Goal: Task Accomplishment & Management: Manage account settings

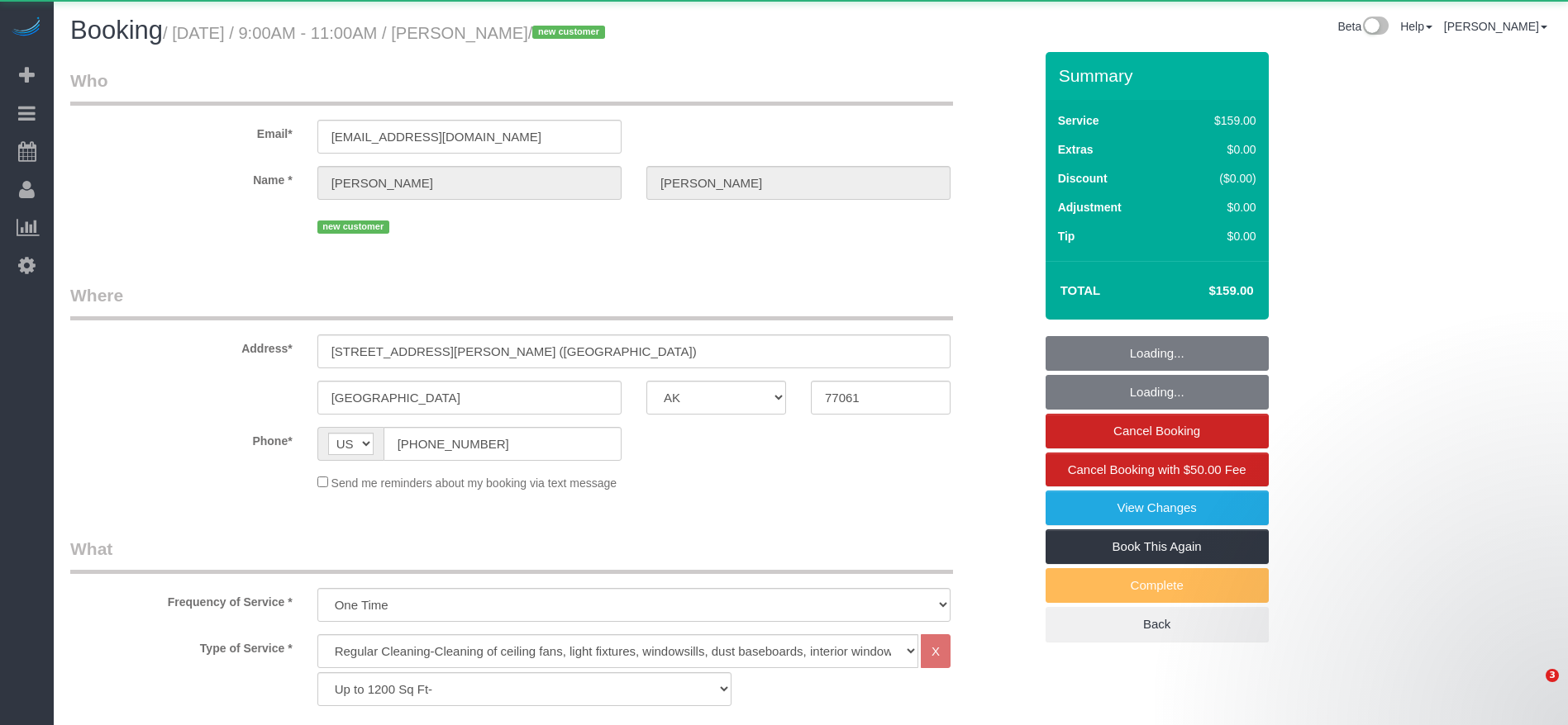
select select "[GEOGRAPHIC_DATA]"
select select "3"
select select "object:1601"
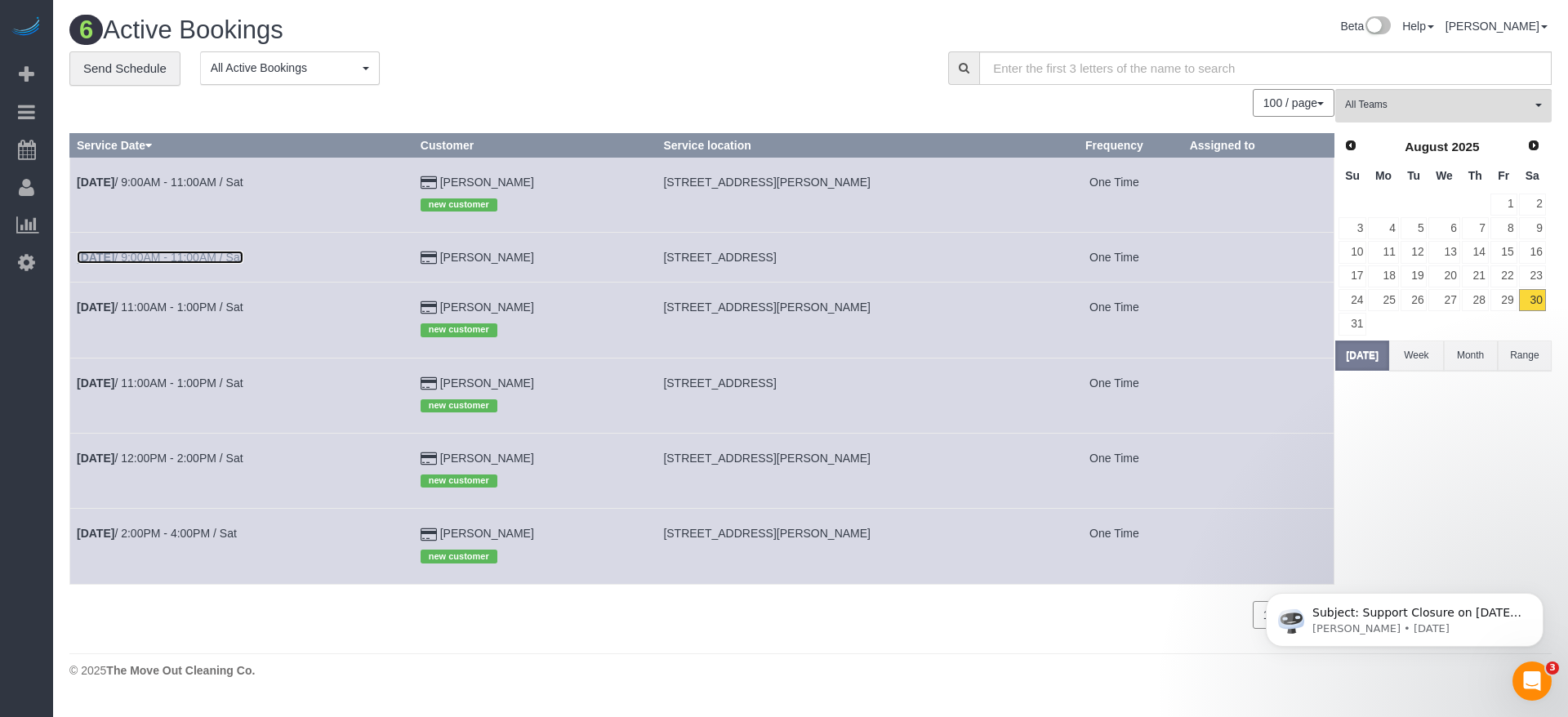
click at [218, 251] on link "[DATE] 9:00AM - 11:00AM / Sat" at bounding box center [160, 257] width 167 height 13
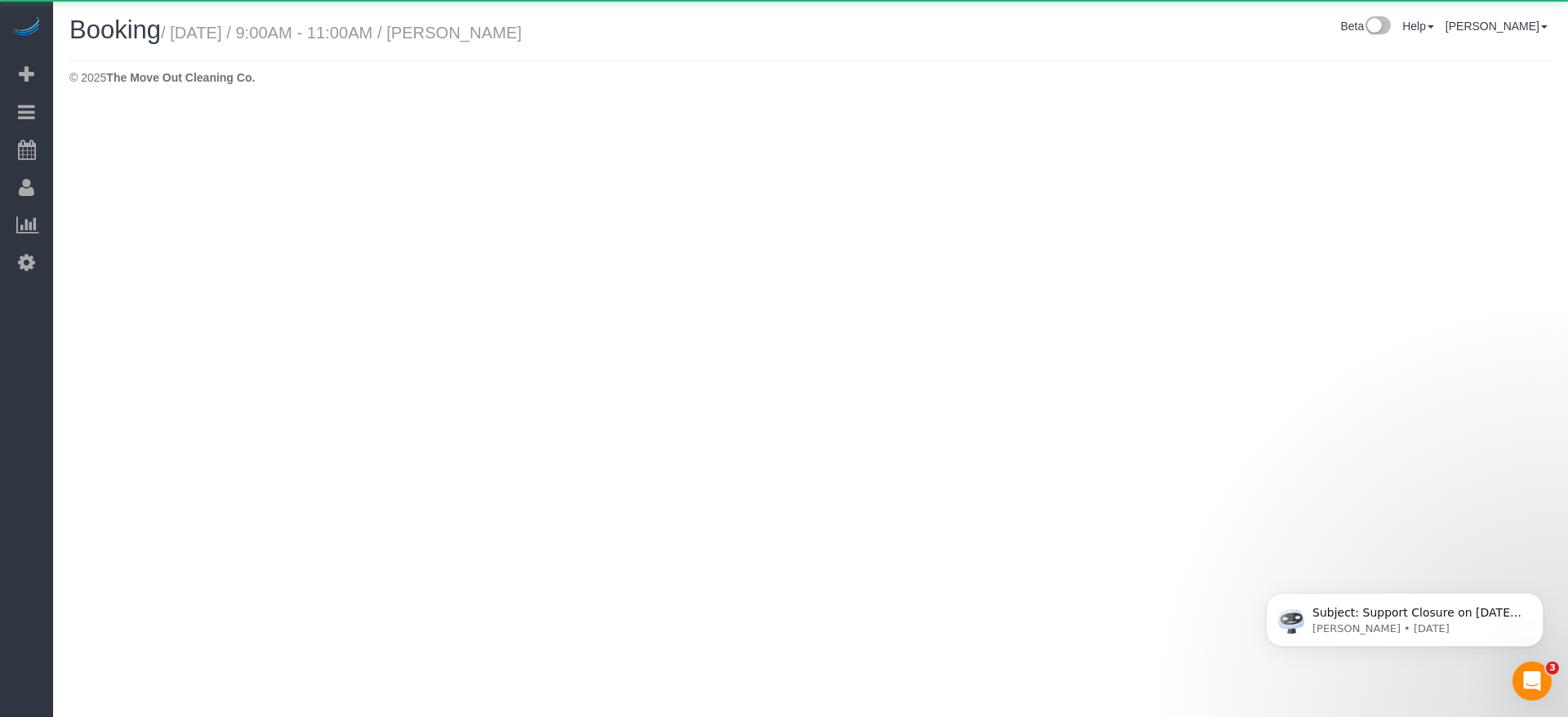
select select "[GEOGRAPHIC_DATA]"
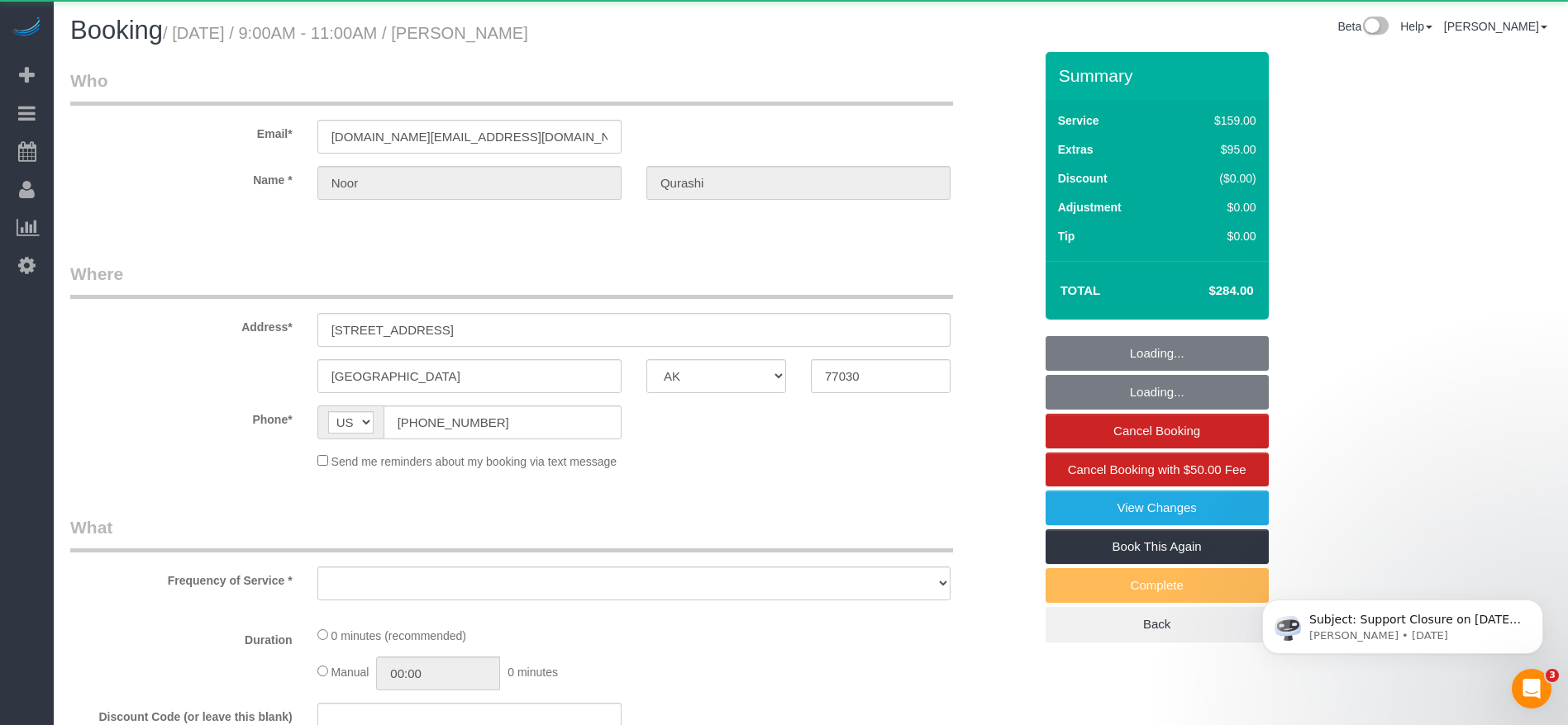
select select "object:2097"
select select "string:fspay-d85766bc-32c0-4ef5-926c-785fbea0561d"
select select "3"
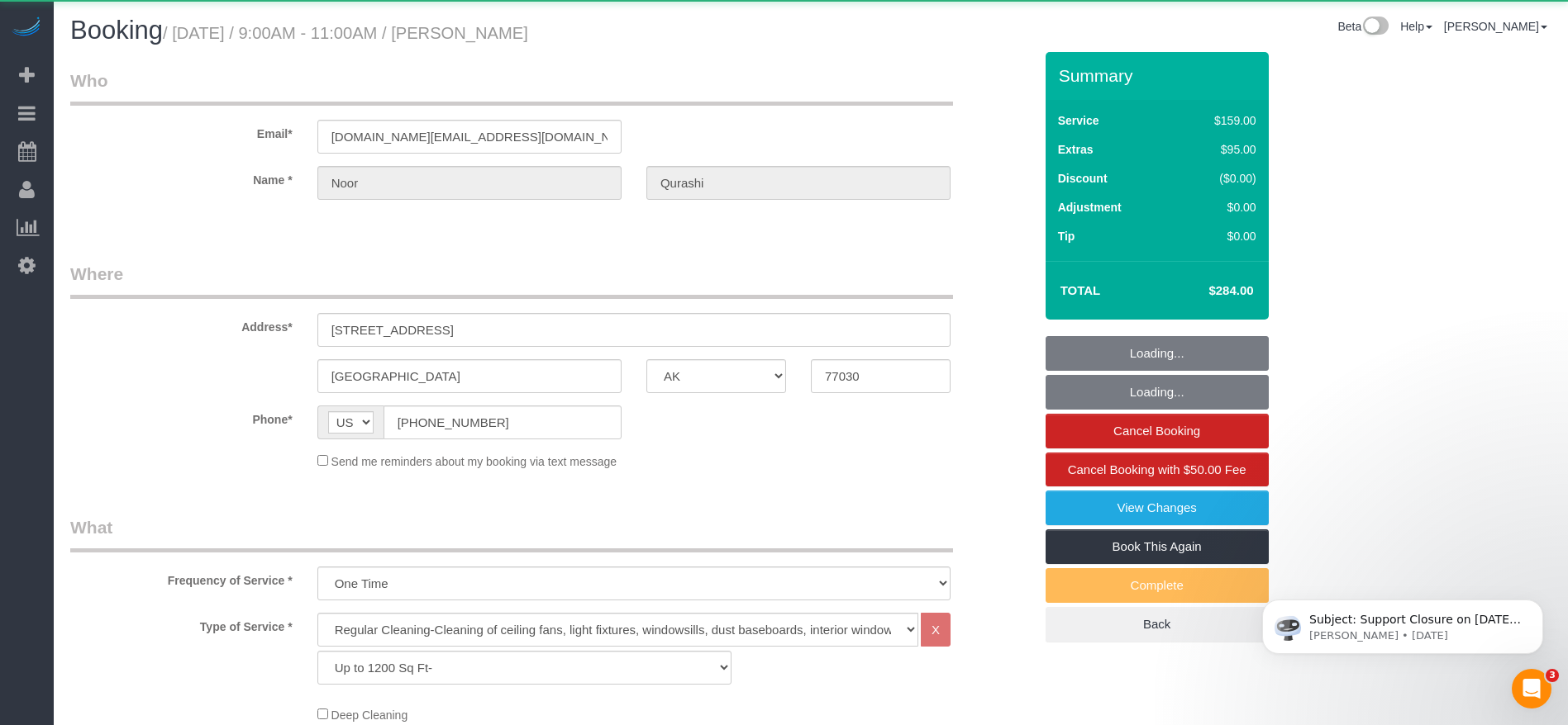
select select "object:2156"
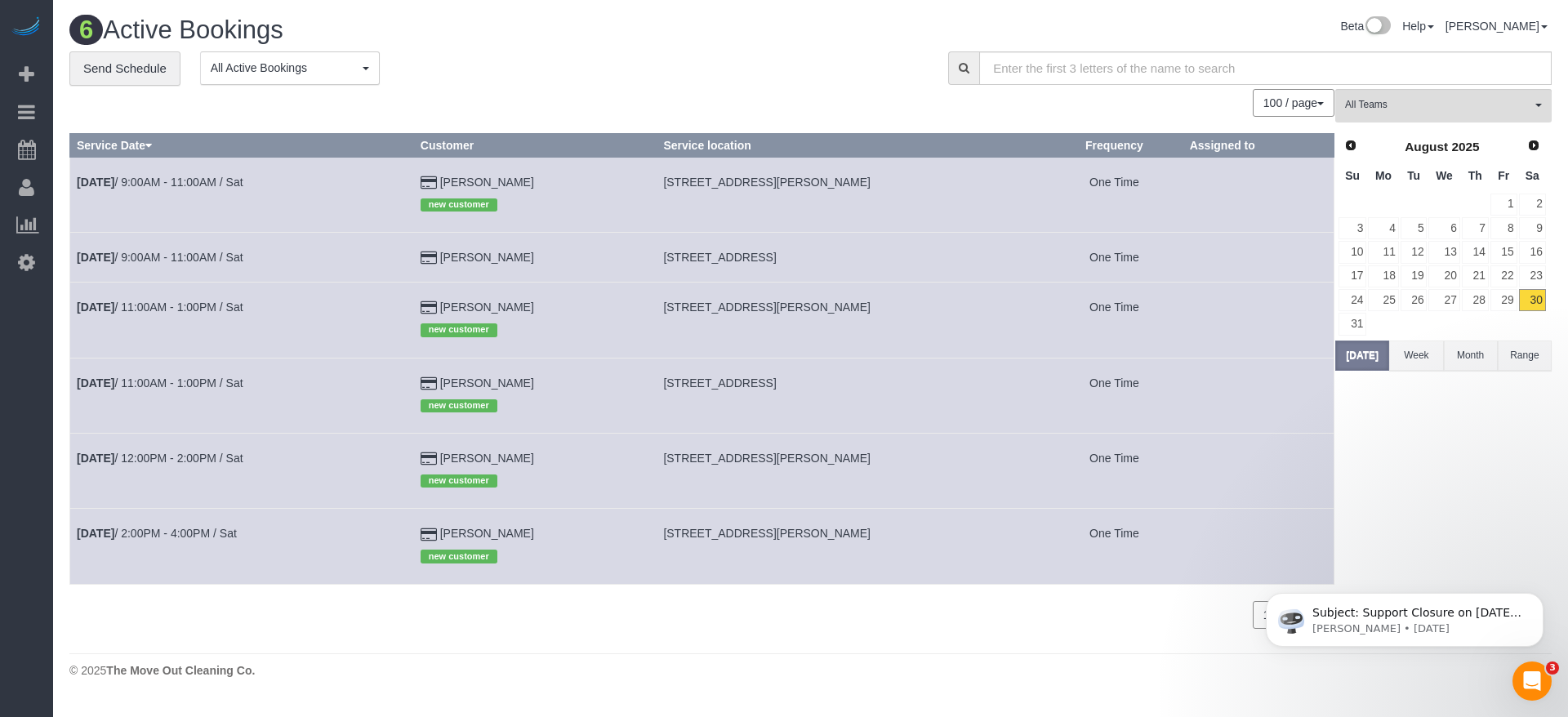
click at [229, 298] on td "[DATE] 11:00AM - 1:00PM / Sat" at bounding box center [243, 320] width 344 height 75
click at [168, 301] on link "[DATE] 11:00AM - 1:00PM / Sat" at bounding box center [160, 307] width 167 height 13
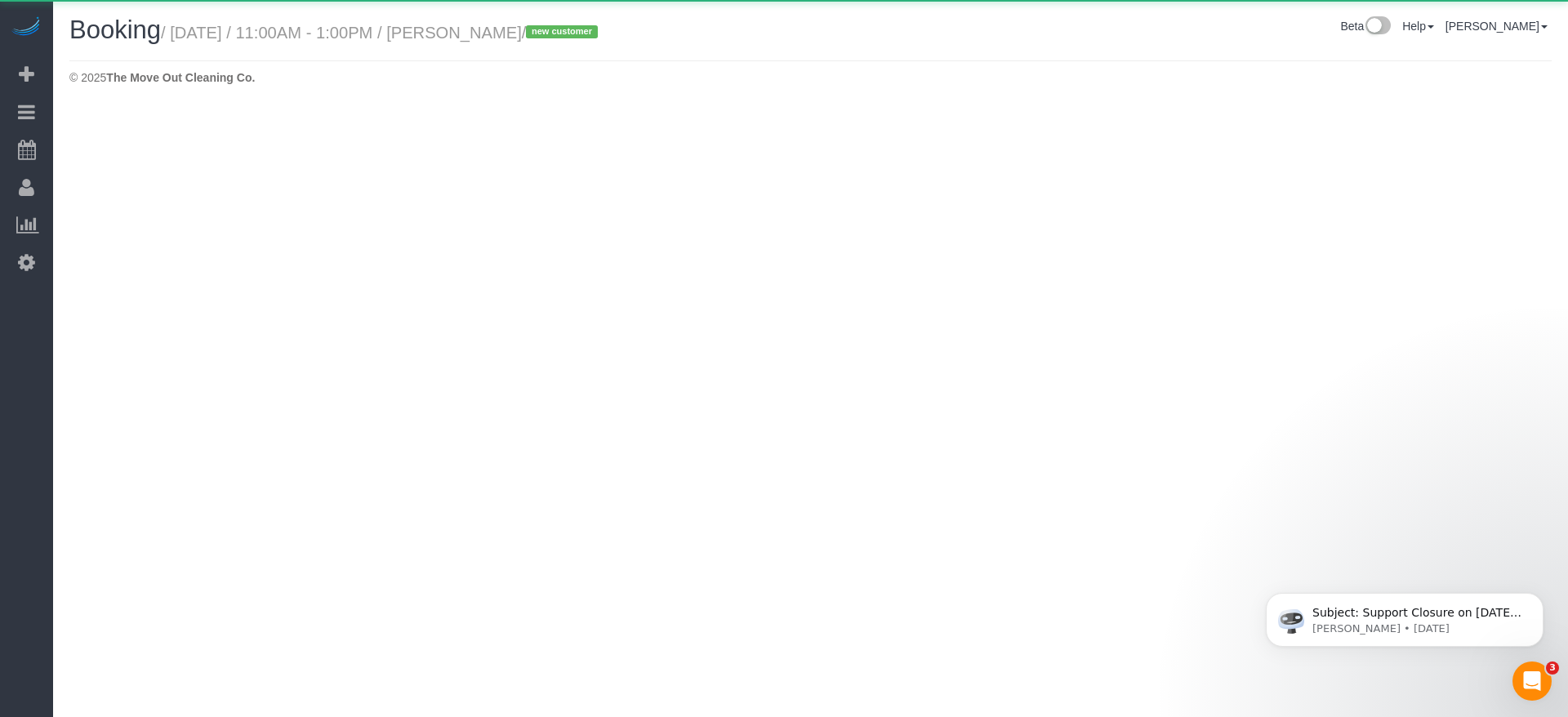
select select "[GEOGRAPHIC_DATA]"
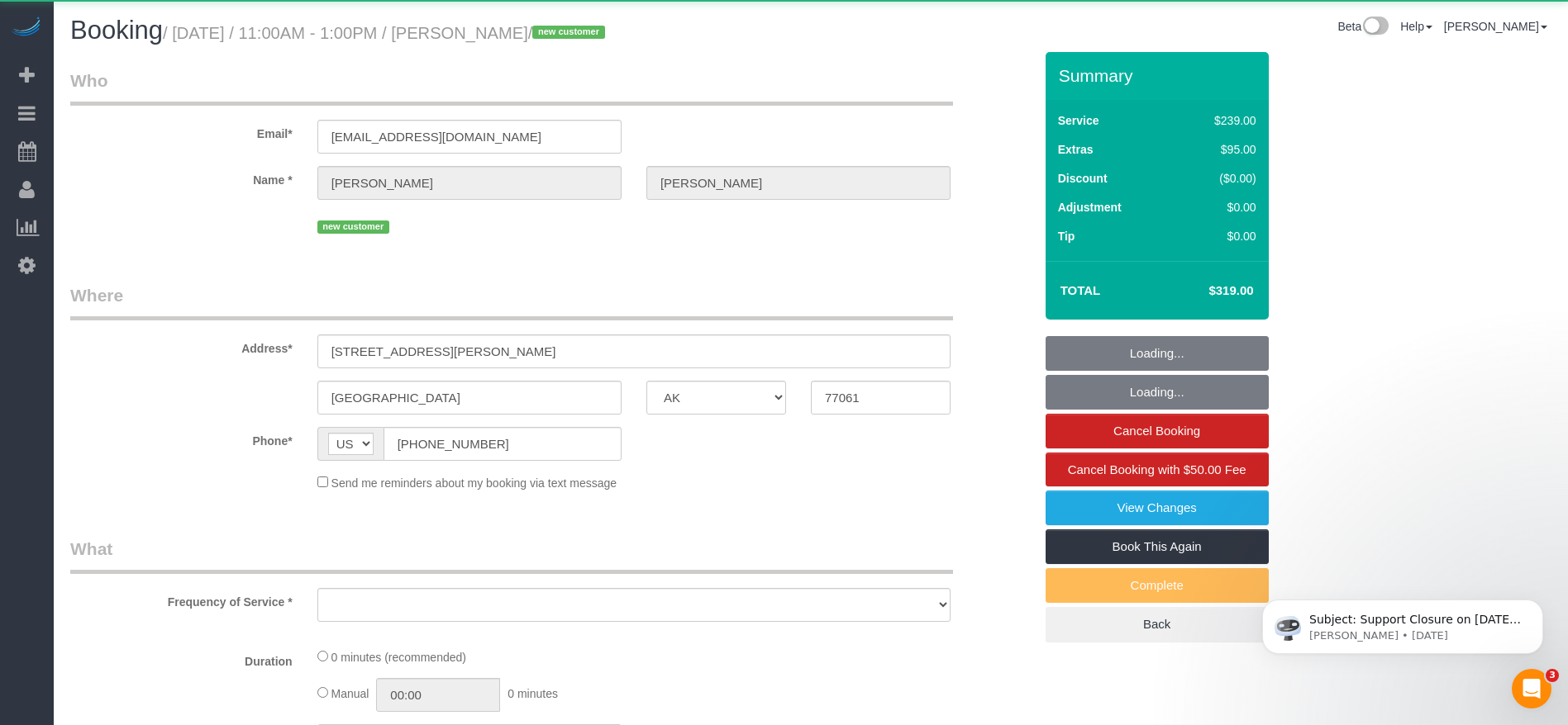
select select "object:2636"
select select "string:fspay-36337220-df95-4c7a-a271-367b2ae661c5"
select select "3"
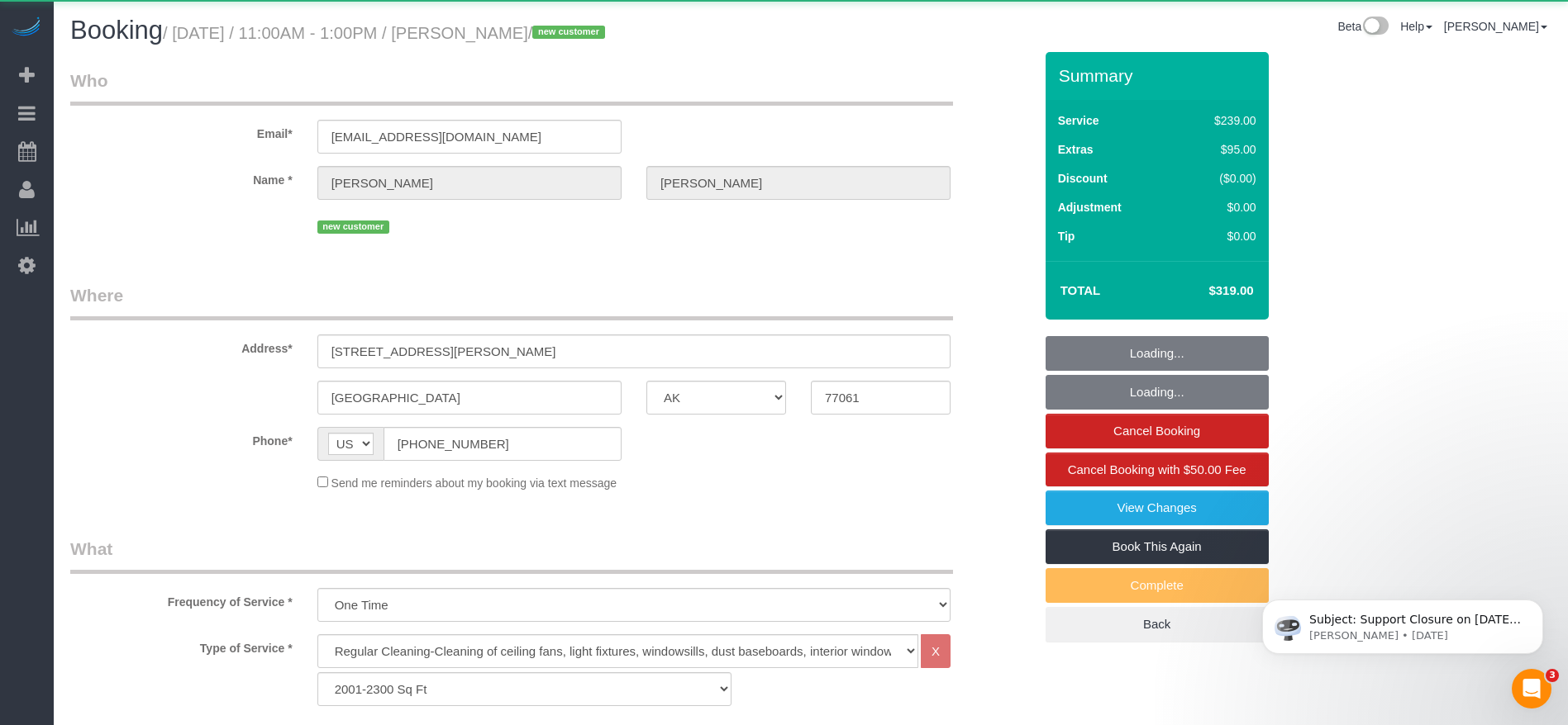
select select "object:2712"
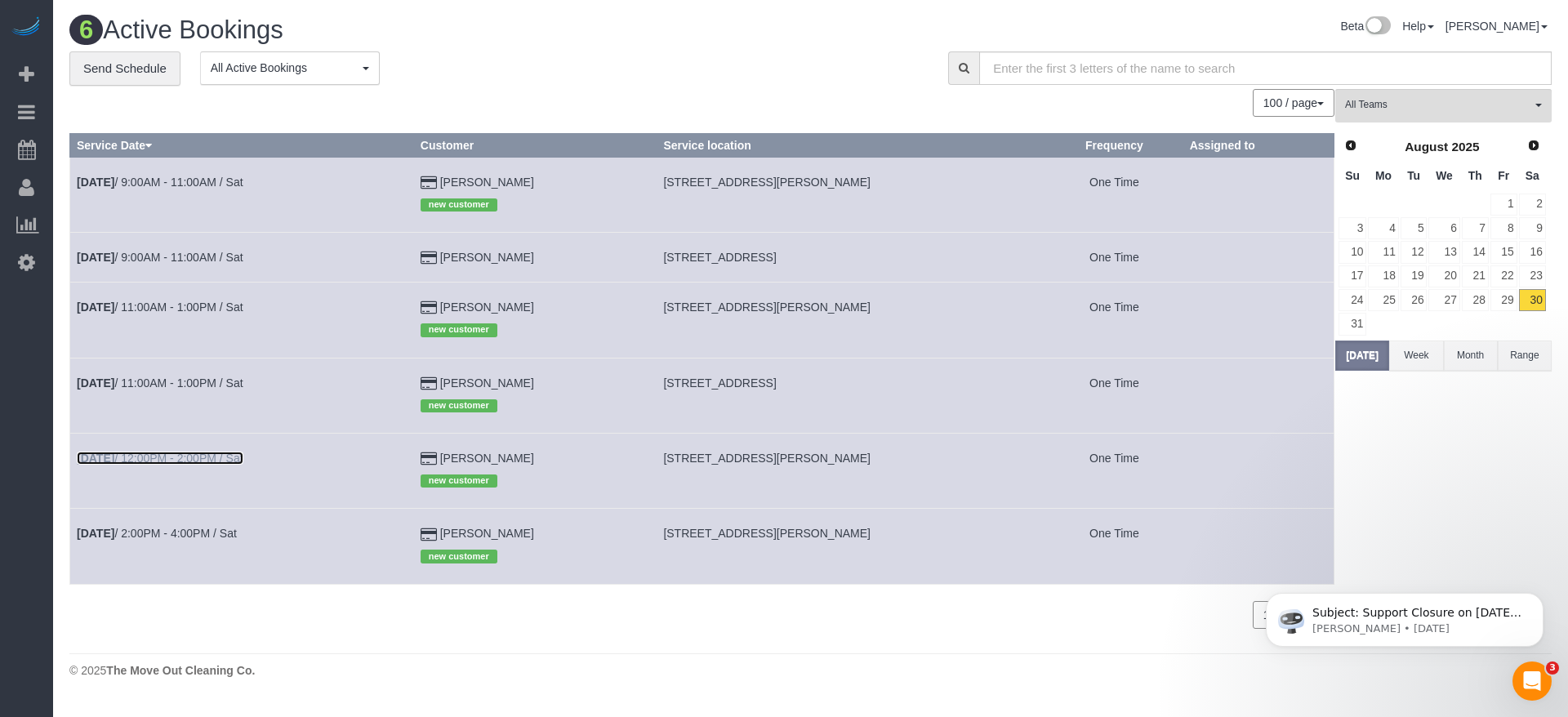
click at [129, 456] on link "[DATE] 12:00PM - 2:00PM / Sat" at bounding box center [160, 458] width 167 height 13
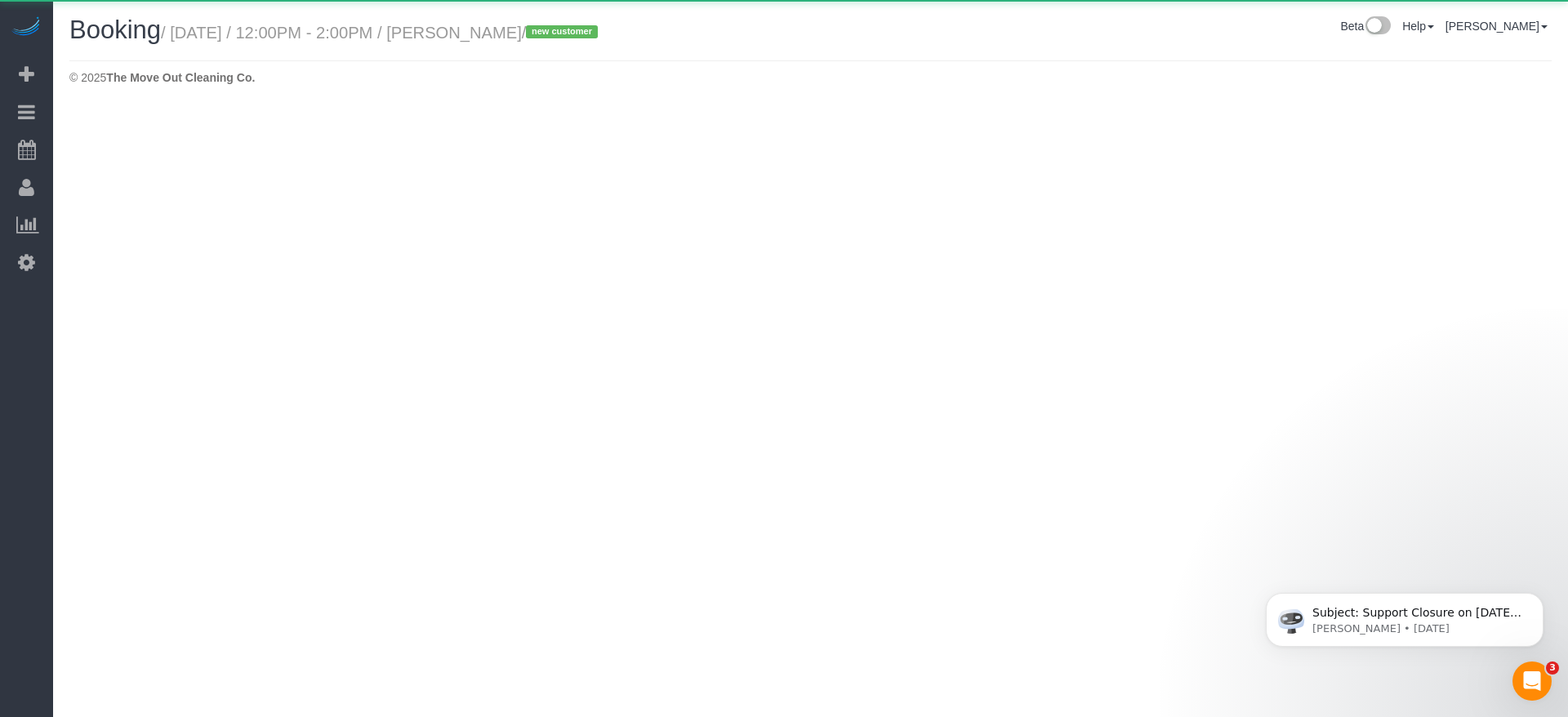
select select "[GEOGRAPHIC_DATA]"
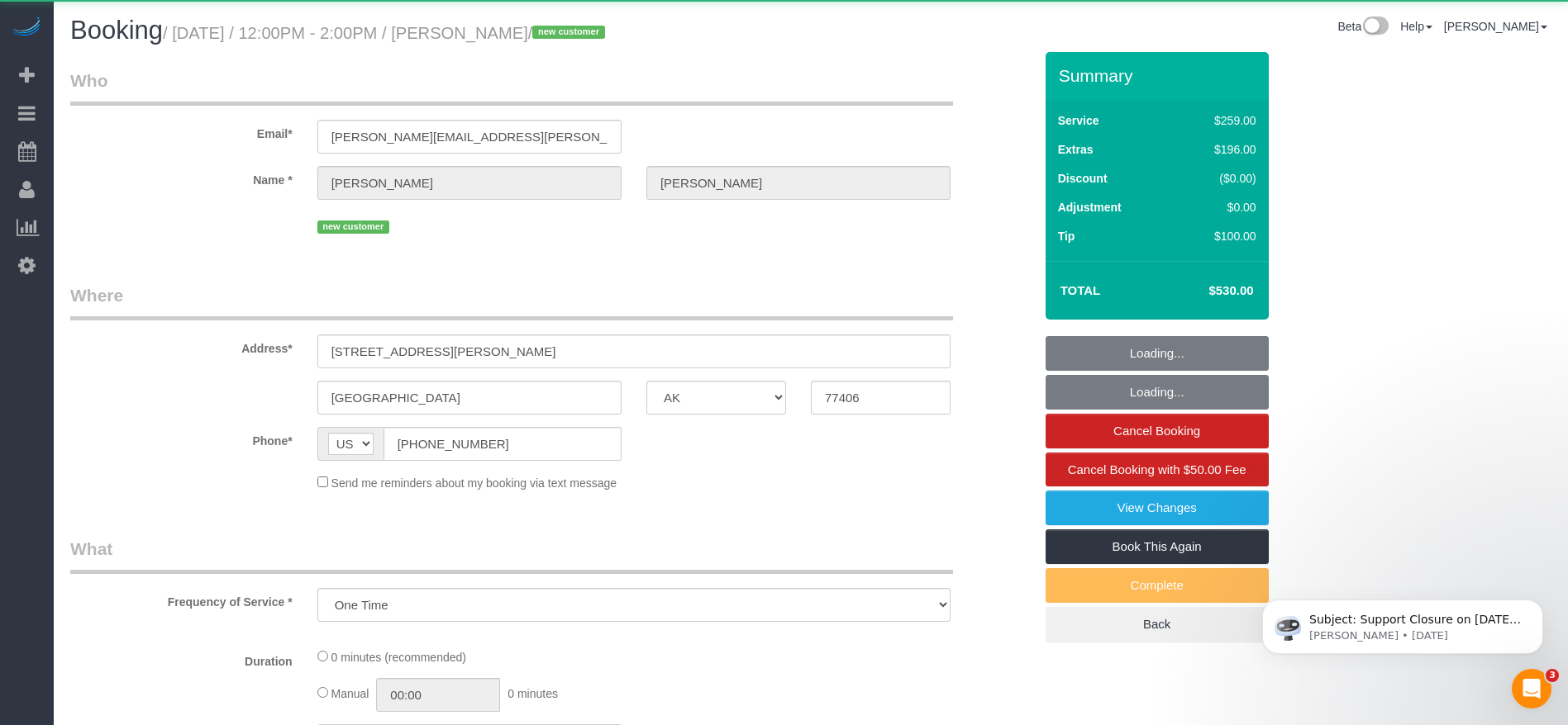
select select "object:3281"
select select "string:fspay-82aa78ac-19f2-472c-81bb-9d3fc1399b49"
select select "3"
select select "spot64"
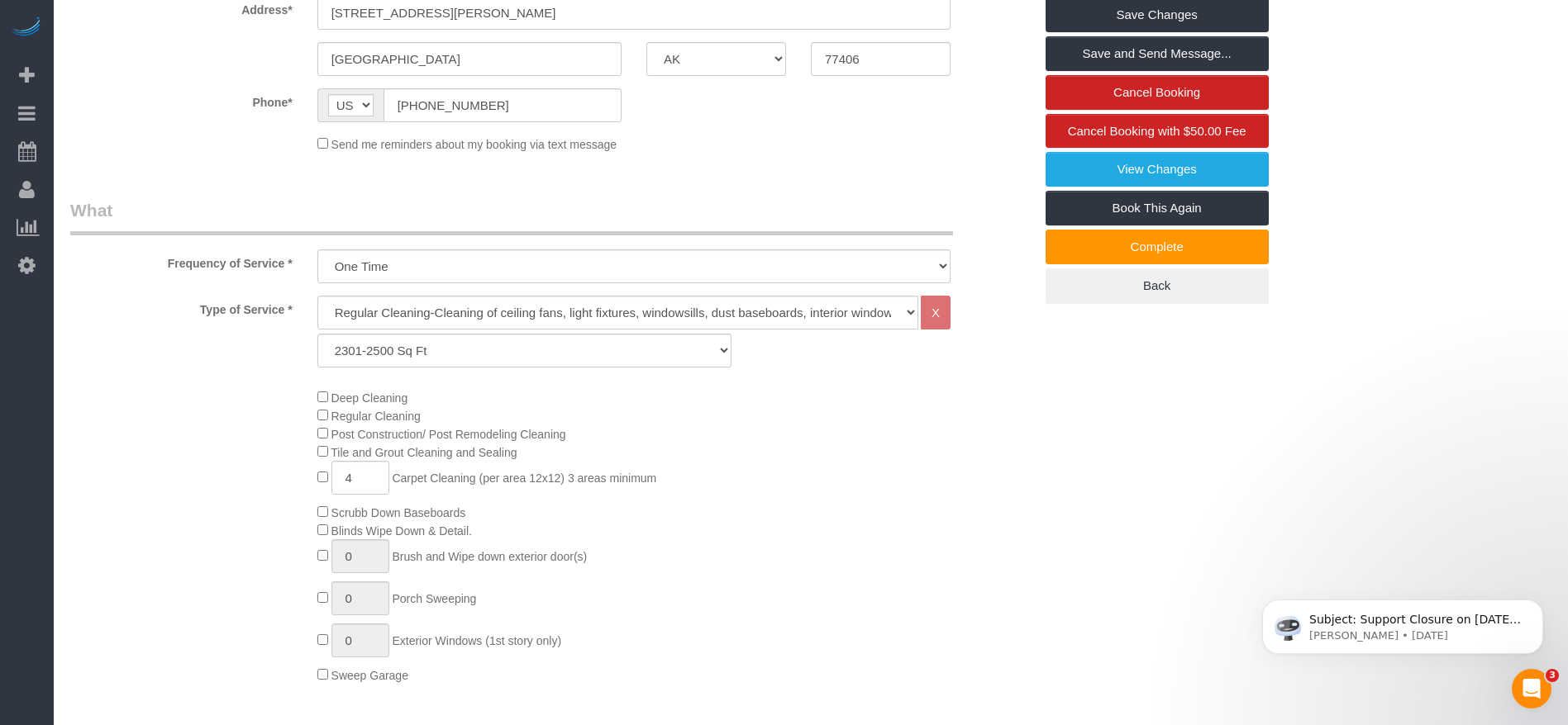
scroll to position [372, 0]
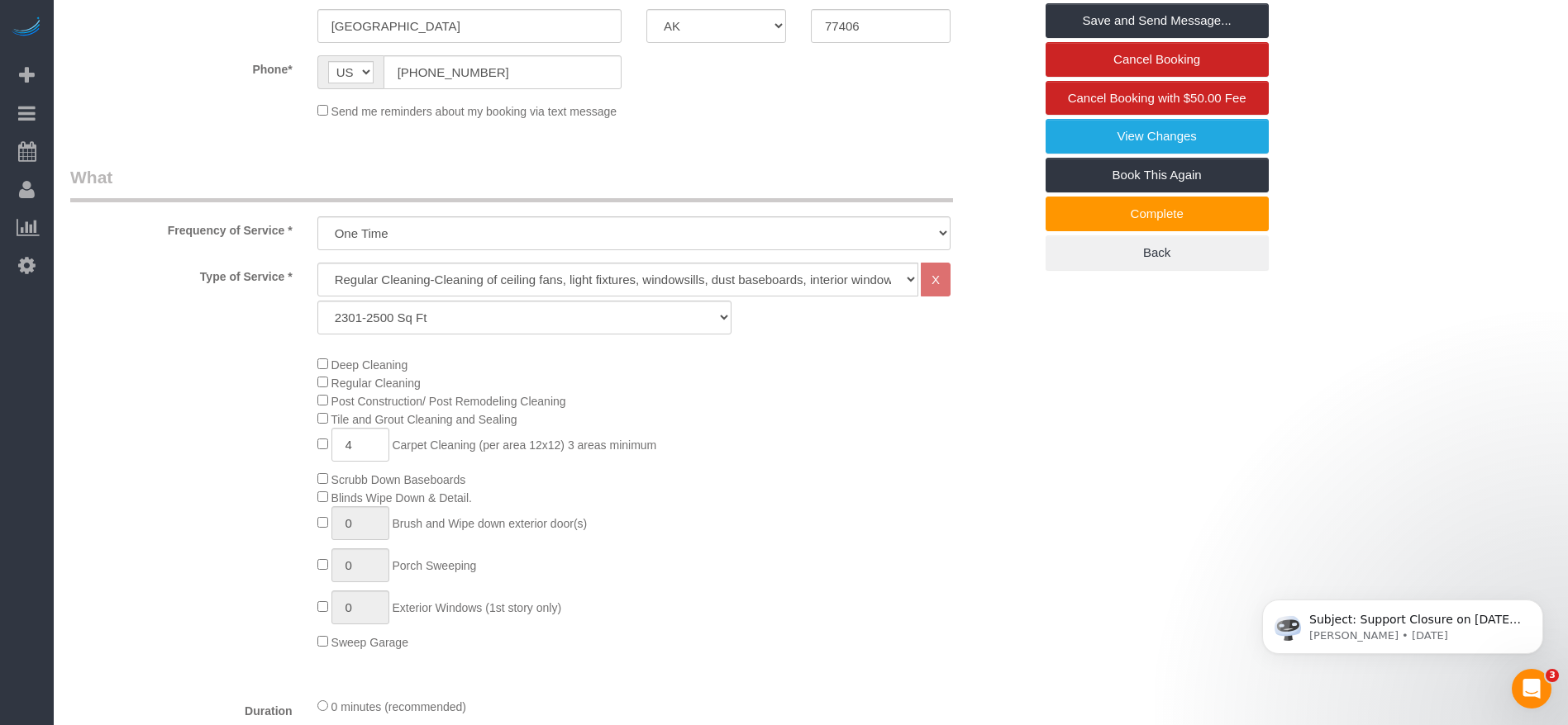
click at [316, 447] on div "Deep Cleaning Regular Cleaning Post Construction/ Post Remodeling Cleaning Tile…" at bounding box center [674, 503] width 740 height 295
type input "0"
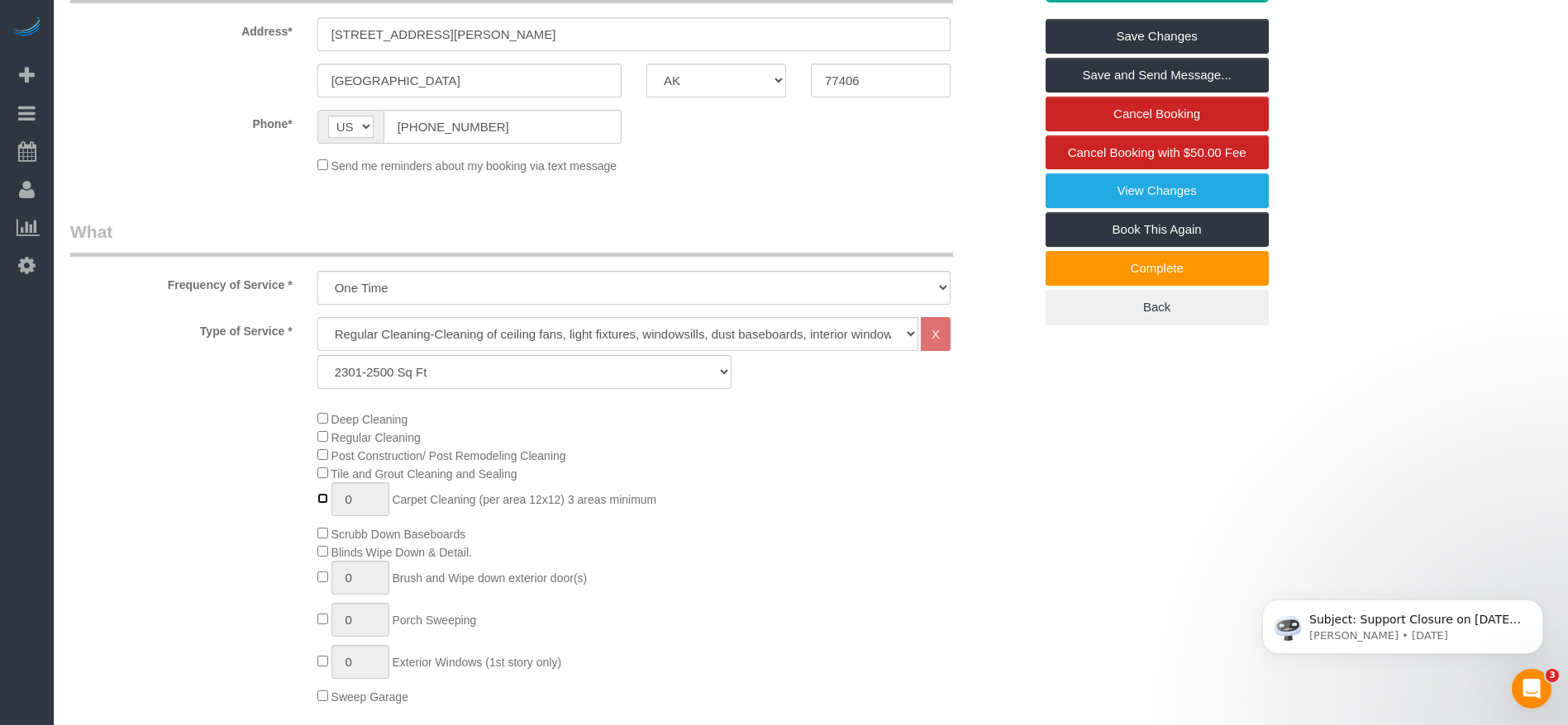
scroll to position [0, 0]
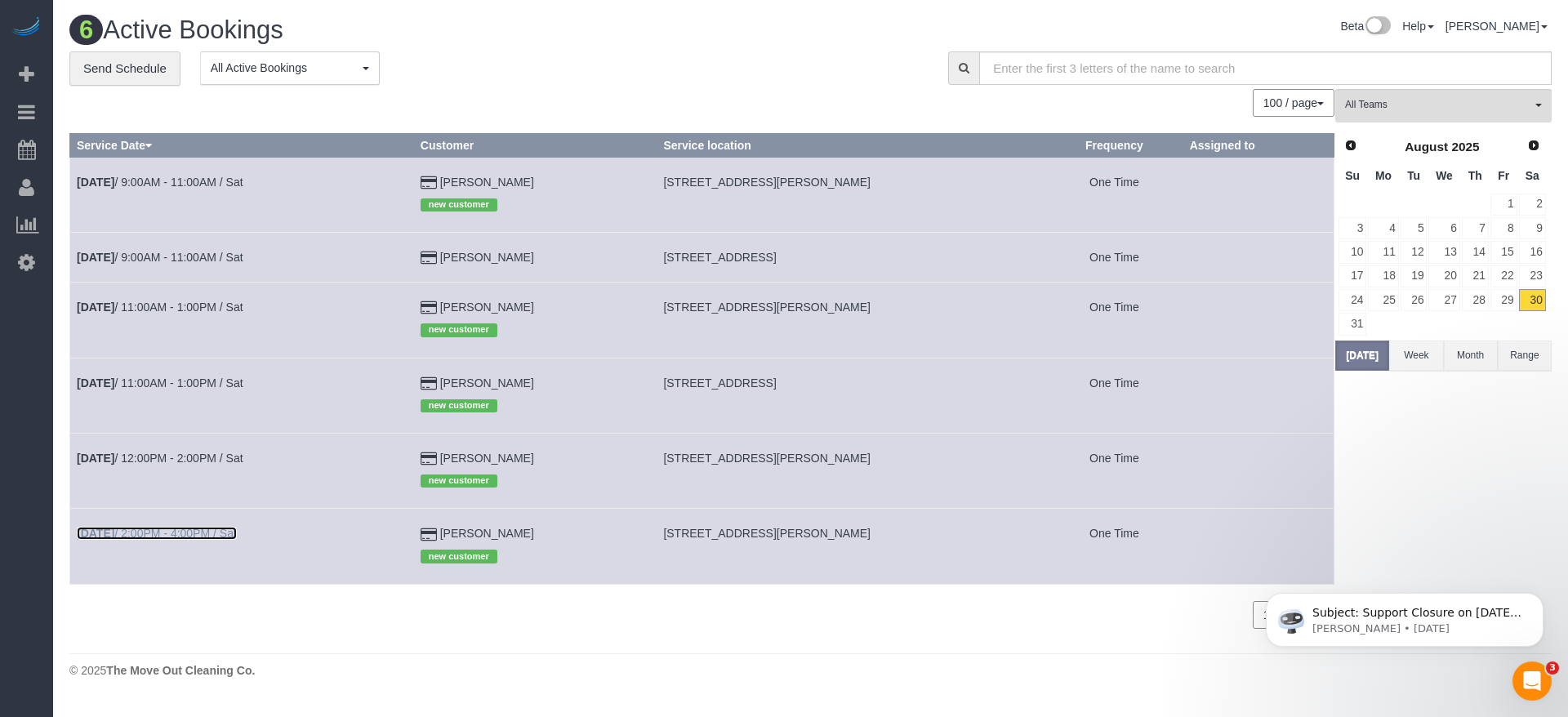
click at [228, 538] on link "[DATE] 2:00PM - 4:00PM / Sat" at bounding box center [157, 534] width 160 height 13
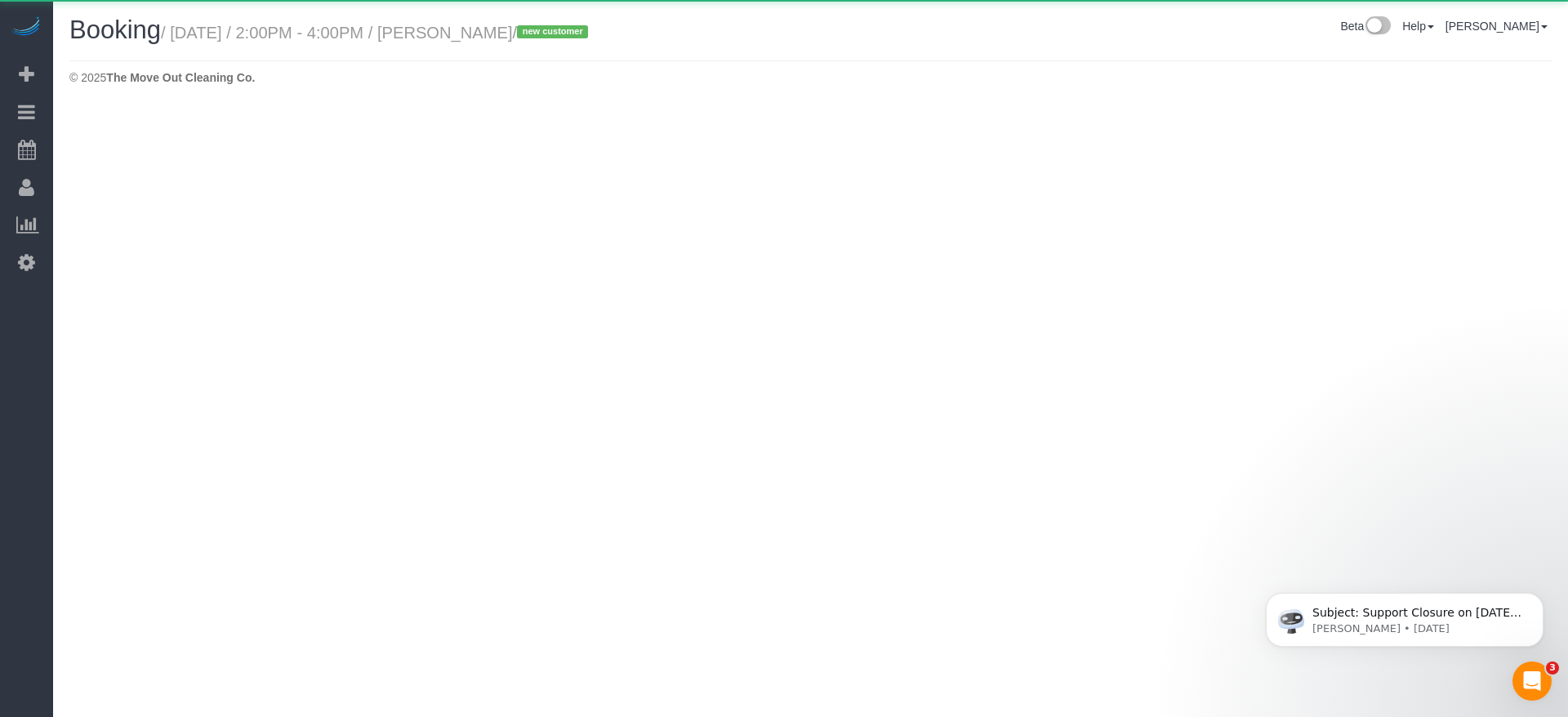
select select "[GEOGRAPHIC_DATA]"
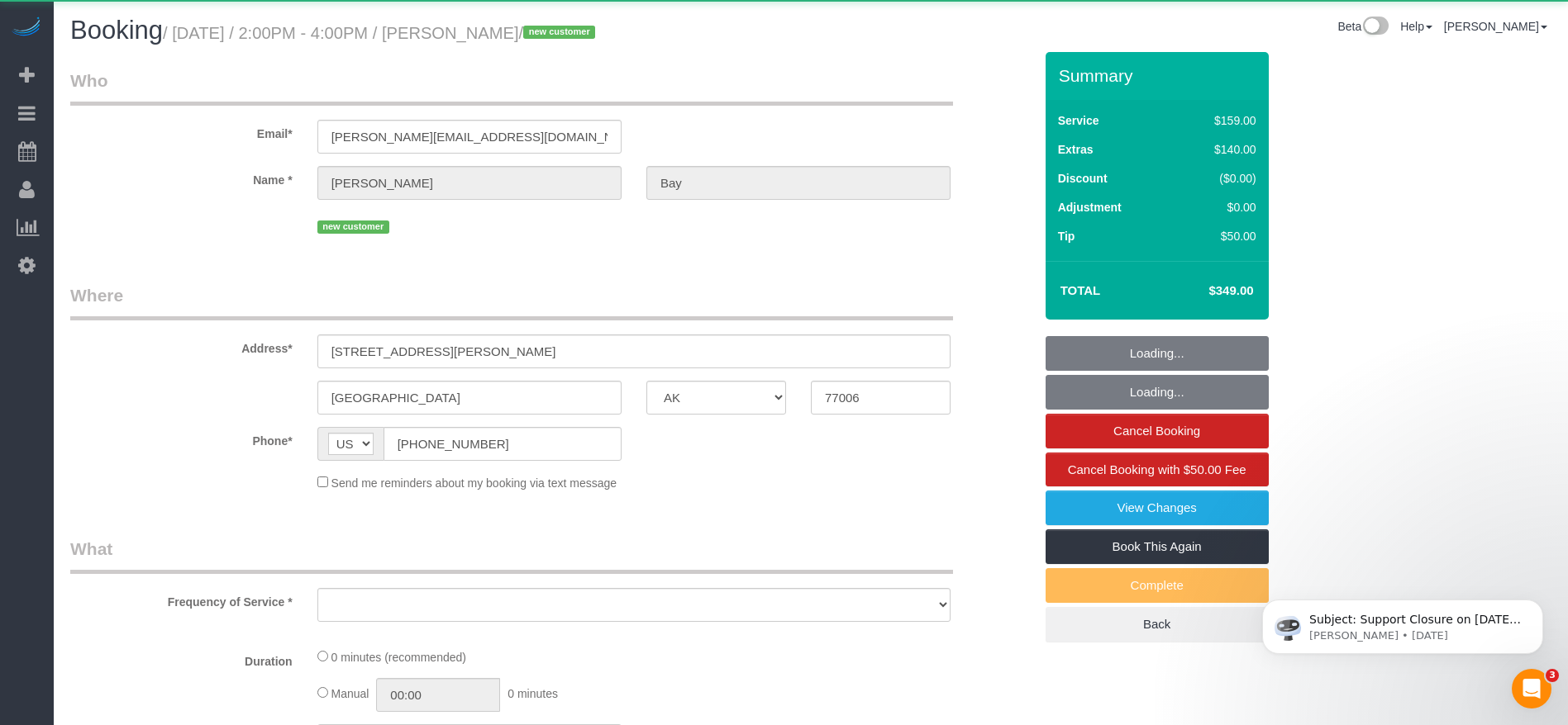
select select "object:3828"
select select "string:fspay-2f229109-a088-45bd-b976-3372ce79408e"
select select "3"
select select "spot85"
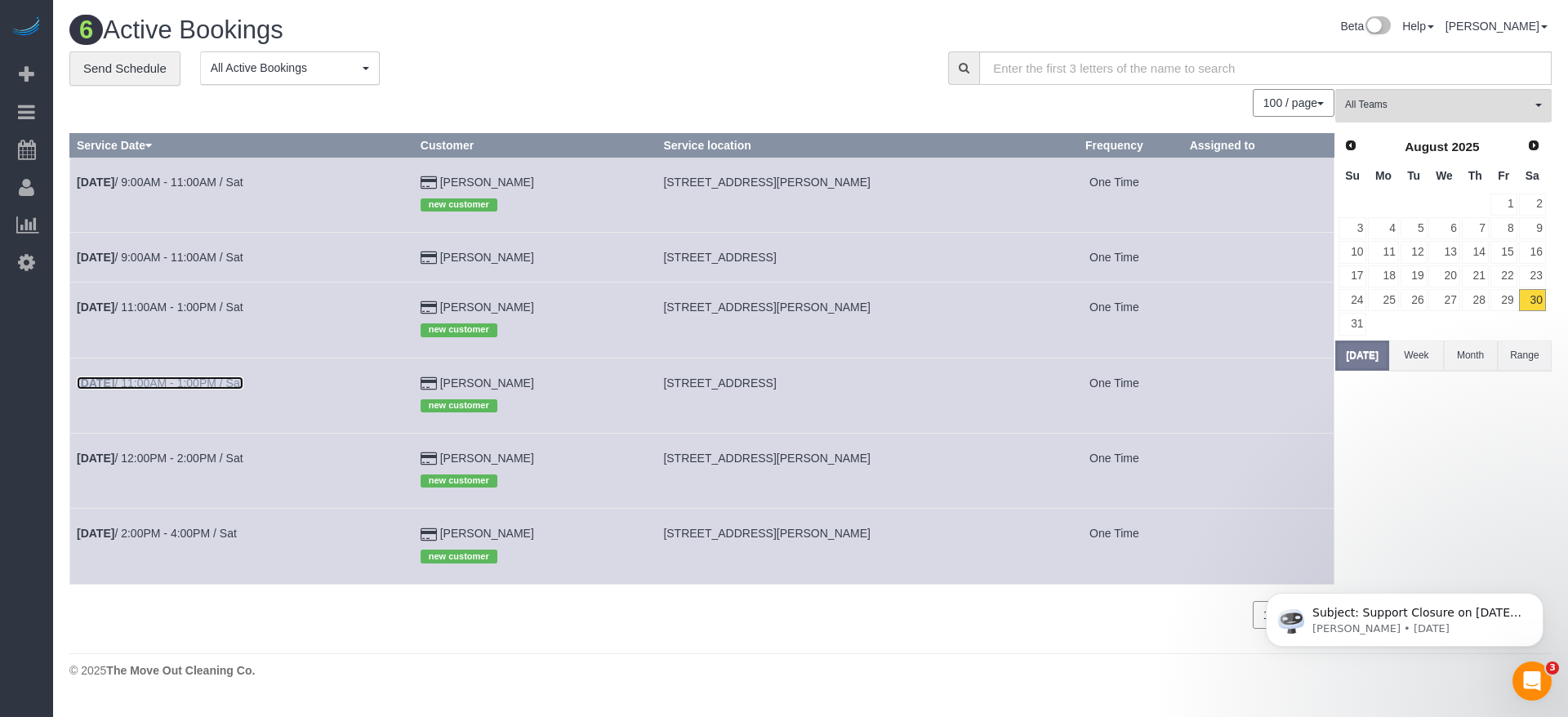
click at [232, 383] on link "[DATE] 11:00AM - 1:00PM / Sat" at bounding box center [160, 383] width 167 height 13
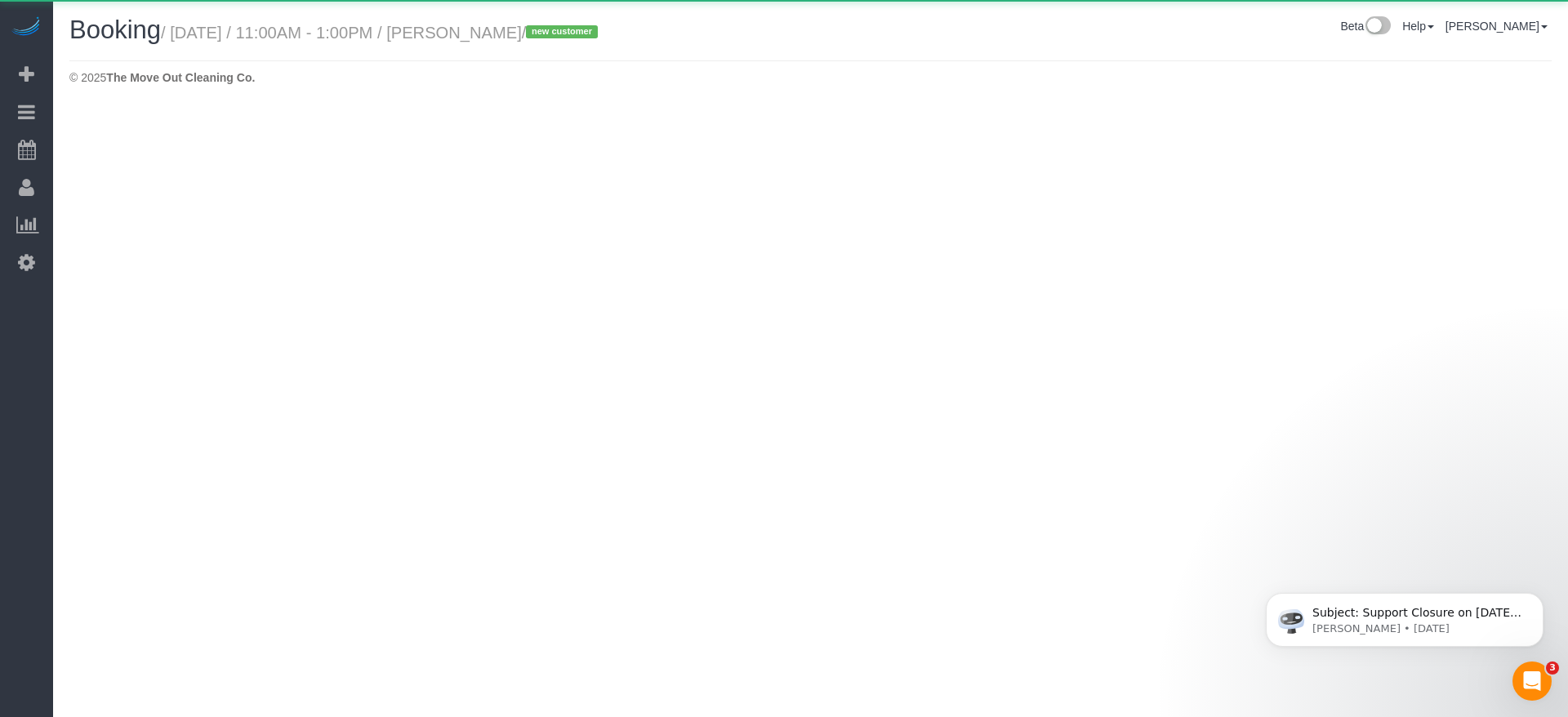
select select "[GEOGRAPHIC_DATA]"
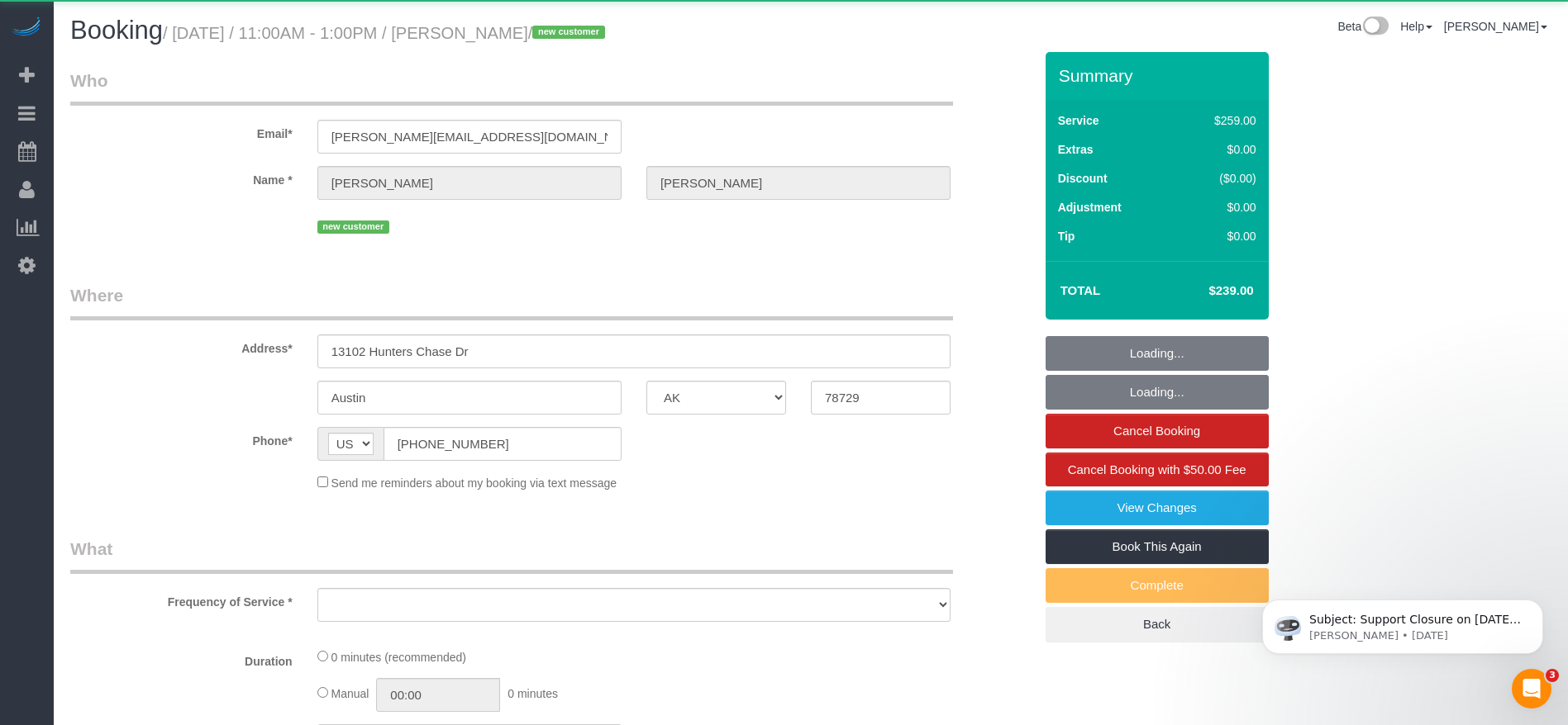
select select "object:4329"
select select "string:fspay-a4574889-7166-41a6-9703-c88ab2d48cfc"
select select "object:4391"
select select "3"
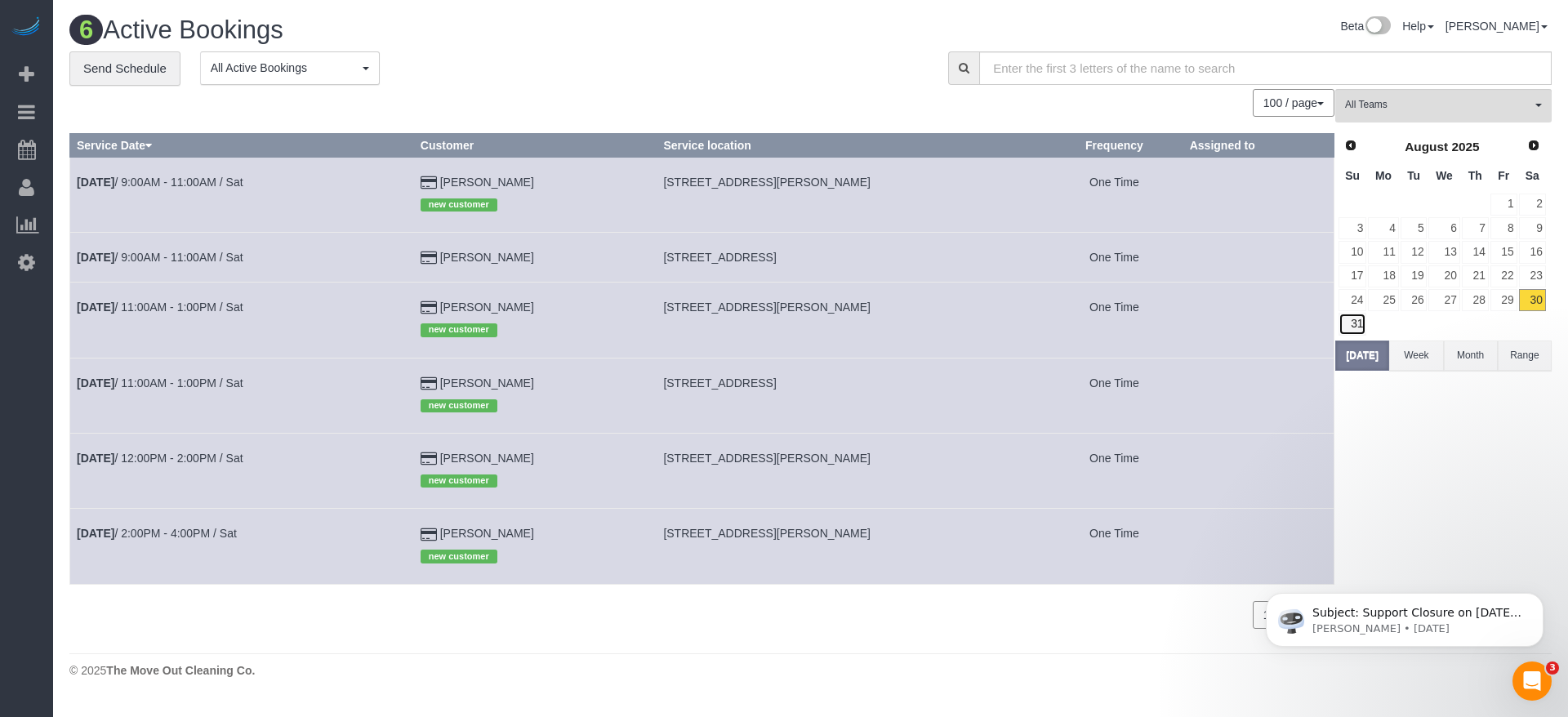
click at [1354, 316] on link "31" at bounding box center [1352, 324] width 27 height 22
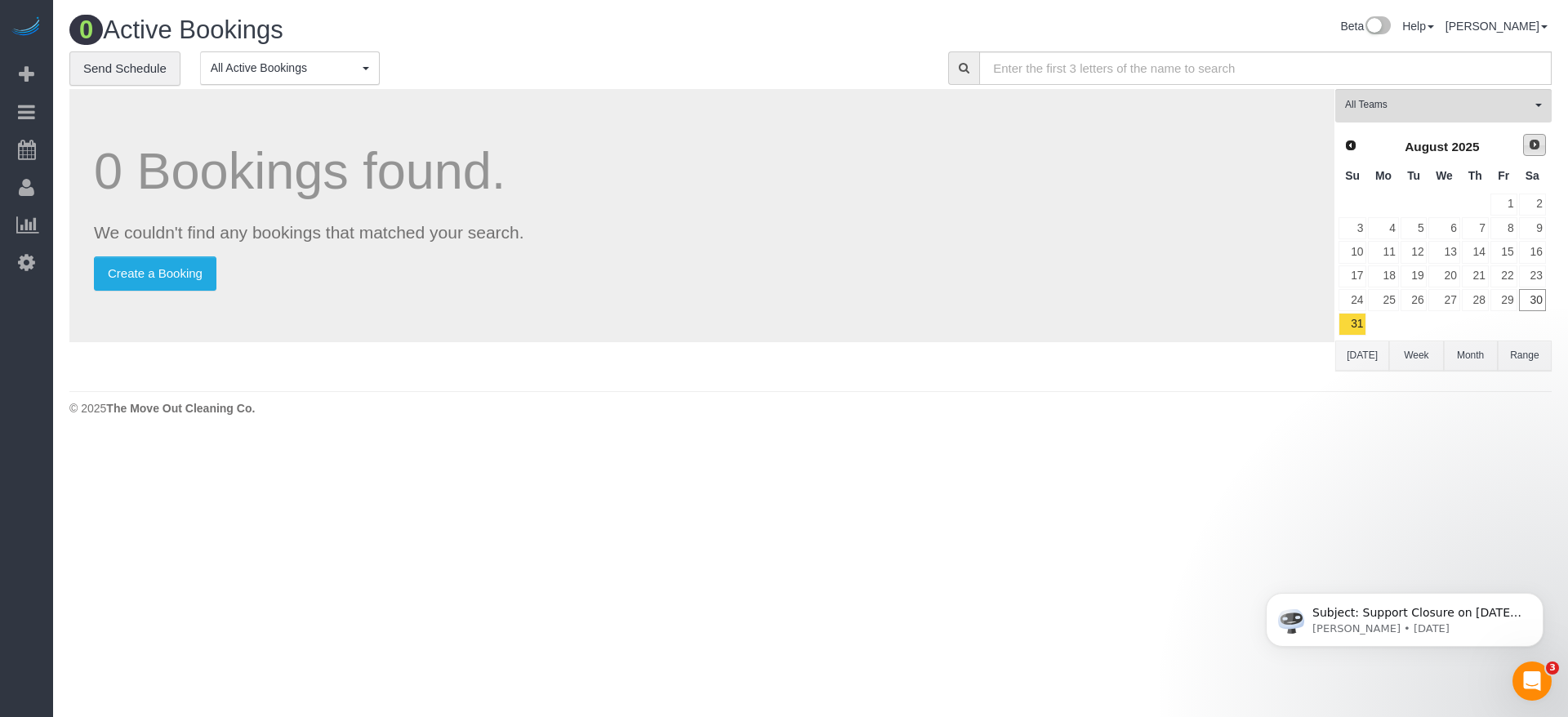
click at [1531, 147] on span "Next" at bounding box center [1534, 145] width 13 height 13
click at [1391, 207] on link "1" at bounding box center [1383, 204] width 30 height 22
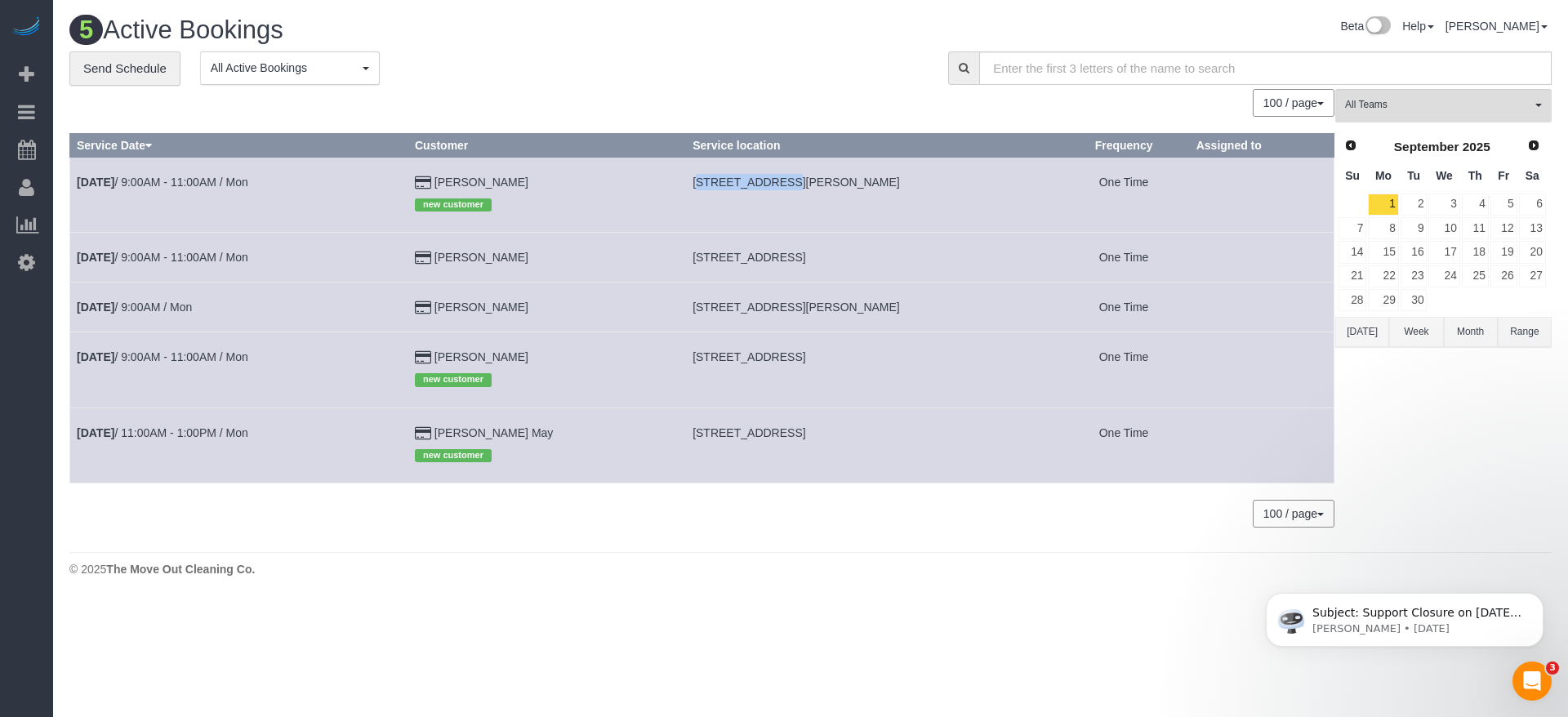
drag, startPoint x: 660, startPoint y: 179, endPoint x: 734, endPoint y: 189, distance: 74.7
click at [734, 189] on td "[STREET_ADDRESS][PERSON_NAME]" at bounding box center [872, 194] width 373 height 75
copy span "[STREET_ADDRESS][PERSON_NAME]"
drag, startPoint x: 663, startPoint y: 257, endPoint x: 781, endPoint y: 263, distance: 118.2
click at [781, 263] on td "[STREET_ADDRESS]" at bounding box center [872, 257] width 373 height 49
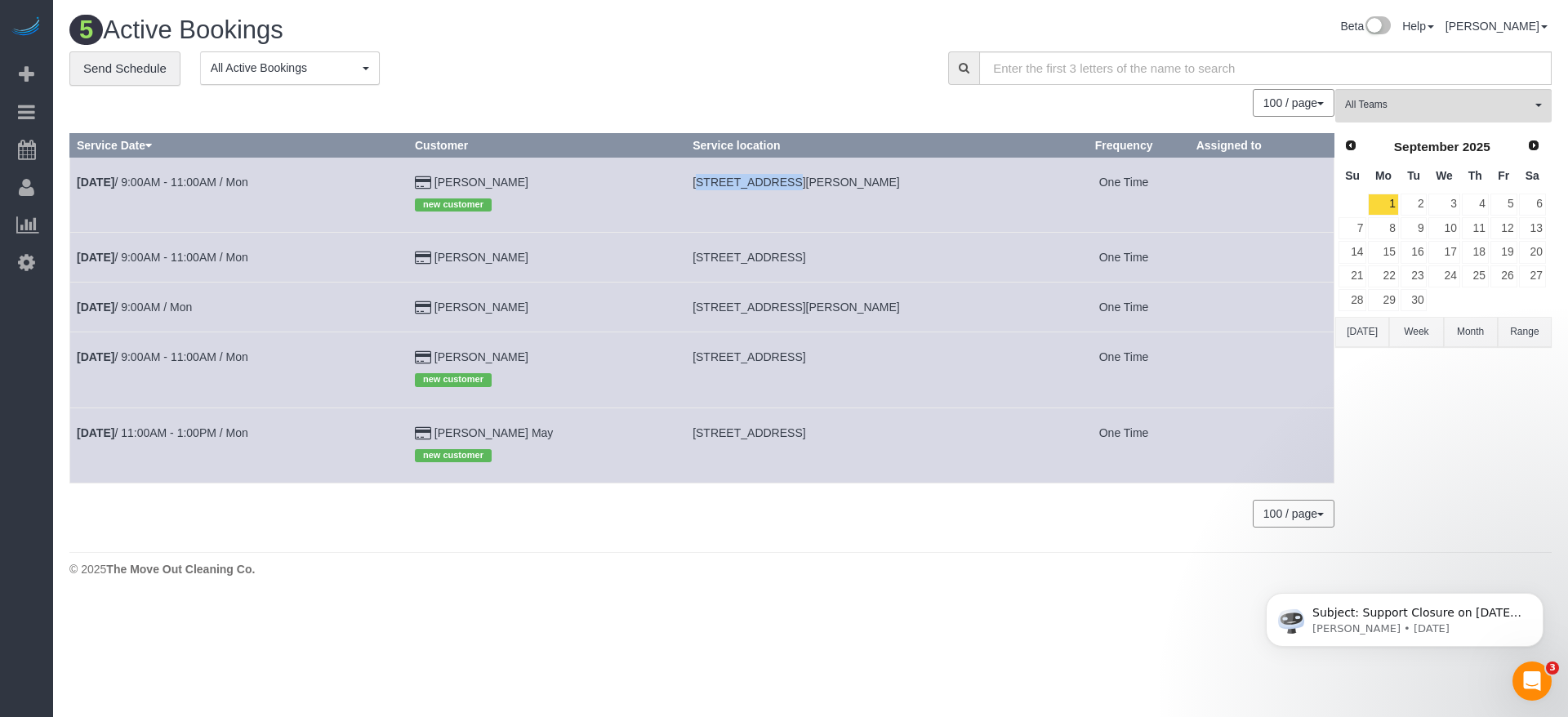
copy span "[STREET_ADDRESS],"
drag, startPoint x: 663, startPoint y: 306, endPoint x: 811, endPoint y: 318, distance: 148.5
click at [811, 318] on td "[STREET_ADDRESS][PERSON_NAME]" at bounding box center [872, 308] width 373 height 49
copy span "[STREET_ADDRESS][PERSON_NAME],"
drag, startPoint x: 664, startPoint y: 359, endPoint x: 791, endPoint y: 364, distance: 127.1
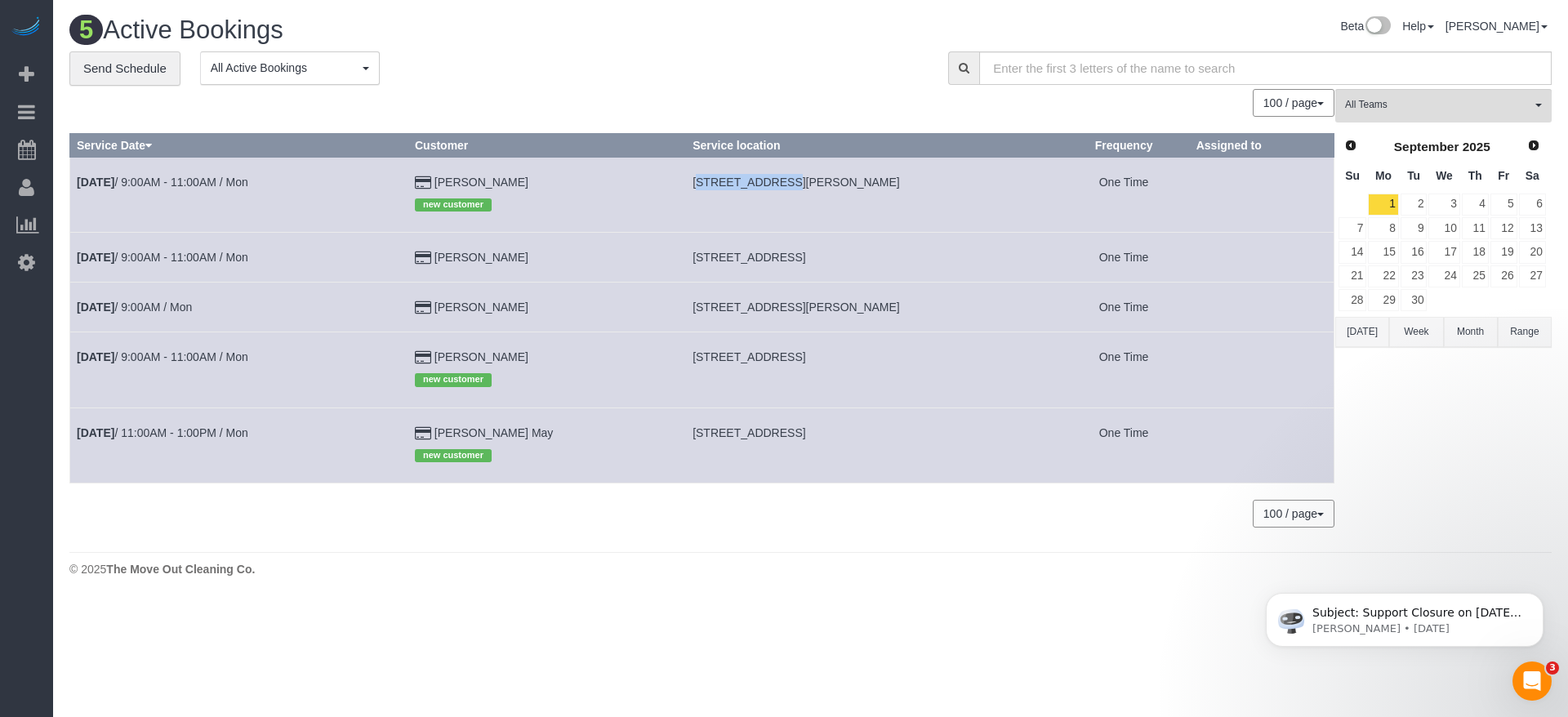
click at [791, 364] on td "[STREET_ADDRESS]" at bounding box center [872, 370] width 373 height 75
copy span "[STREET_ADDRESS],"
drag, startPoint x: 663, startPoint y: 429, endPoint x: 831, endPoint y: 446, distance: 168.9
click at [831, 446] on td "[STREET_ADDRESS]" at bounding box center [872, 445] width 373 height 75
copy span "[STREET_ADDRESS]"
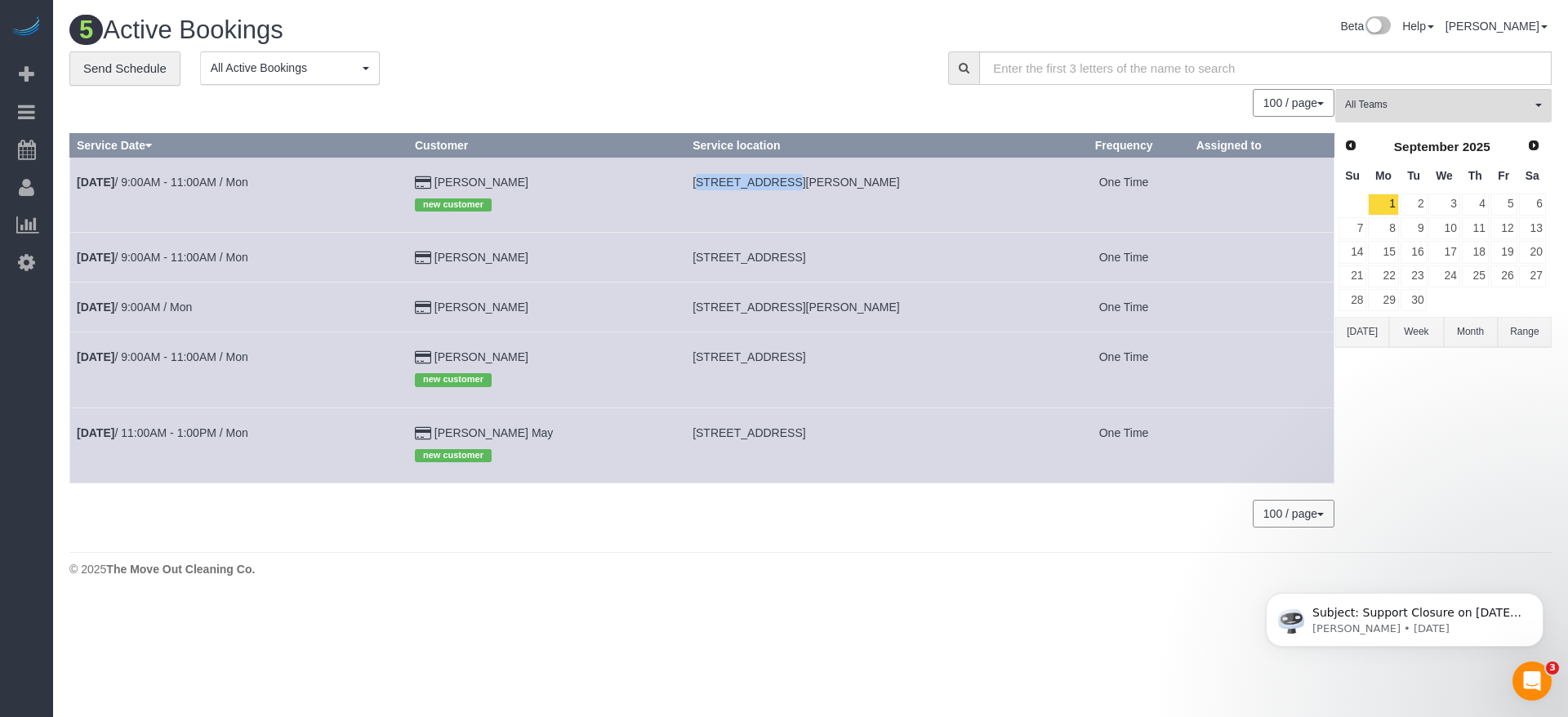
click at [709, 451] on td "[STREET_ADDRESS]" at bounding box center [872, 445] width 373 height 75
drag, startPoint x: 661, startPoint y: 436, endPoint x: 929, endPoint y: 433, distance: 268.0
click at [929, 433] on td "[STREET_ADDRESS]" at bounding box center [872, 445] width 373 height 75
copy span "[STREET_ADDRESS]"
click at [214, 180] on link "[DATE] 9:00AM - 11:00AM / Mon" at bounding box center [162, 182] width 171 height 13
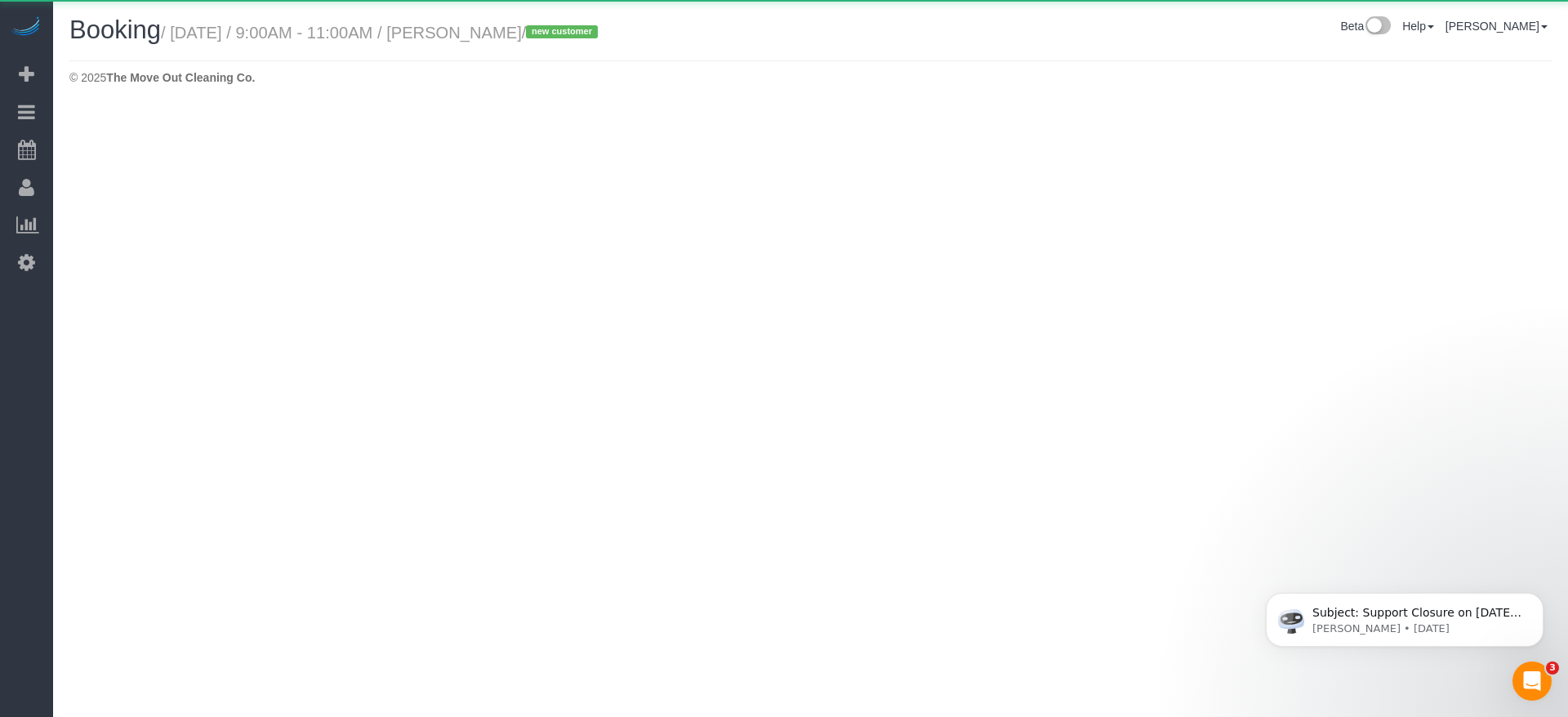
select select "[GEOGRAPHIC_DATA]"
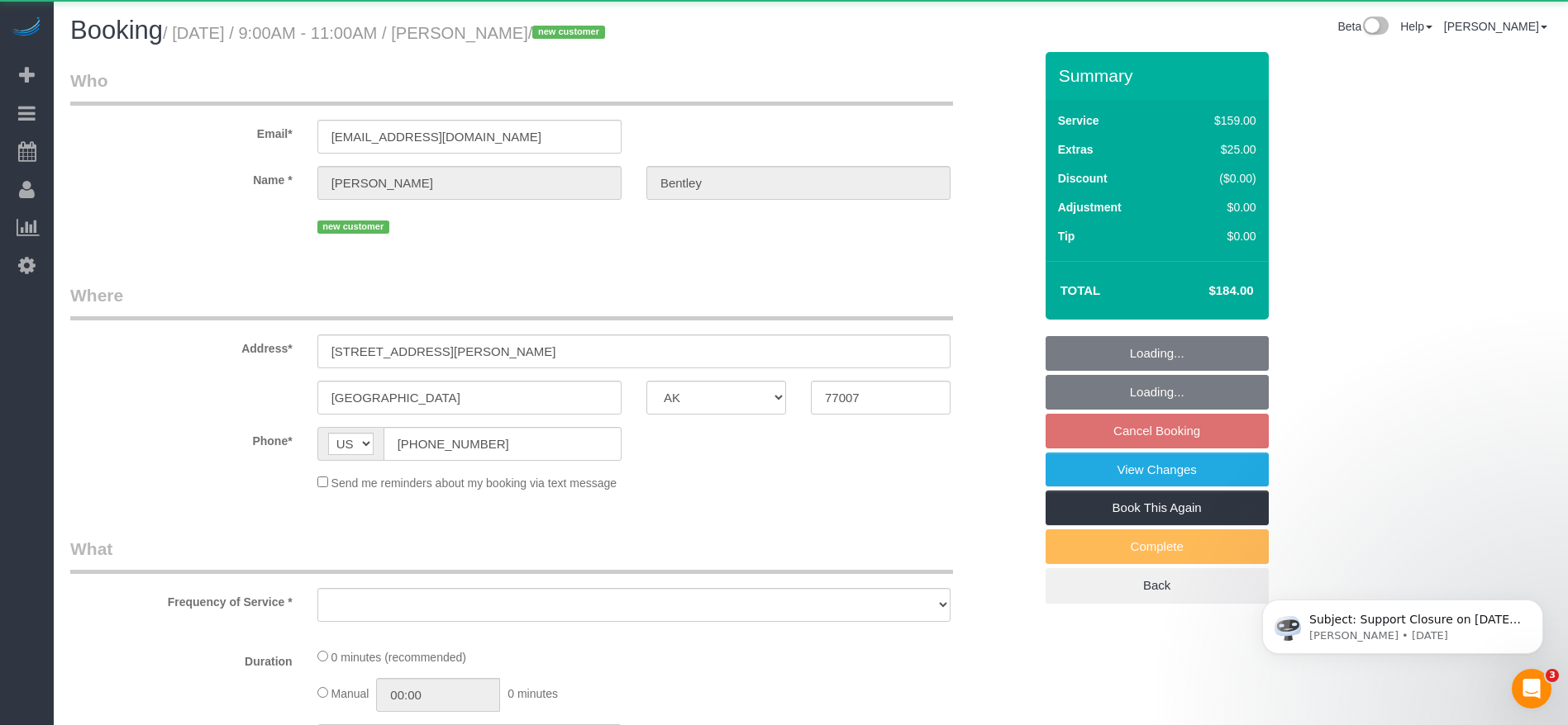
select select "object:5043"
select select "3"
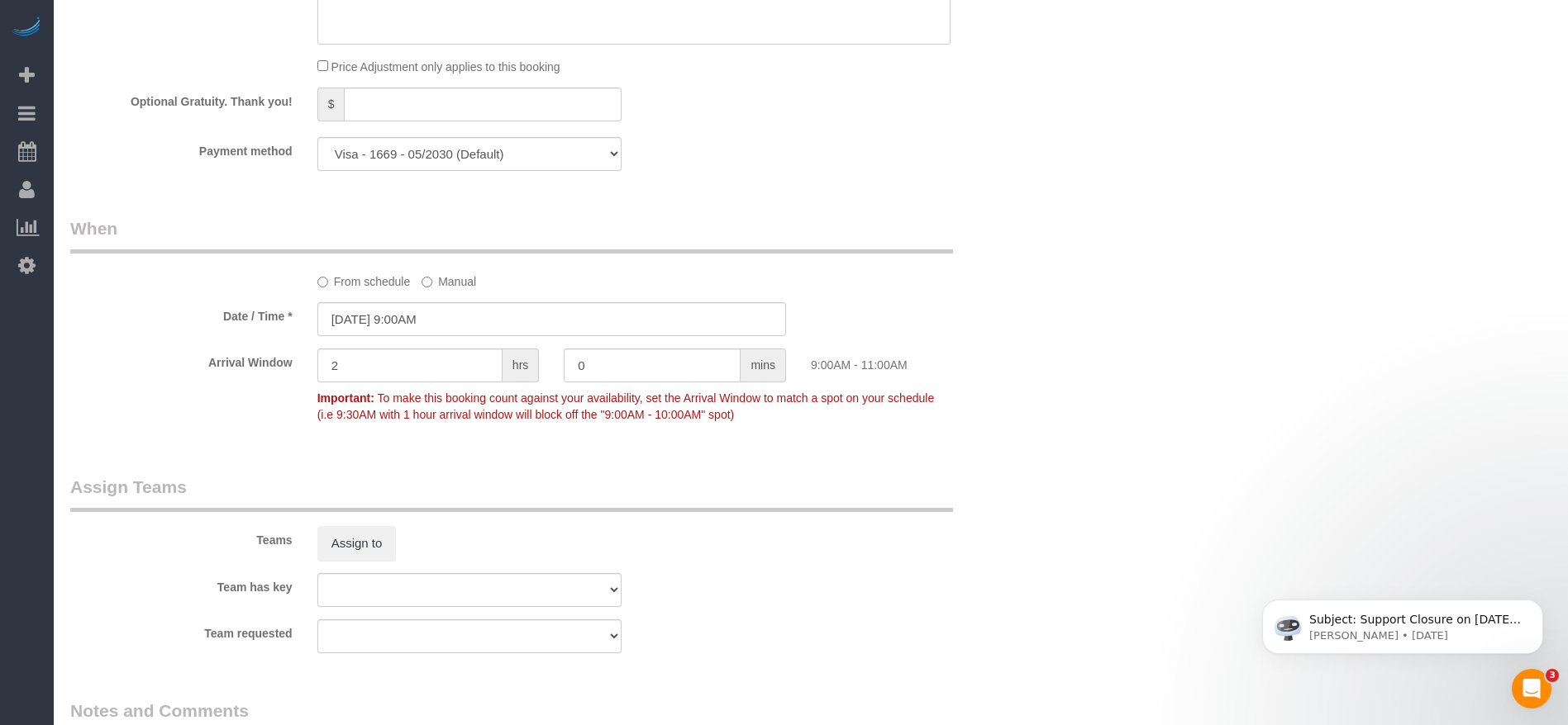
scroll to position [1694, 0]
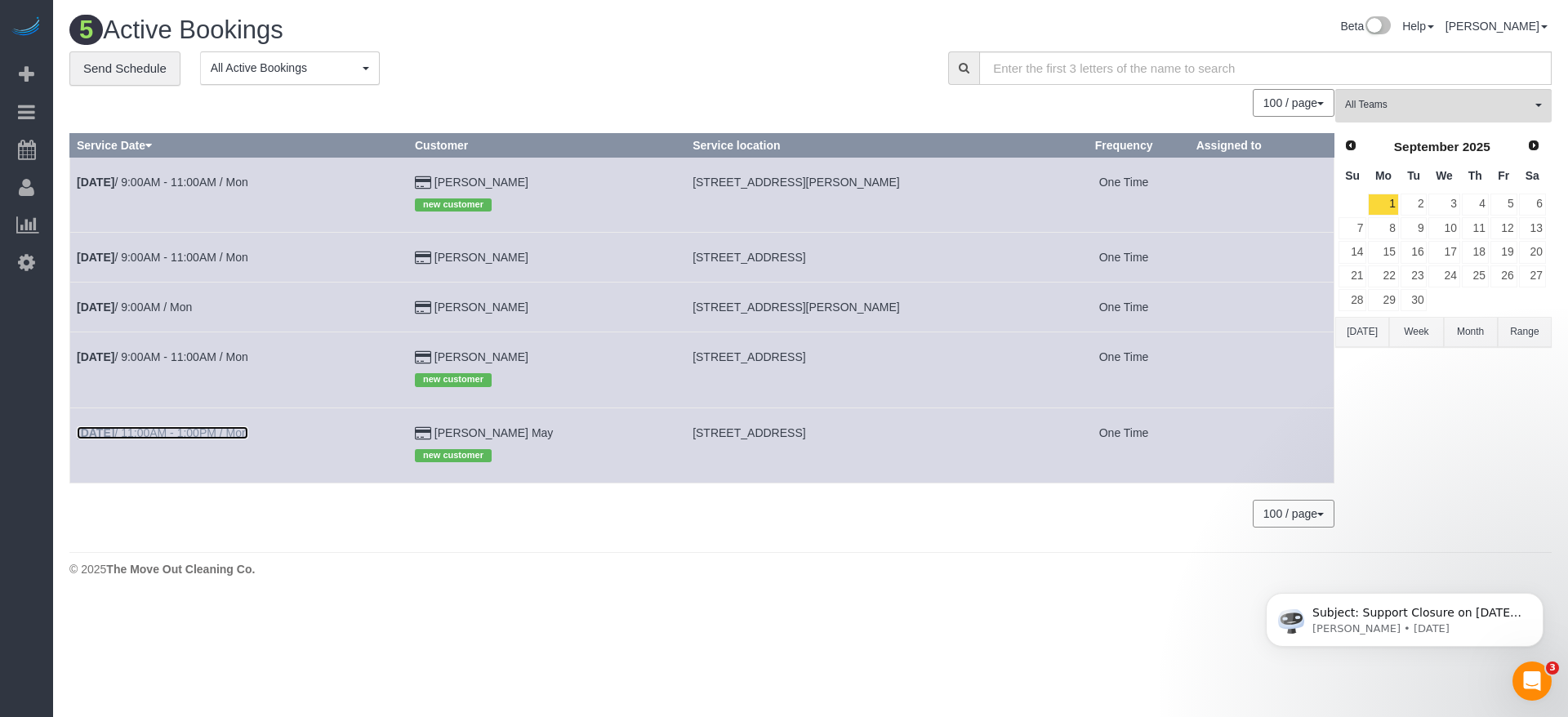
click at [185, 429] on link "[DATE] 11:00AM - 1:00PM / Mon" at bounding box center [162, 433] width 171 height 13
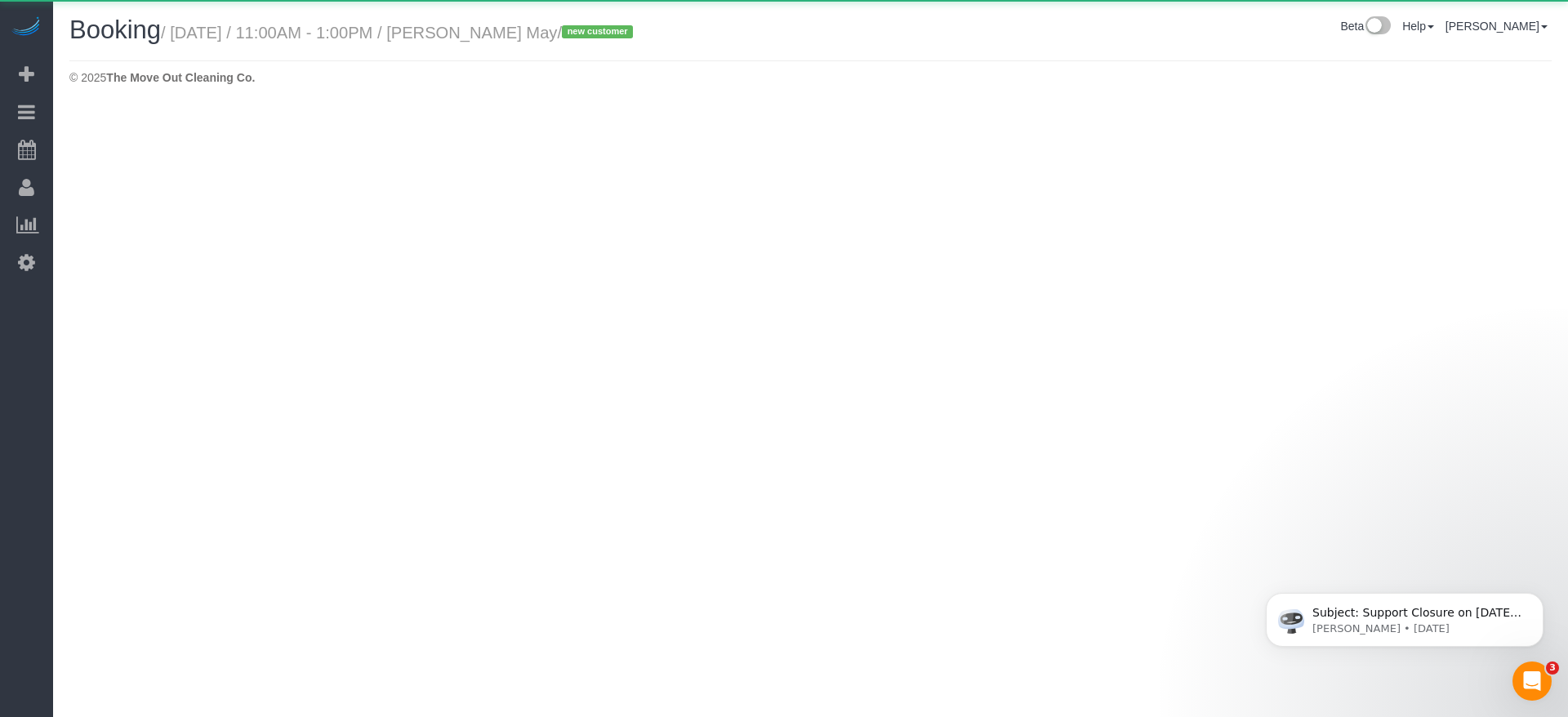
select select "[GEOGRAPHIC_DATA]"
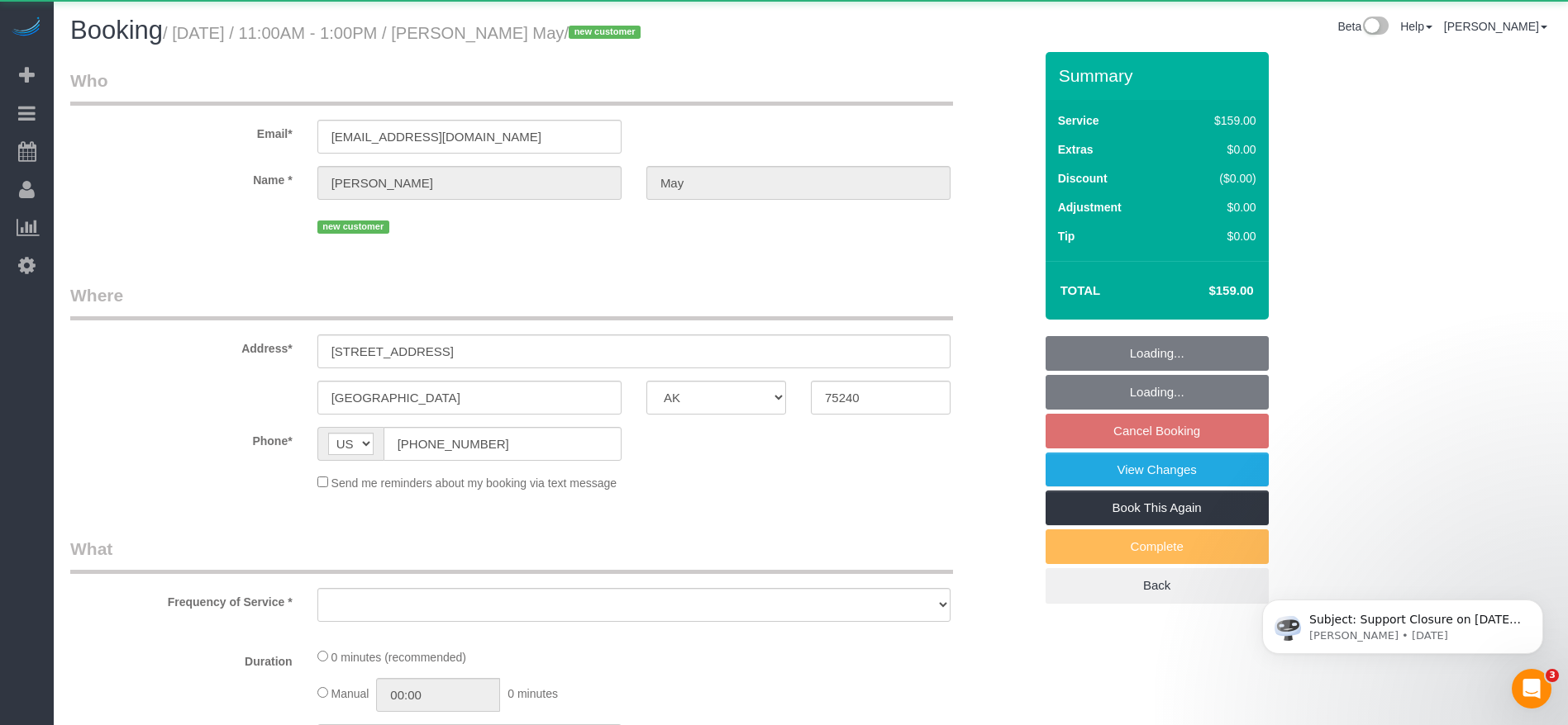
select select "string:fspay-211387a1-cfaf-4c68-91f6-1d242010c0b9"
select select "object:5613"
select select "3"
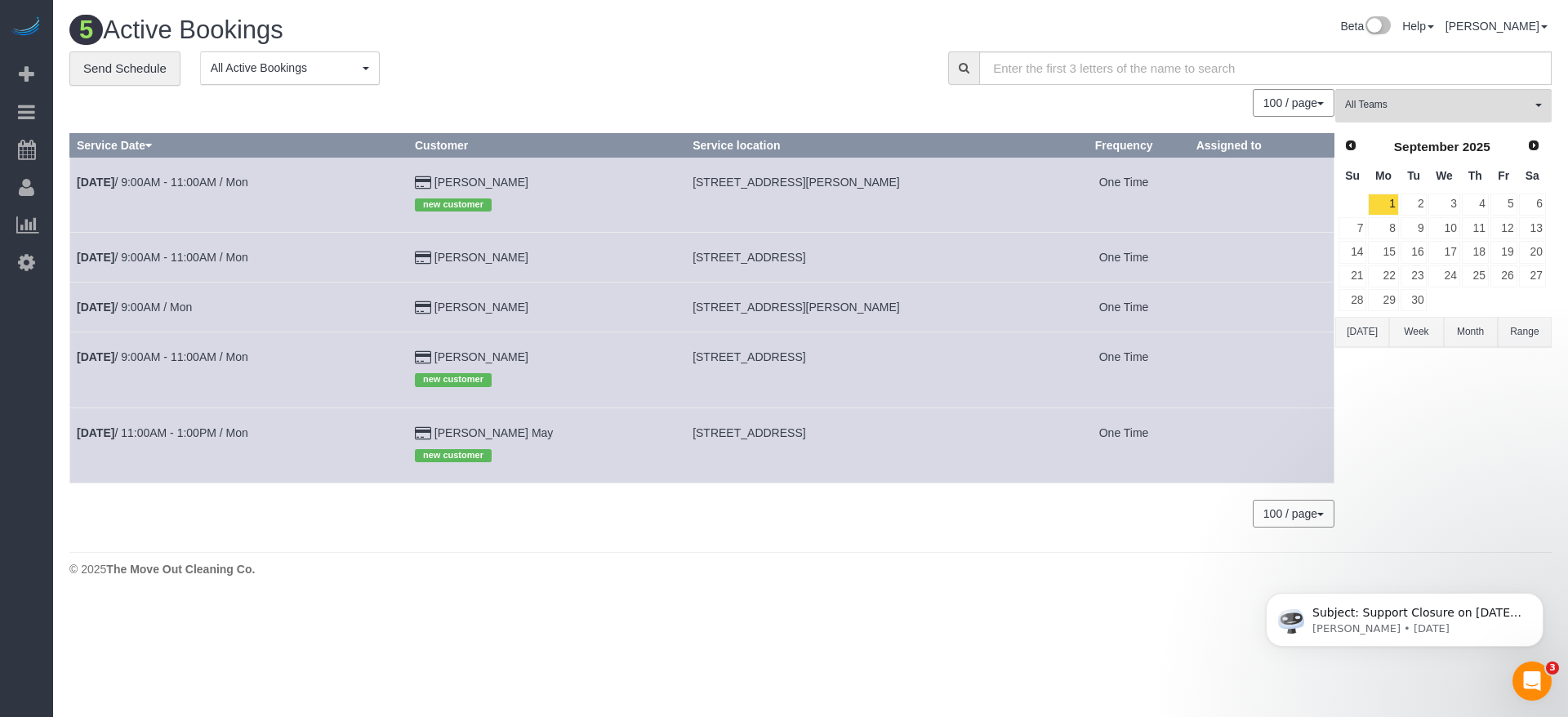
drag, startPoint x: 665, startPoint y: 364, endPoint x: 913, endPoint y: 361, distance: 248.0
click at [913, 361] on td "[STREET_ADDRESS]" at bounding box center [872, 370] width 373 height 75
copy span "[STREET_ADDRESS]"
click at [217, 351] on link "[DATE] 9:00AM - 11:00AM / Mon" at bounding box center [162, 357] width 171 height 13
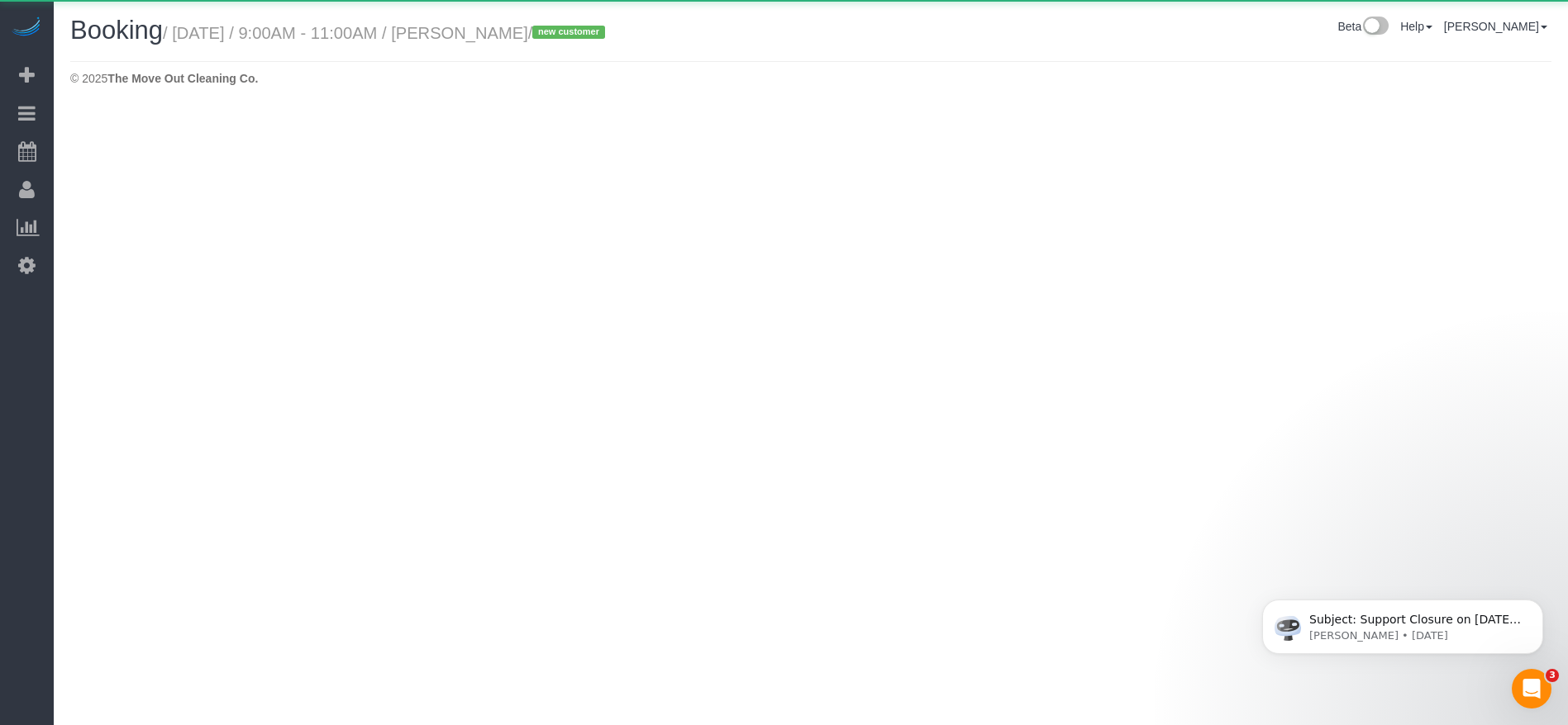
select select "[GEOGRAPHIC_DATA]"
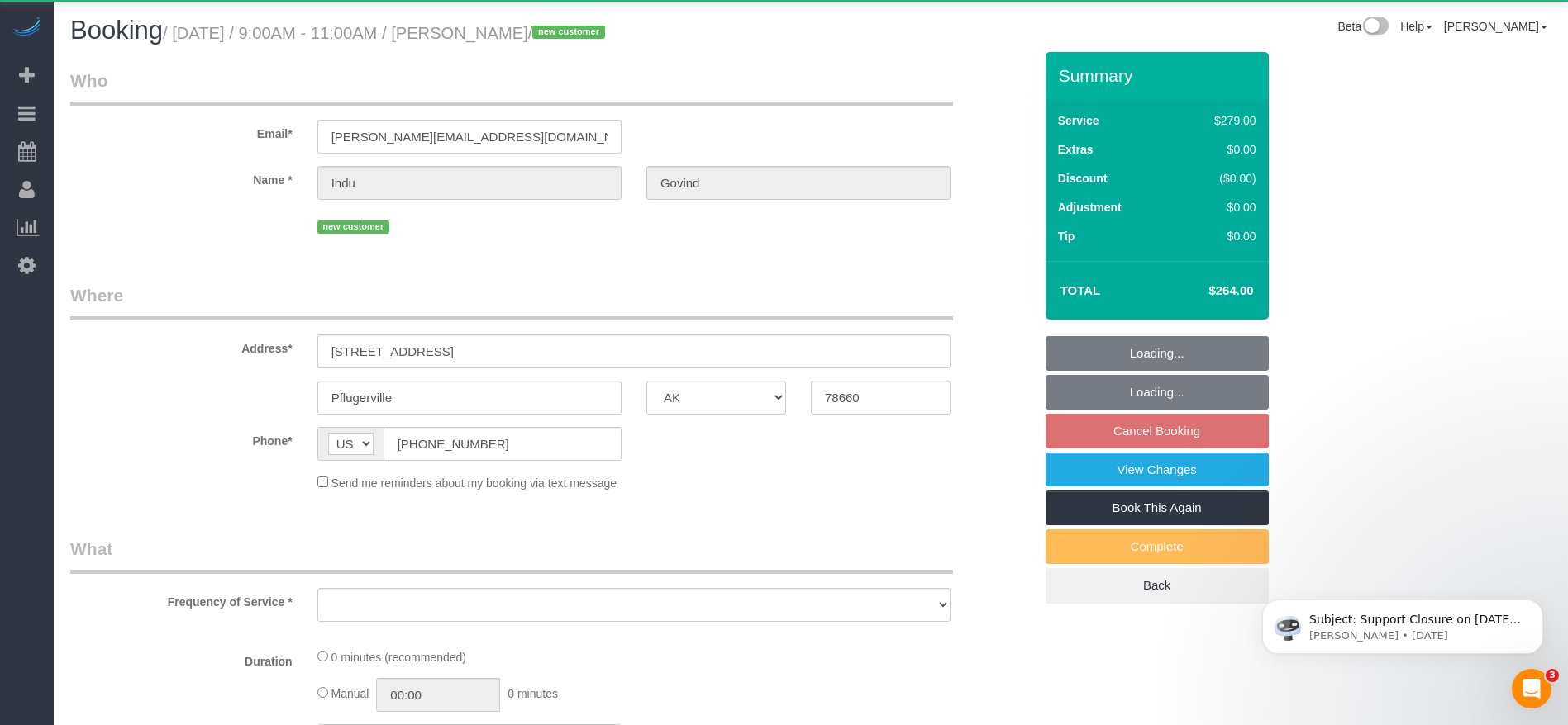
select select "object:6142"
select select "string:fspay-4a08534b-ffec-4705-9bf4-9e4114c6178e"
select select "3"
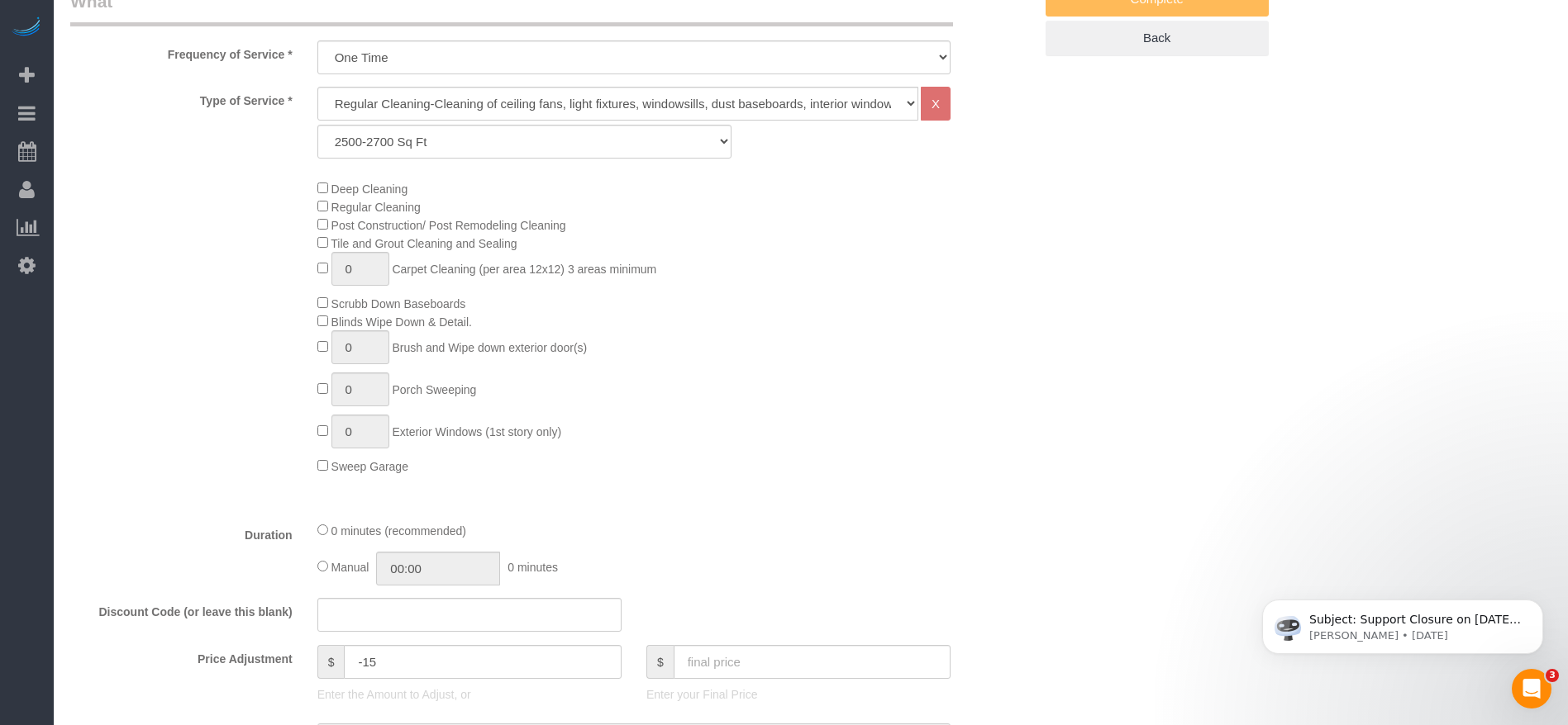
scroll to position [248, 0]
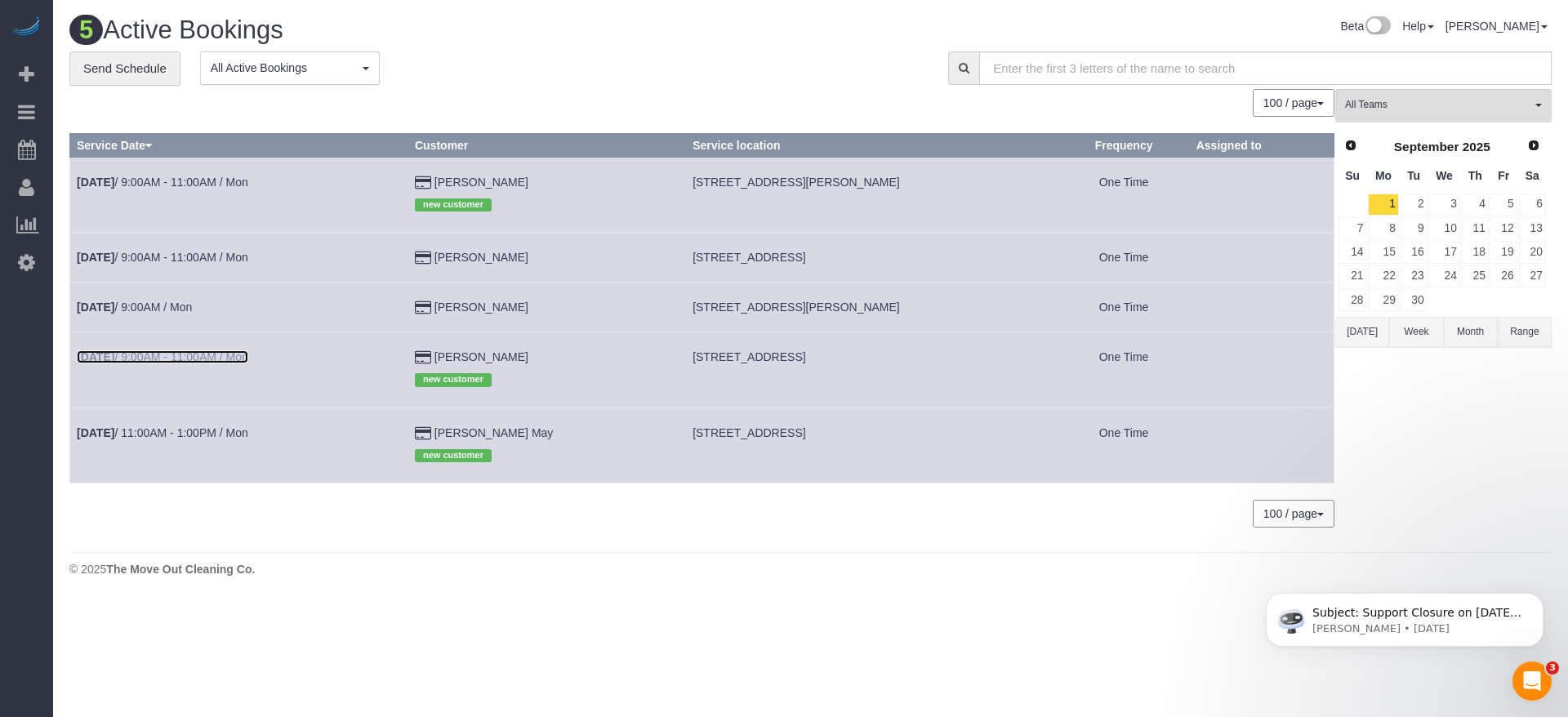
click at [224, 361] on link "[DATE] 9:00AM - 11:00AM / Mon" at bounding box center [162, 357] width 171 height 13
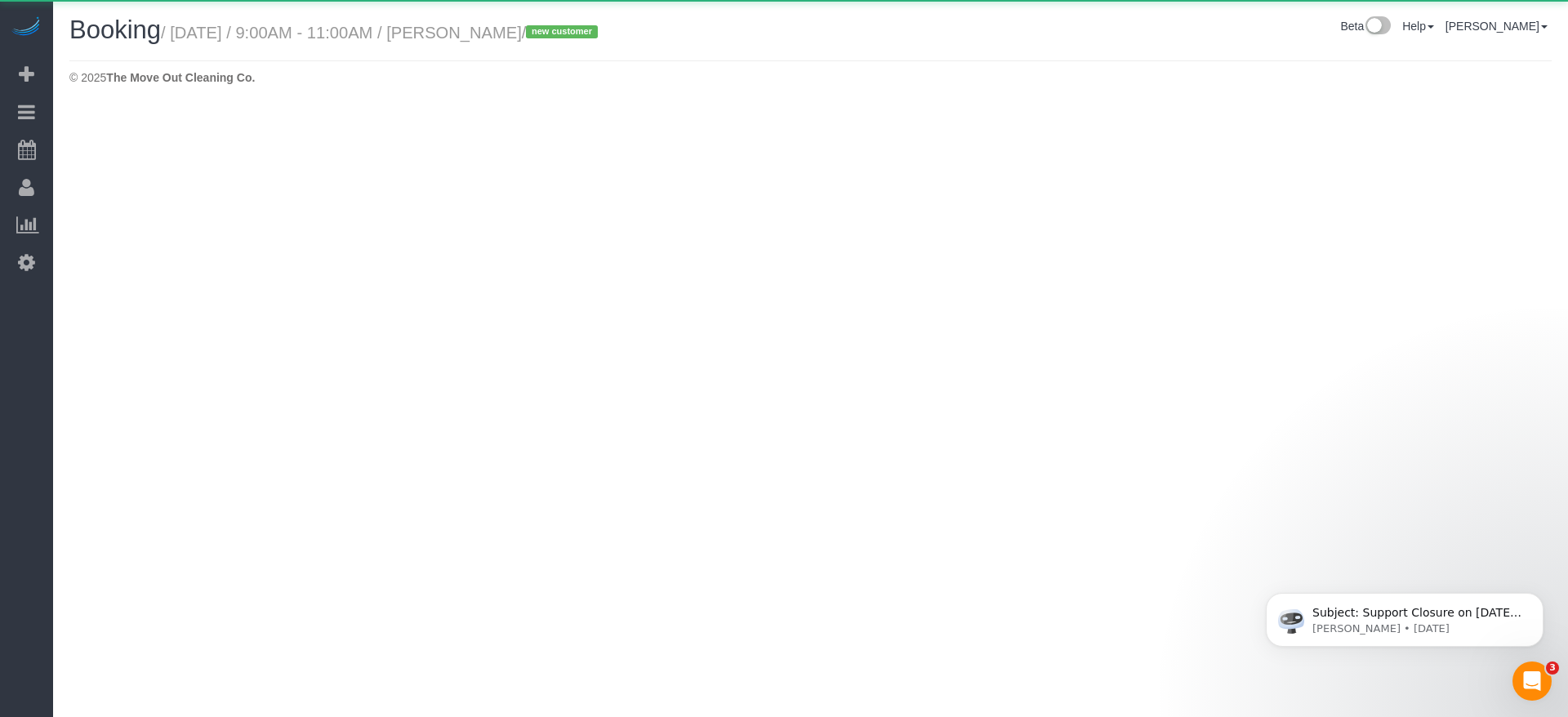
select select "[GEOGRAPHIC_DATA]"
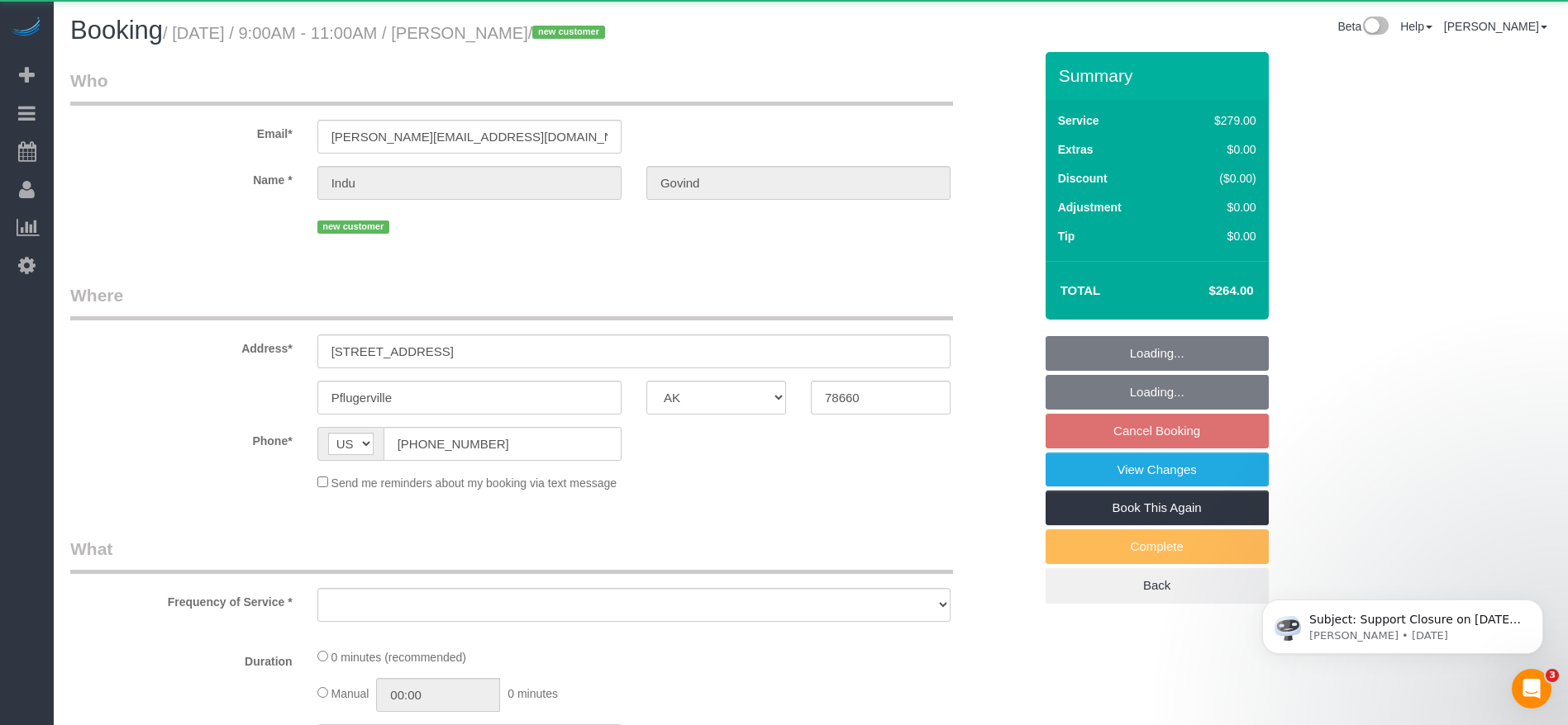
select select "string:fspay-4a08534b-ffec-4705-9bf4-9e4114c6178e"
select select "object:6718"
select select "3"
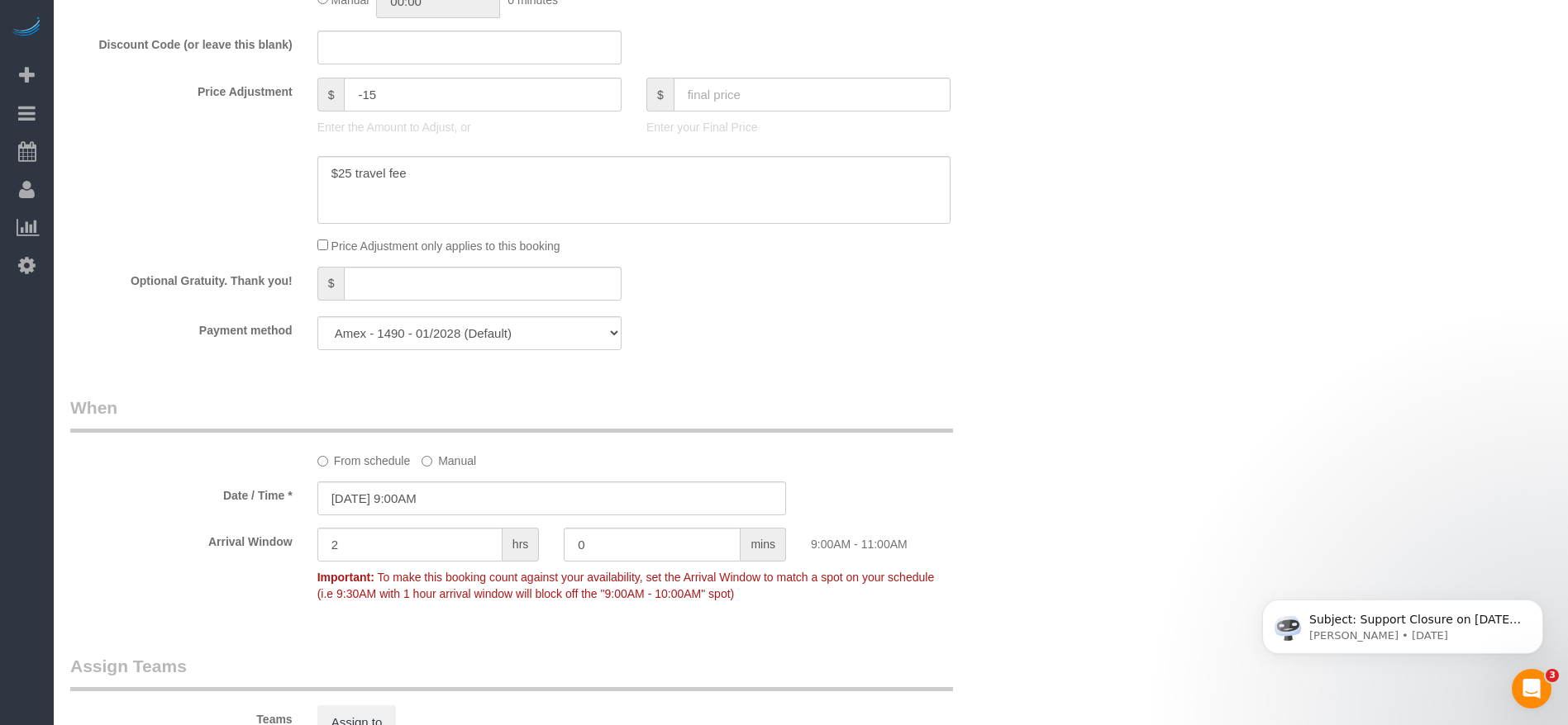
scroll to position [1487, 0]
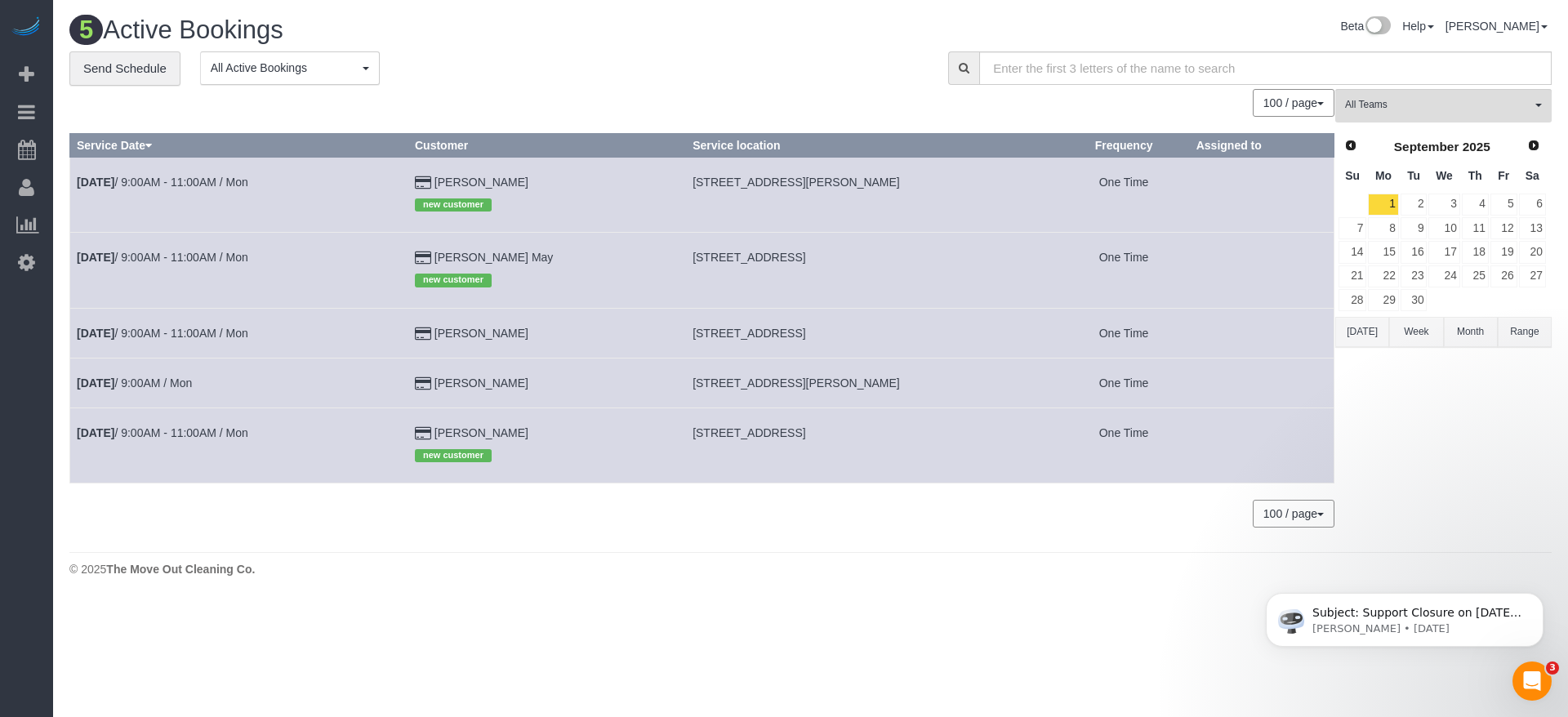
drag, startPoint x: 664, startPoint y: 386, endPoint x: 922, endPoint y: 386, distance: 258.0
click at [922, 386] on td "[STREET_ADDRESS][PERSON_NAME]" at bounding box center [872, 383] width 373 height 49
copy span "[STREET_ADDRESS][PERSON_NAME]"
click at [191, 383] on link "[DATE] 9:00AM / Mon" at bounding box center [135, 383] width 115 height 13
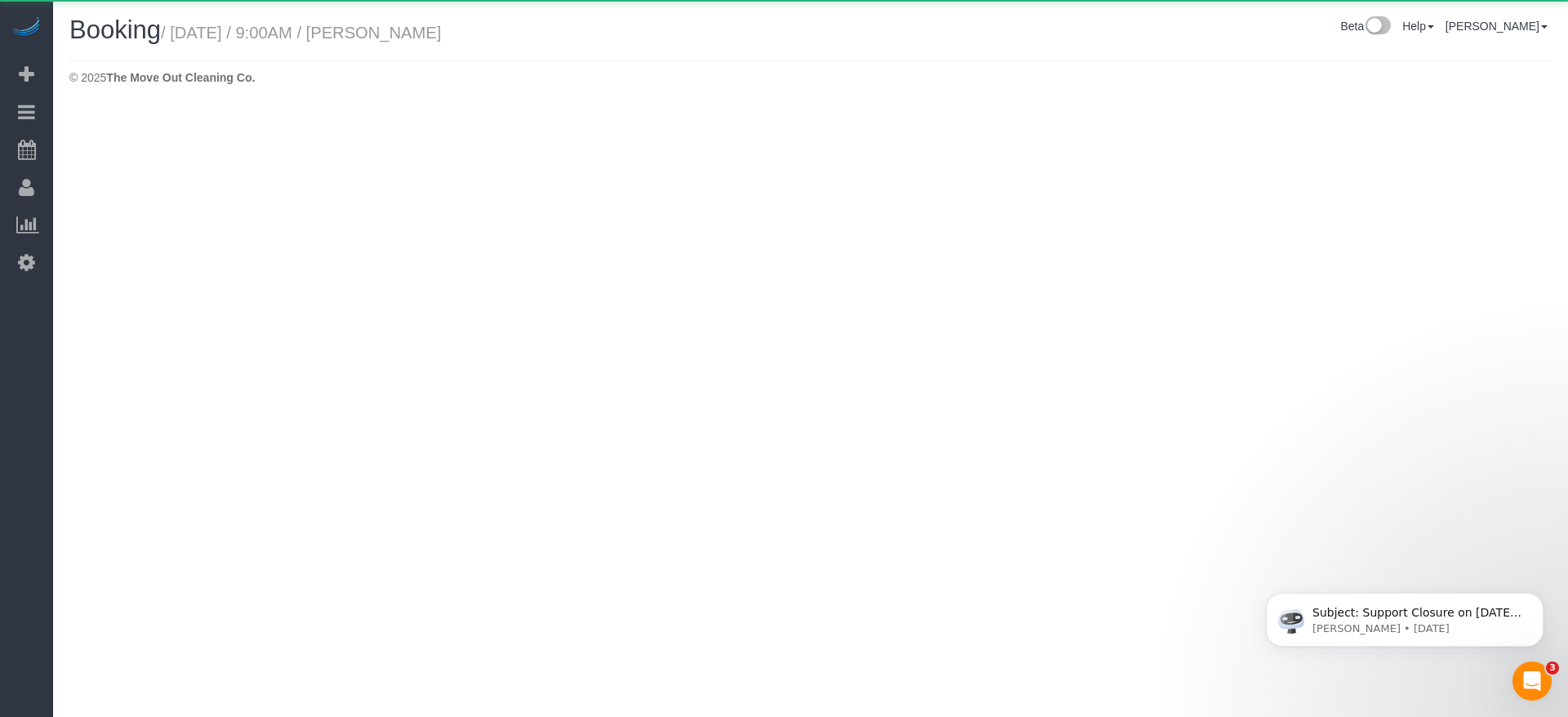
select select "[GEOGRAPHIC_DATA]"
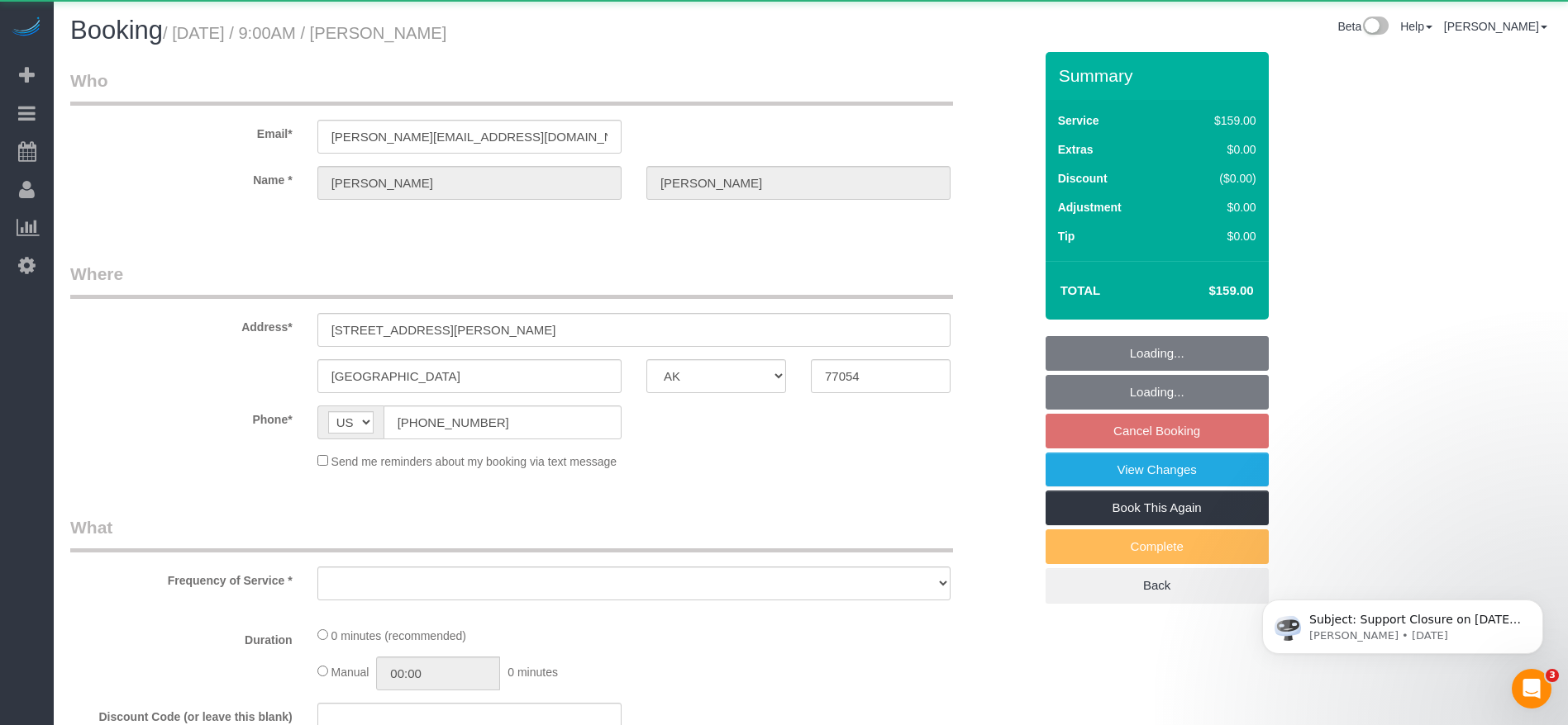
select select "object:7170"
select select "string:fspay-5f9d37c2-99f9-42c9-a91e-ba06f310703a"
select select "object:7254"
select select "3"
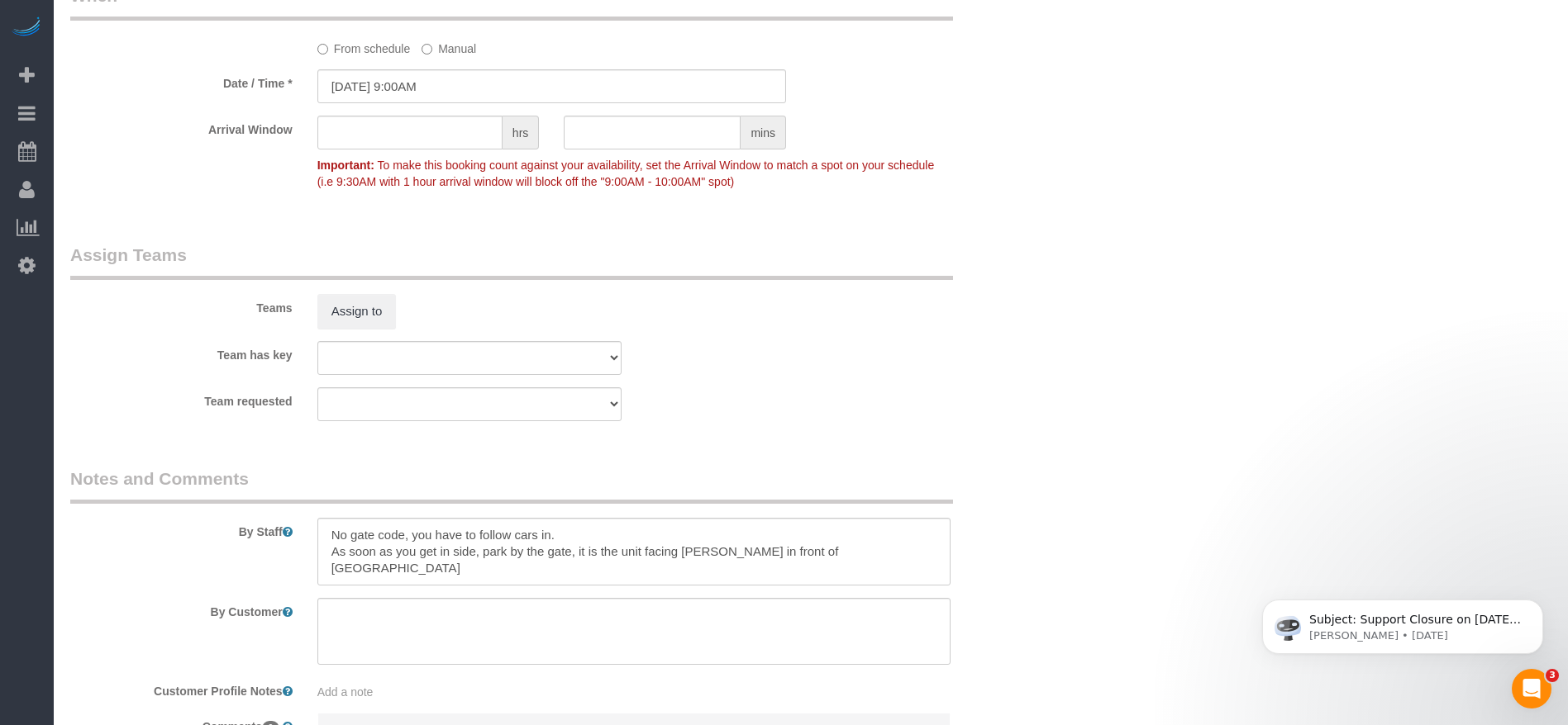
scroll to position [1611, 0]
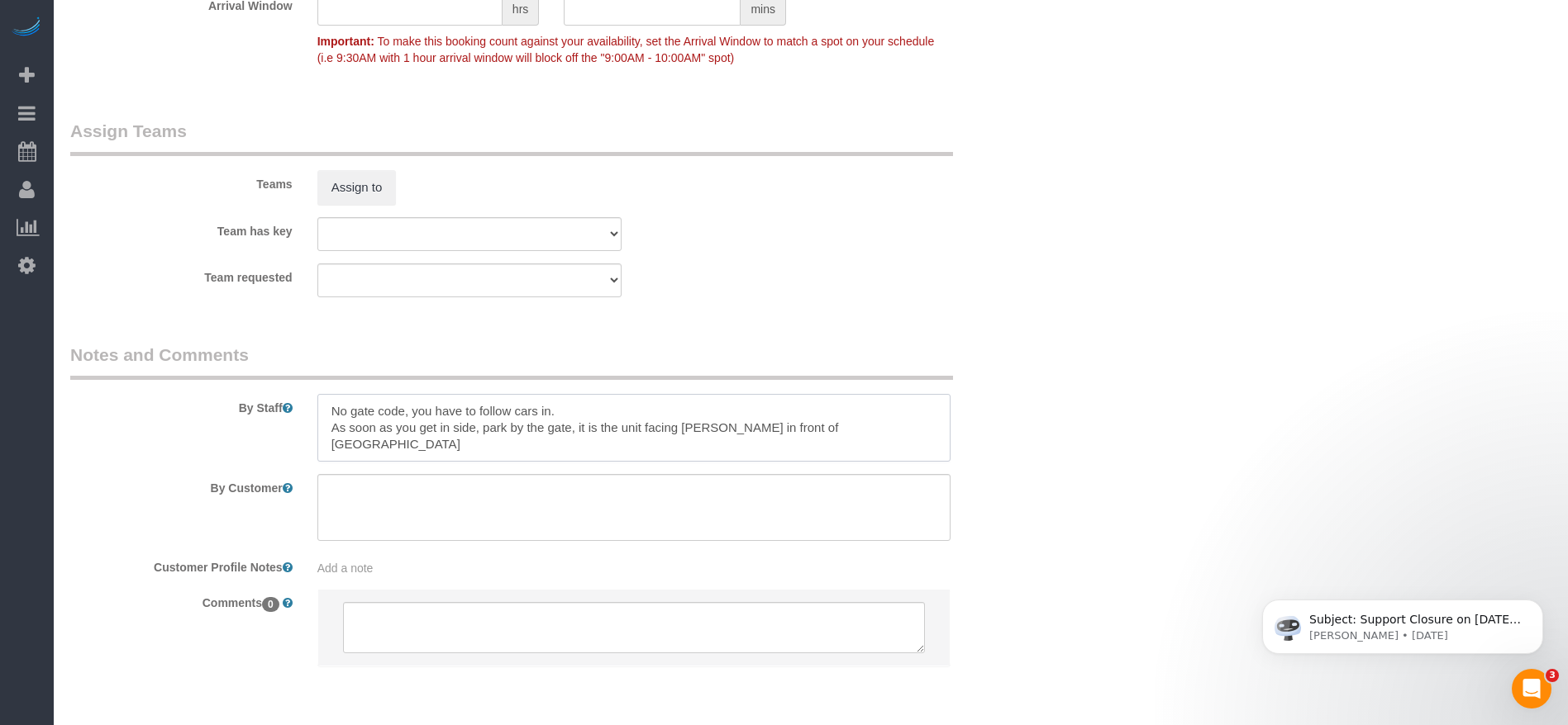
drag, startPoint x: 323, startPoint y: 408, endPoint x: 930, endPoint y: 439, distance: 607.8
click at [930, 439] on textarea at bounding box center [633, 428] width 633 height 68
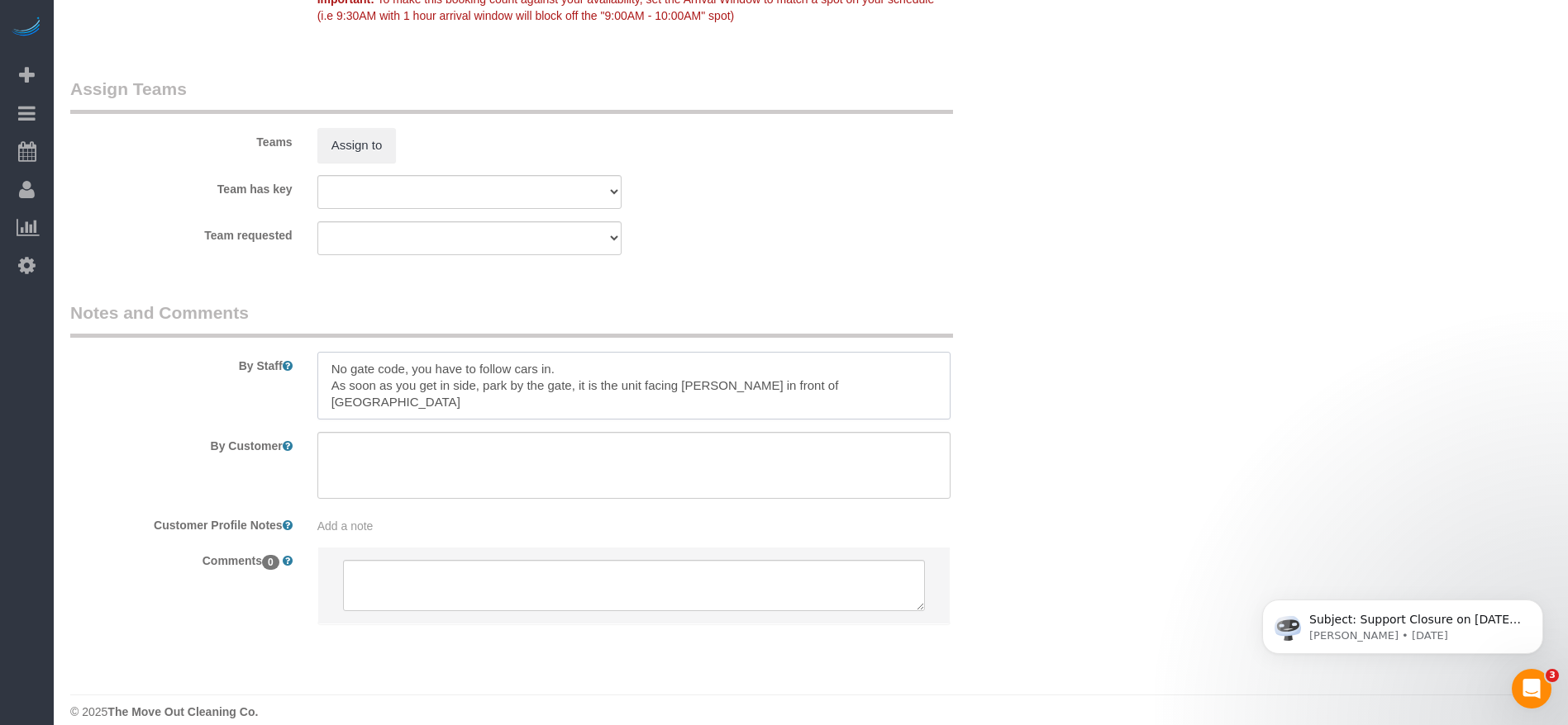
scroll to position [1672, 0]
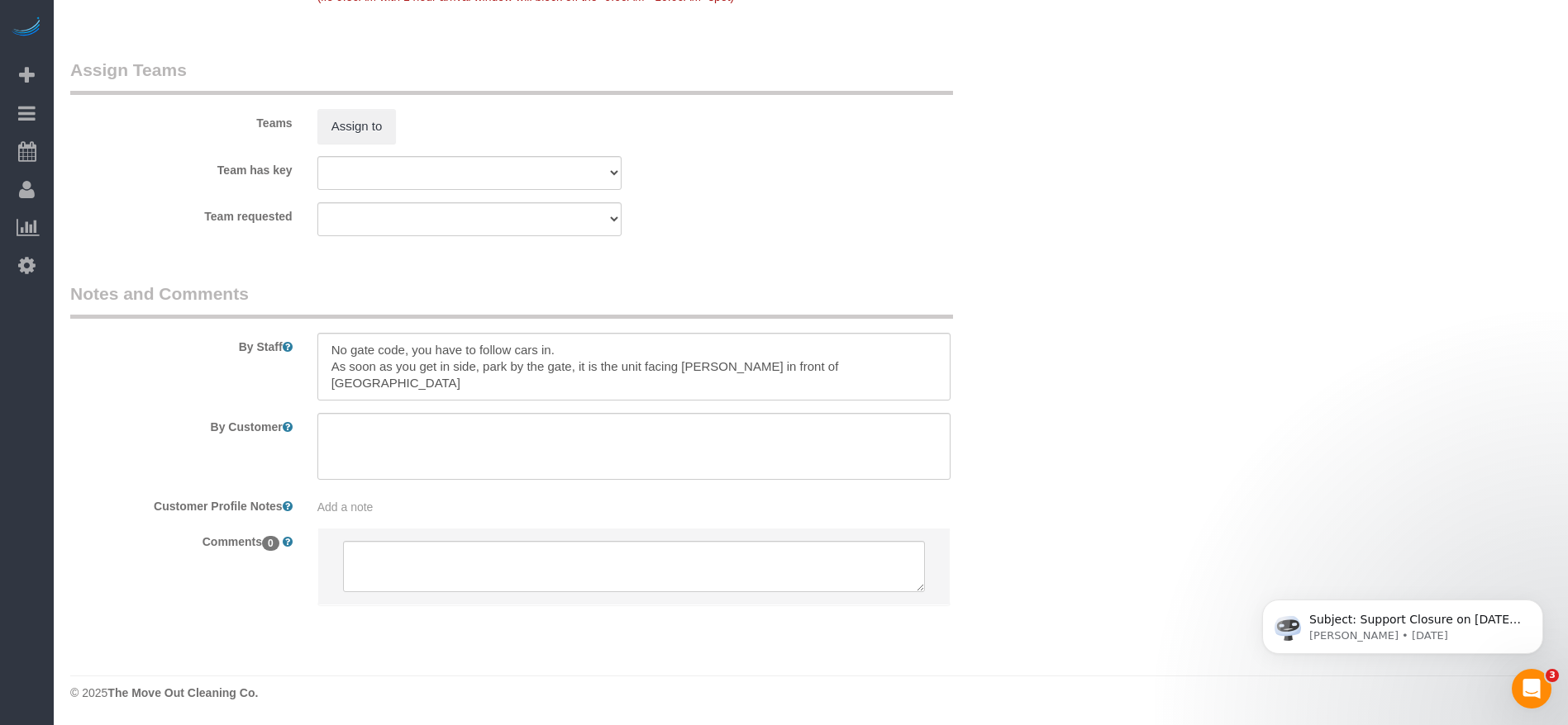
click at [403, 514] on div "Add a note" at bounding box center [633, 507] width 633 height 17
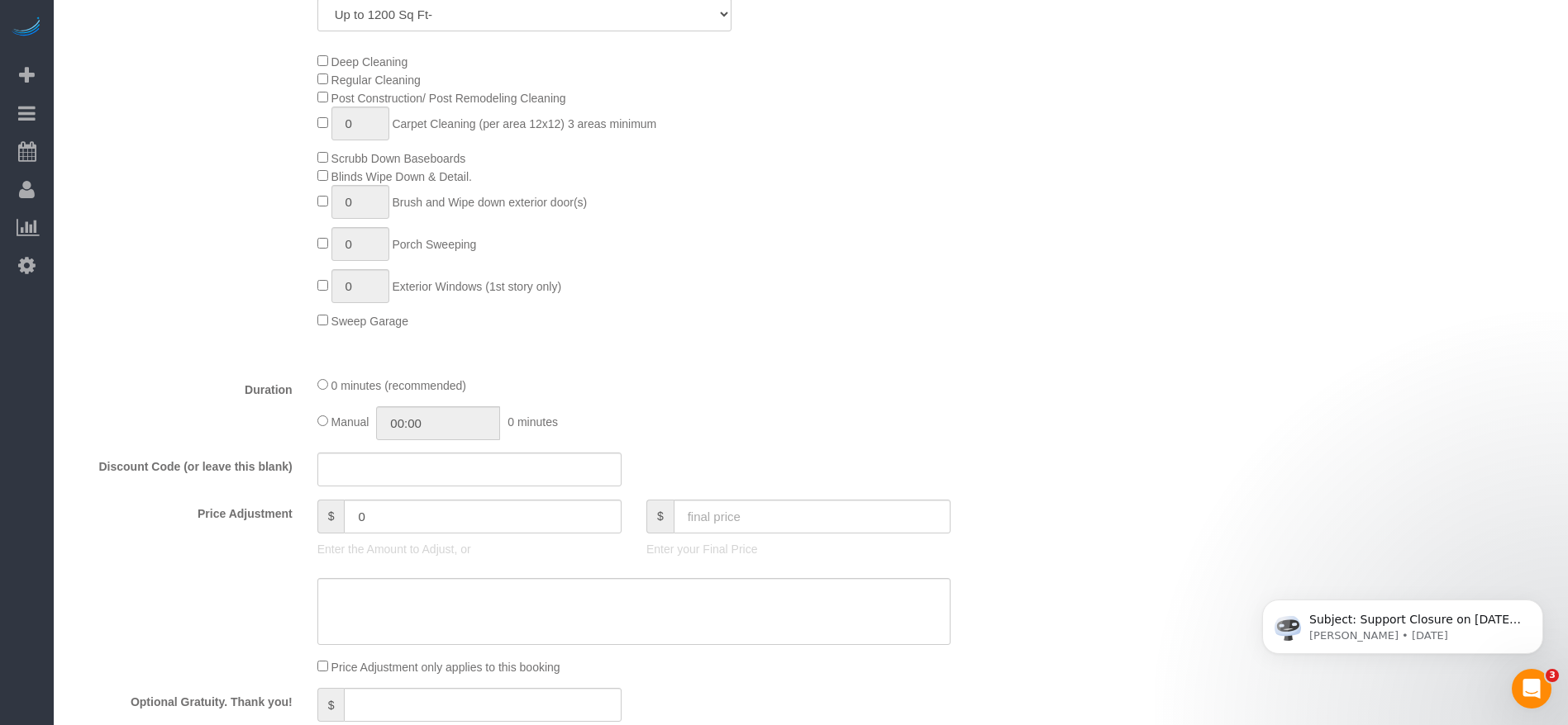
scroll to position [868, 0]
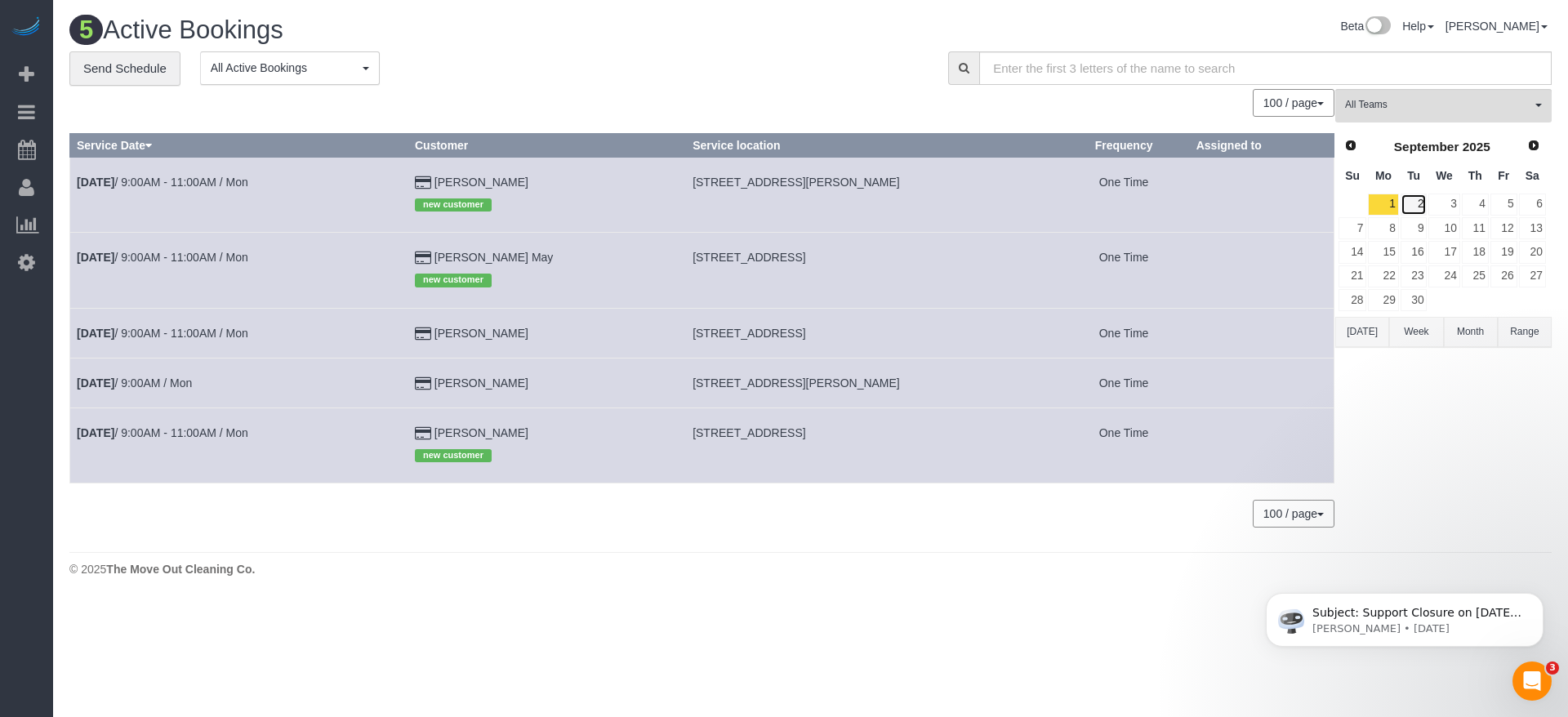
click at [1424, 203] on link "2" at bounding box center [1413, 204] width 27 height 22
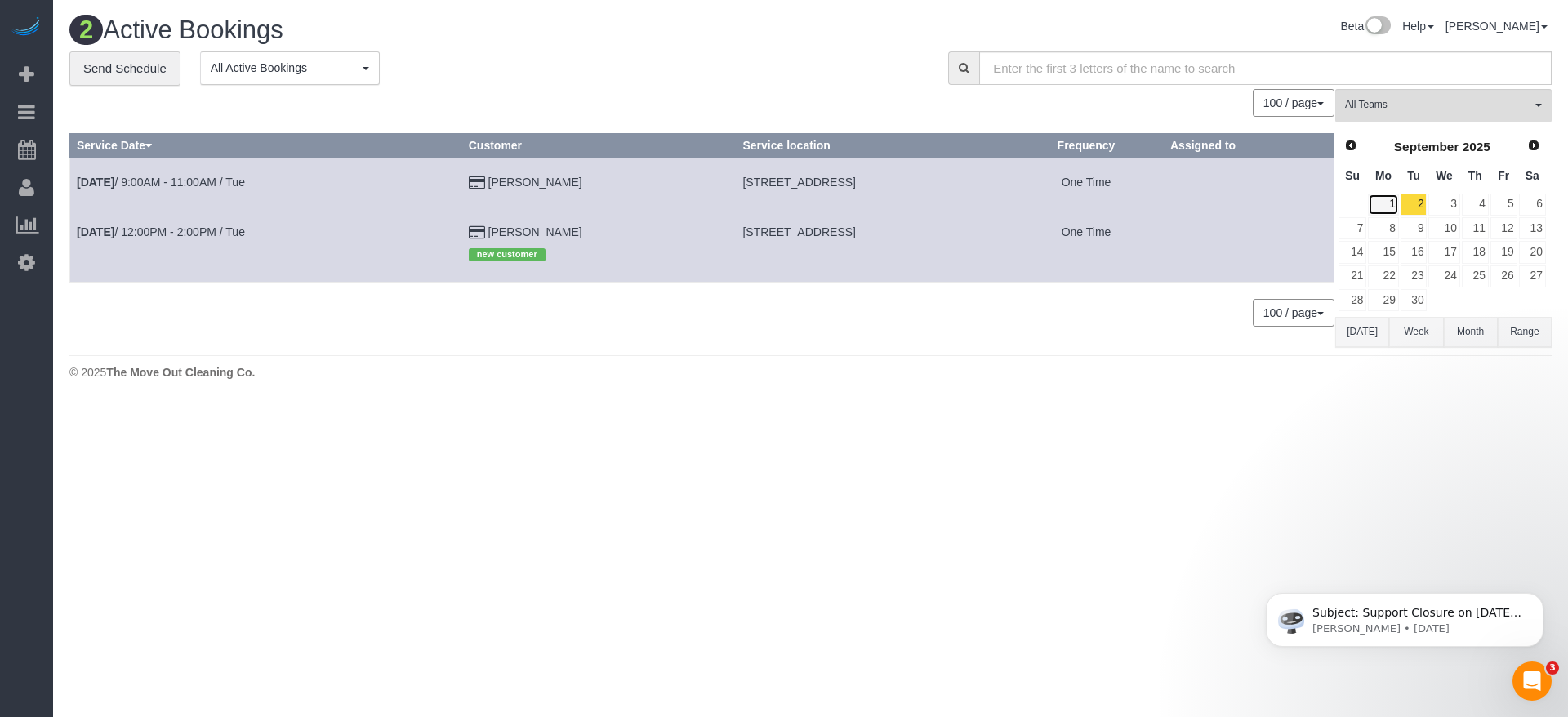
click at [1390, 206] on link "1" at bounding box center [1383, 204] width 30 height 22
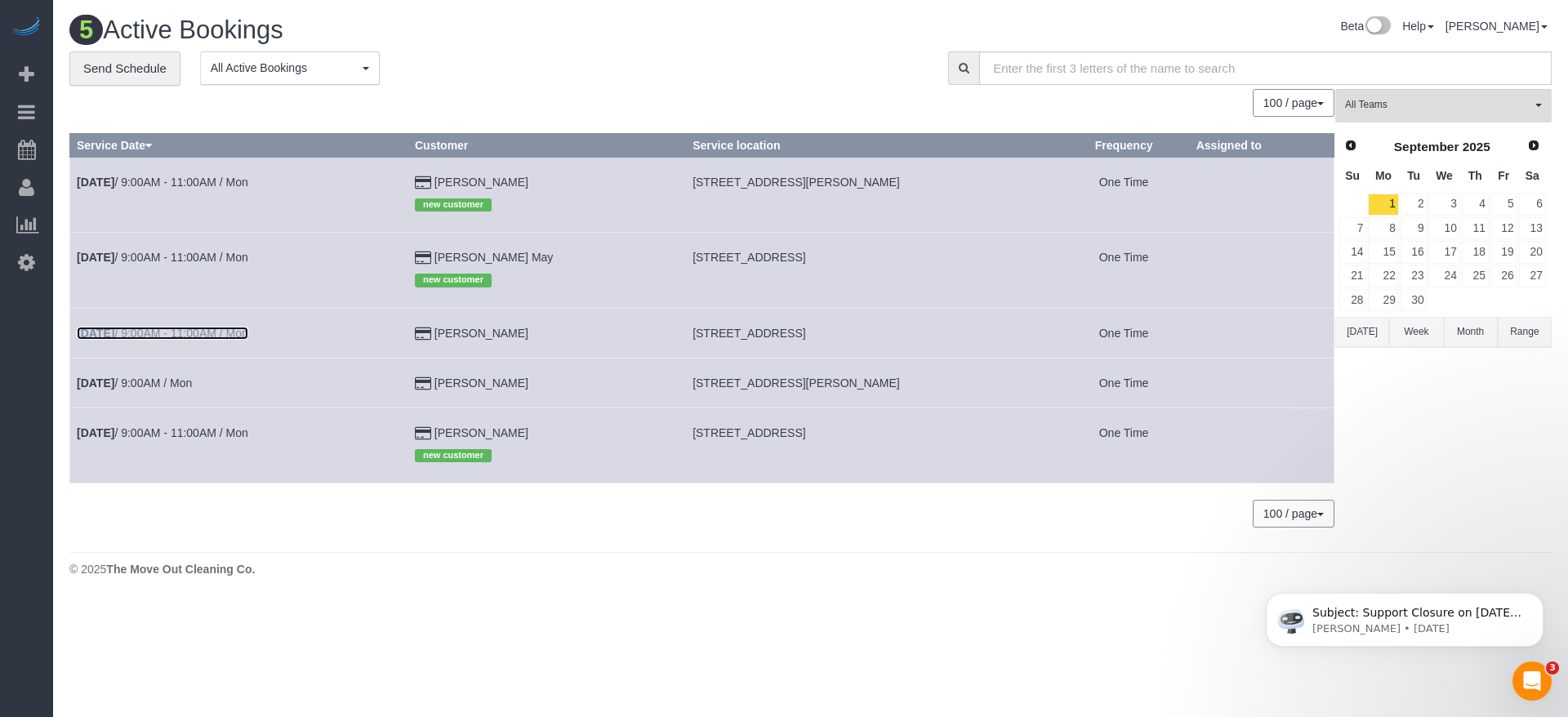
click at [223, 332] on link "[DATE] 9:00AM - 11:00AM / Mon" at bounding box center [162, 333] width 171 height 13
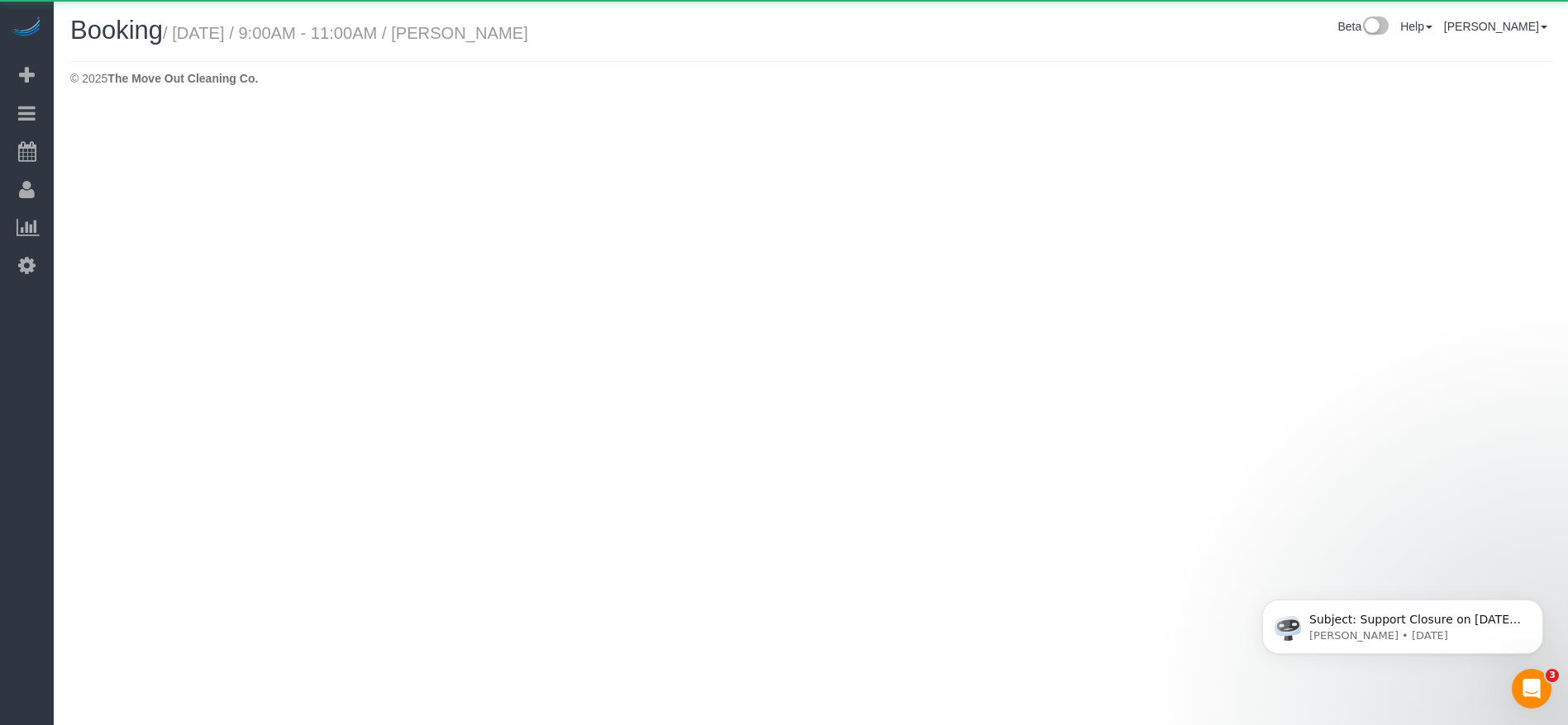
select select "[GEOGRAPHIC_DATA]"
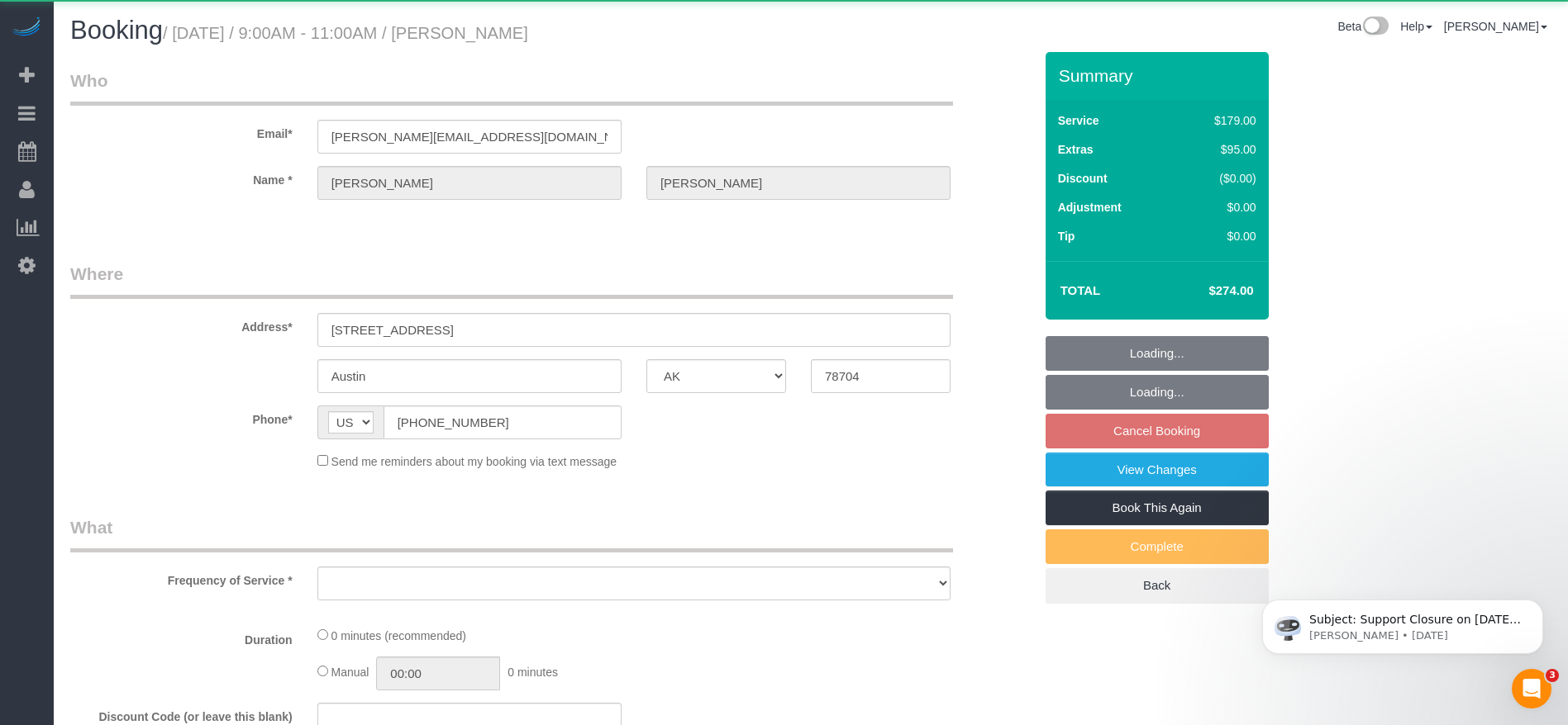
select select "object:7792"
select select "string:fspay-d982a0ba-7645-48de-9e64-01496ca74e8a"
select select "3"
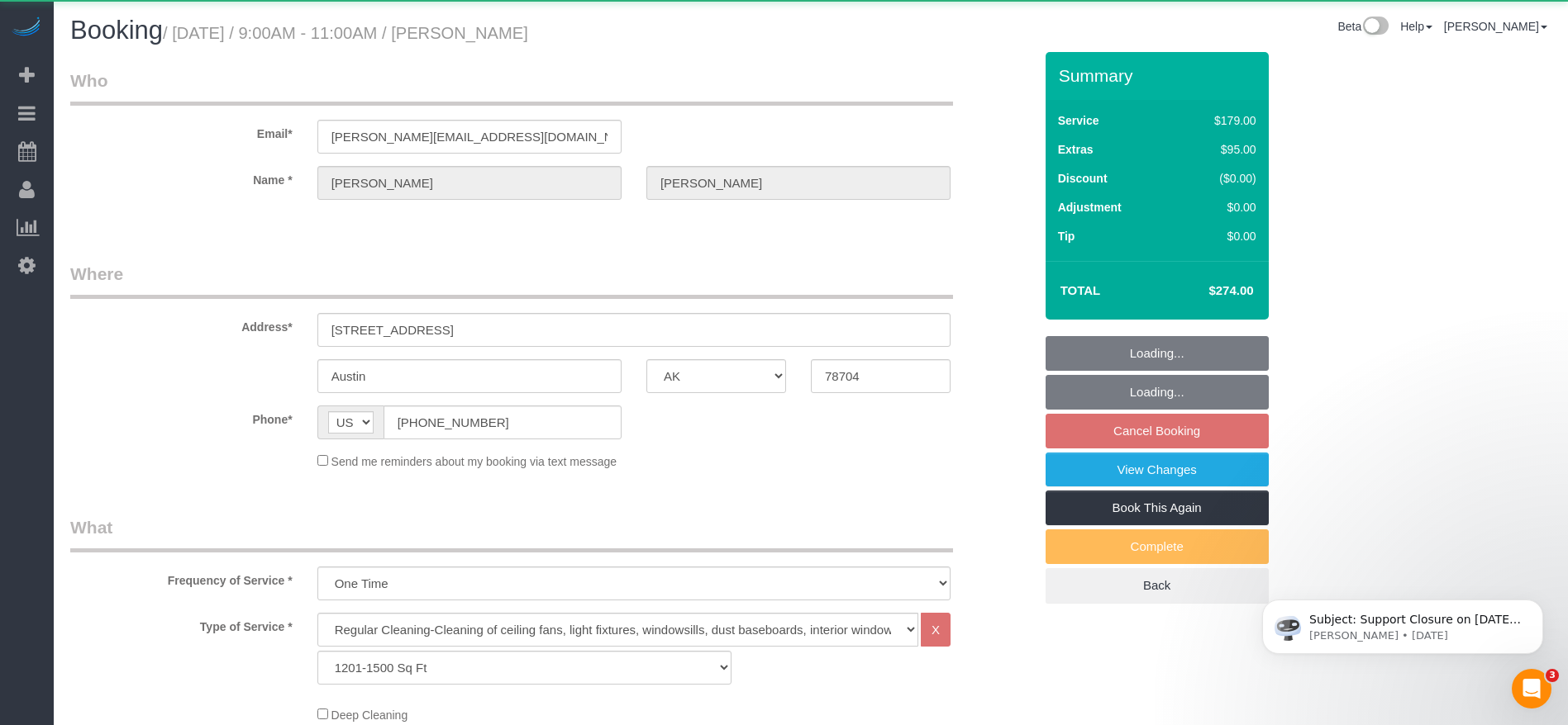
select select "object:7879"
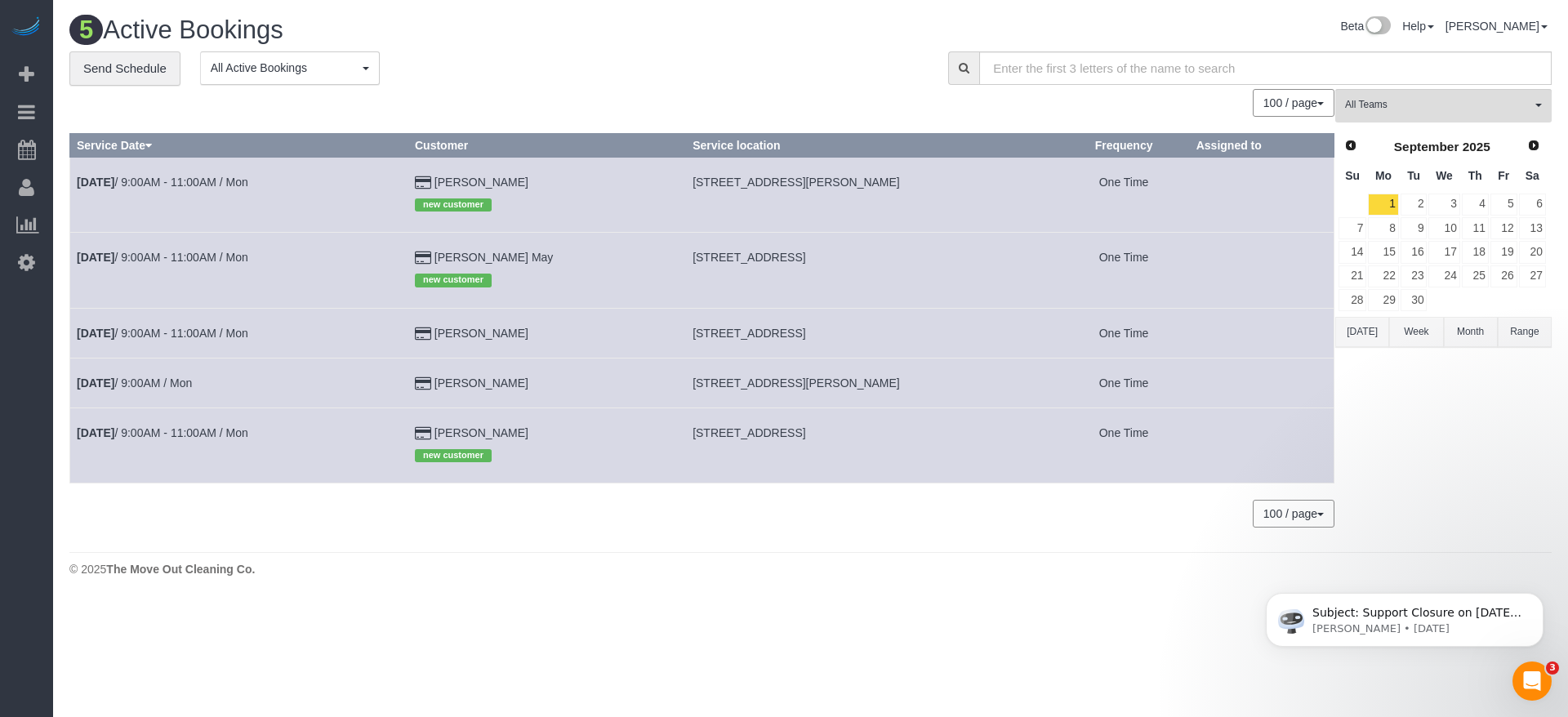
click at [157, 440] on td "[DATE] 9:00AM - 11:00AM / Mon" at bounding box center [239, 445] width 338 height 75
click at [165, 431] on link "[DATE] 9:00AM - 11:00AM / Mon" at bounding box center [162, 433] width 171 height 13
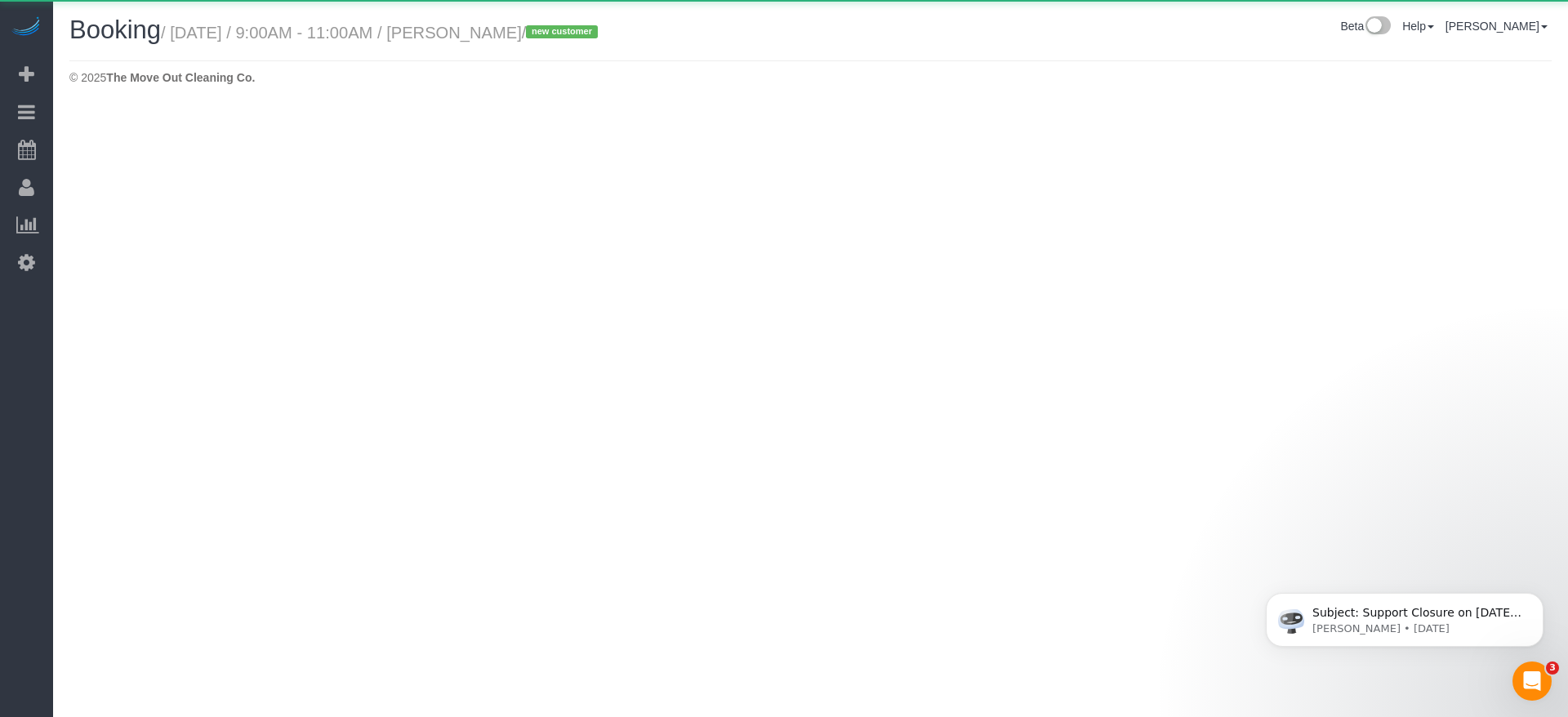
select select "[GEOGRAPHIC_DATA]"
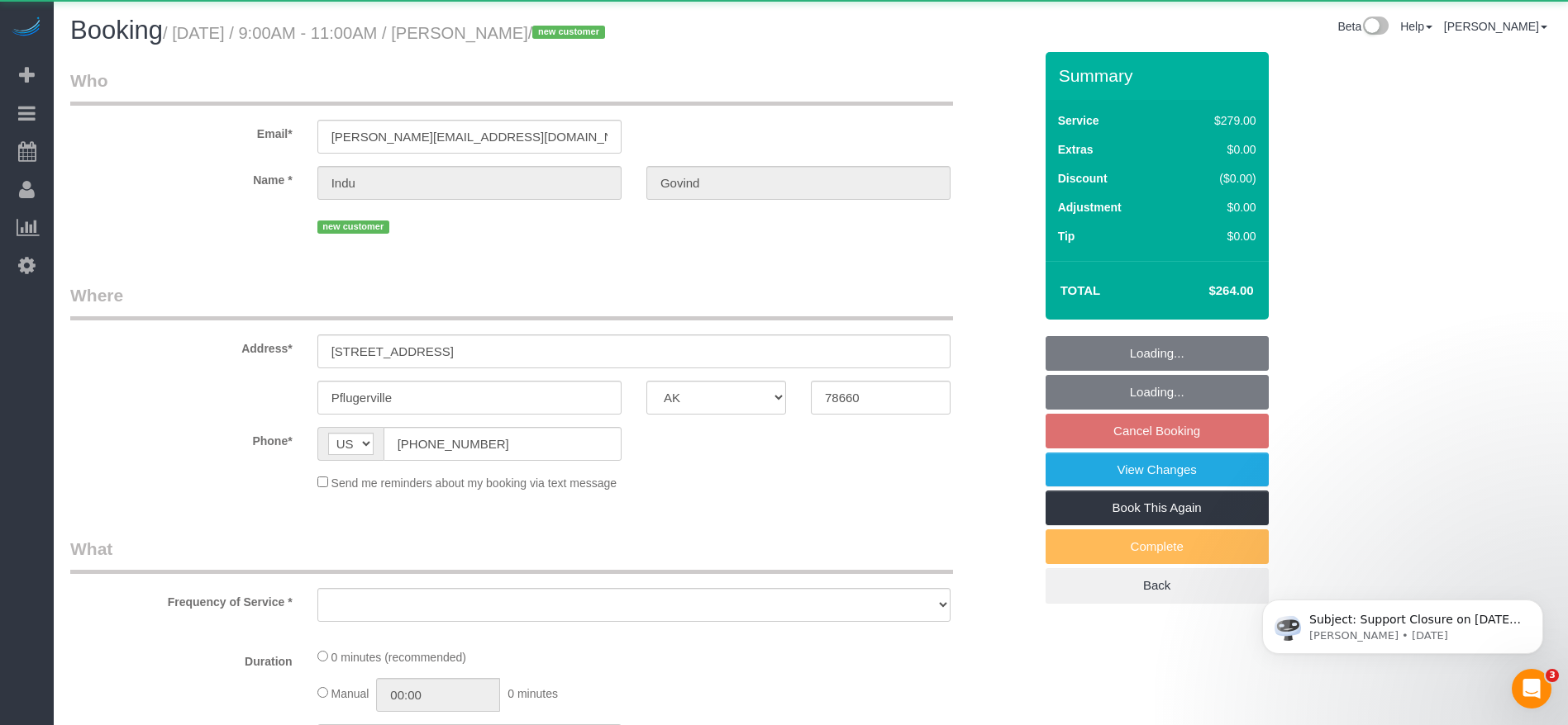
select select "object:8360"
select select "string:fspay-4a08534b-ffec-4705-9bf4-9e4114c6178e"
select select "object:8422"
select select "3"
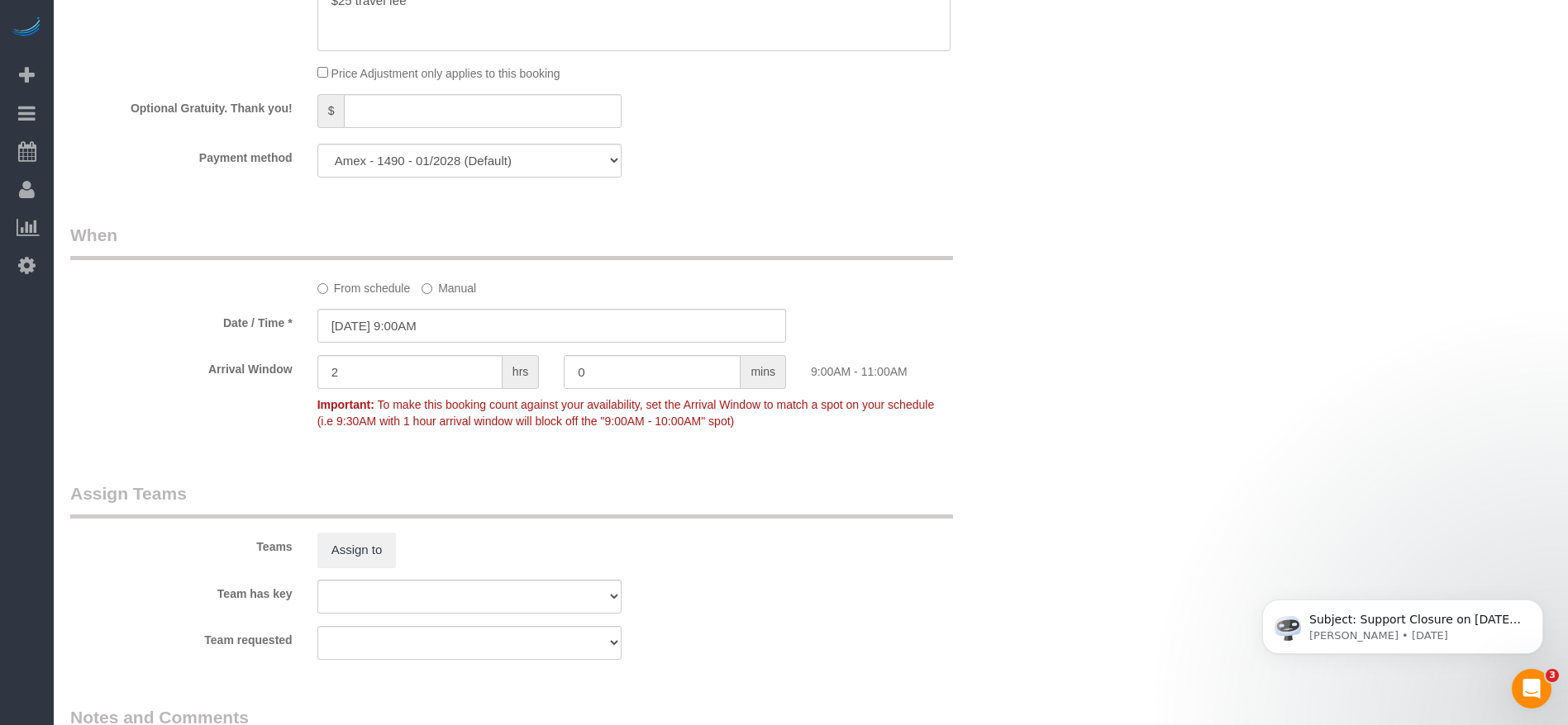
scroll to position [1363, 0]
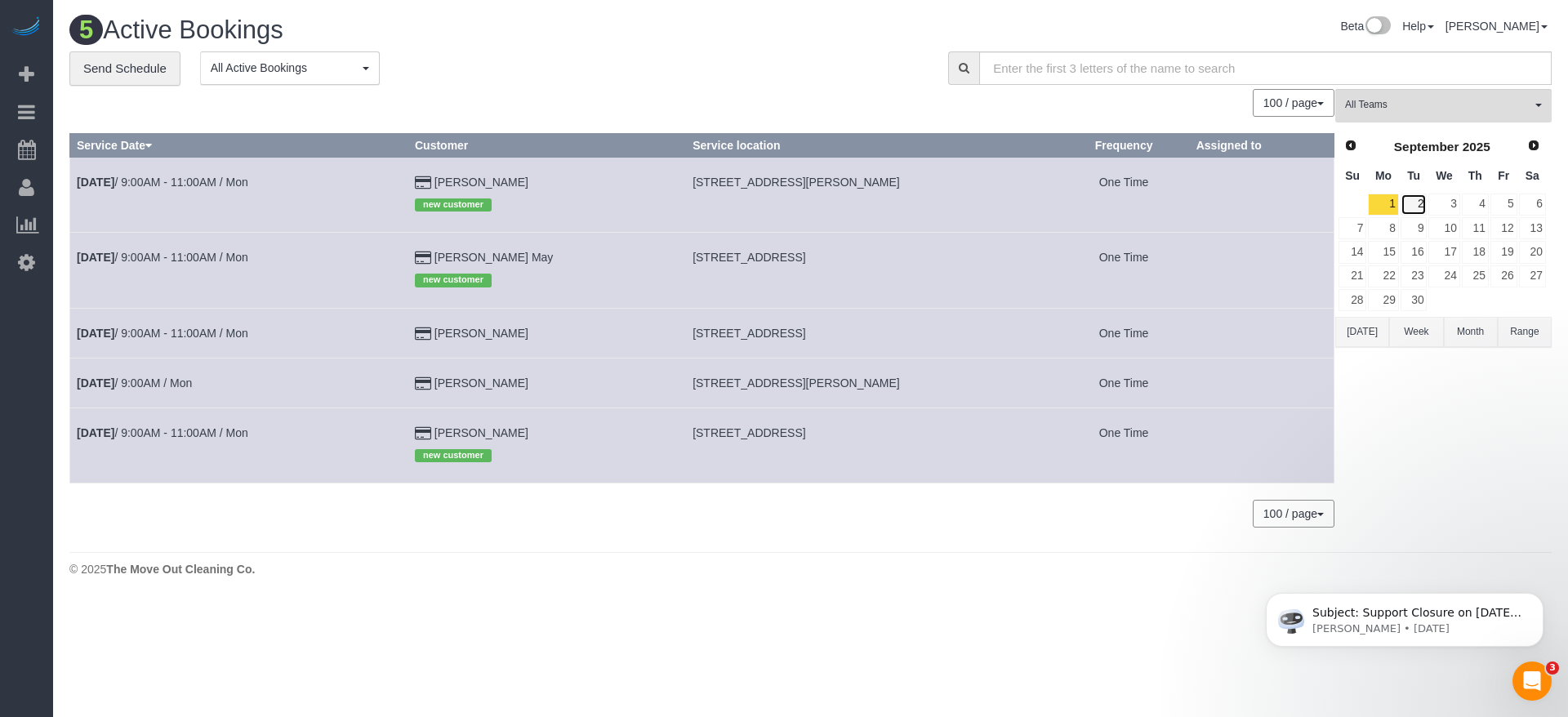
click at [1418, 210] on link "2" at bounding box center [1413, 204] width 27 height 22
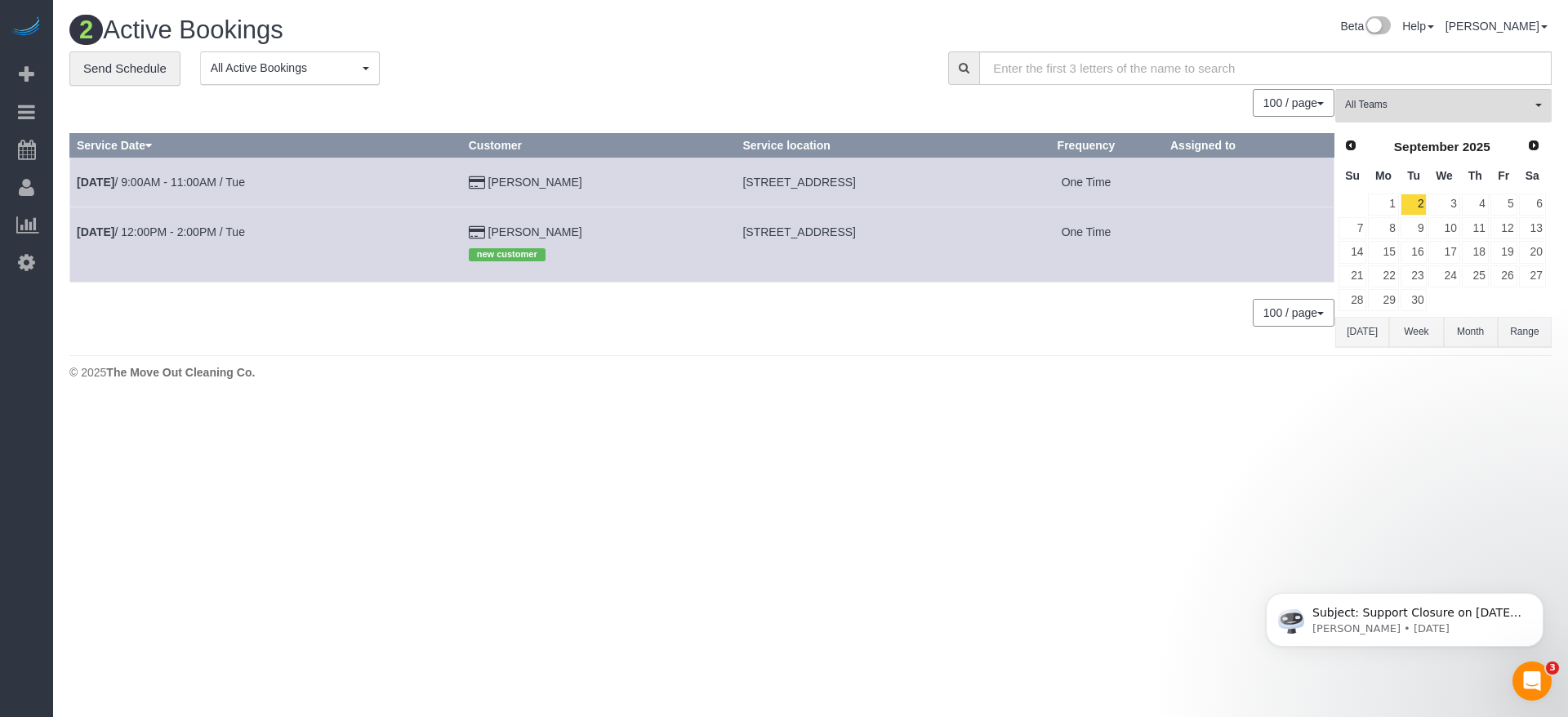
drag, startPoint x: 669, startPoint y: 179, endPoint x: 906, endPoint y: 183, distance: 237.0
click at [906, 183] on td "[STREET_ADDRESS]" at bounding box center [872, 181] width 274 height 49
copy span "[STREET_ADDRESS]"
click at [200, 182] on link "[DATE] 9:00AM - 11:00AM / Tue" at bounding box center [161, 182] width 168 height 13
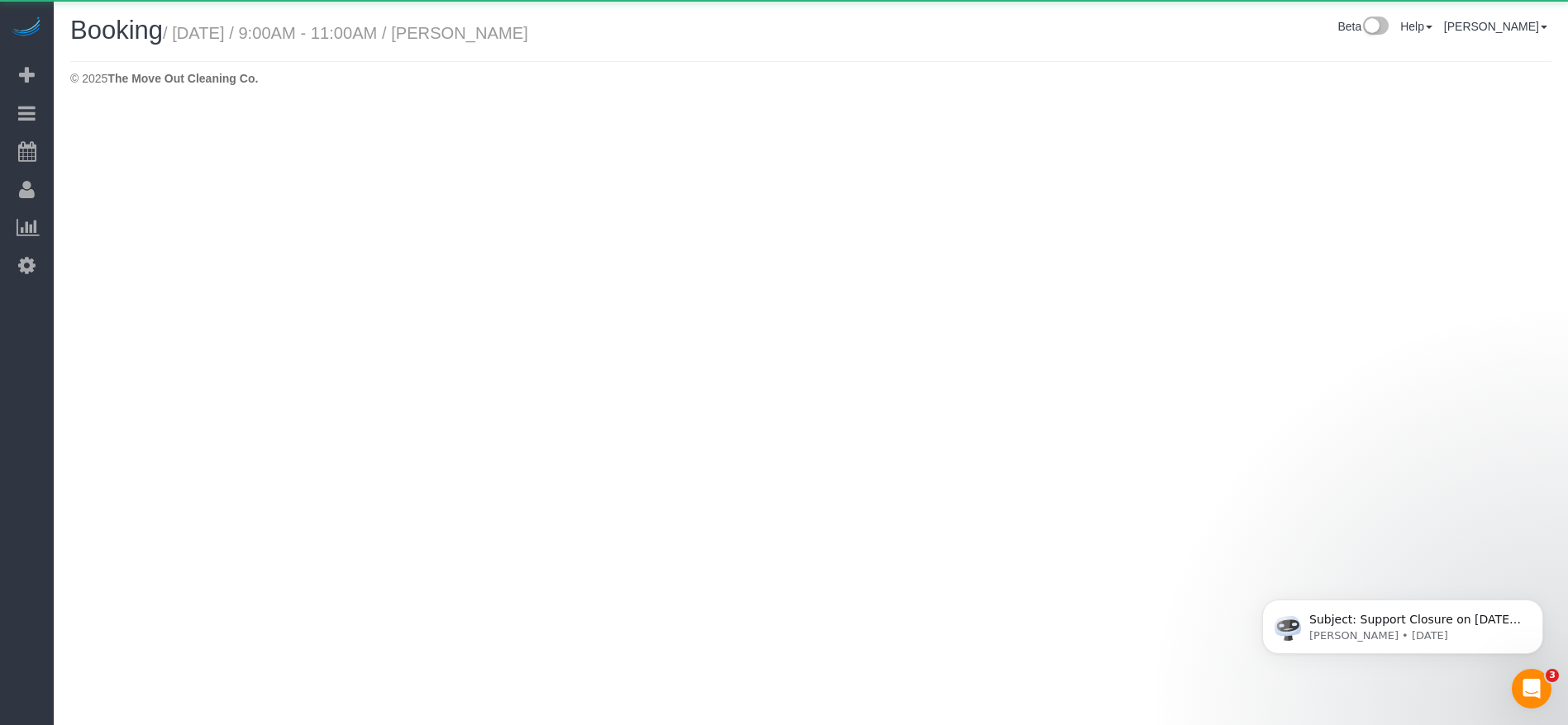
select select "[GEOGRAPHIC_DATA]"
select select "string:fspay-2d3f0b4f-3211-46d9-b20d-9857506a8679"
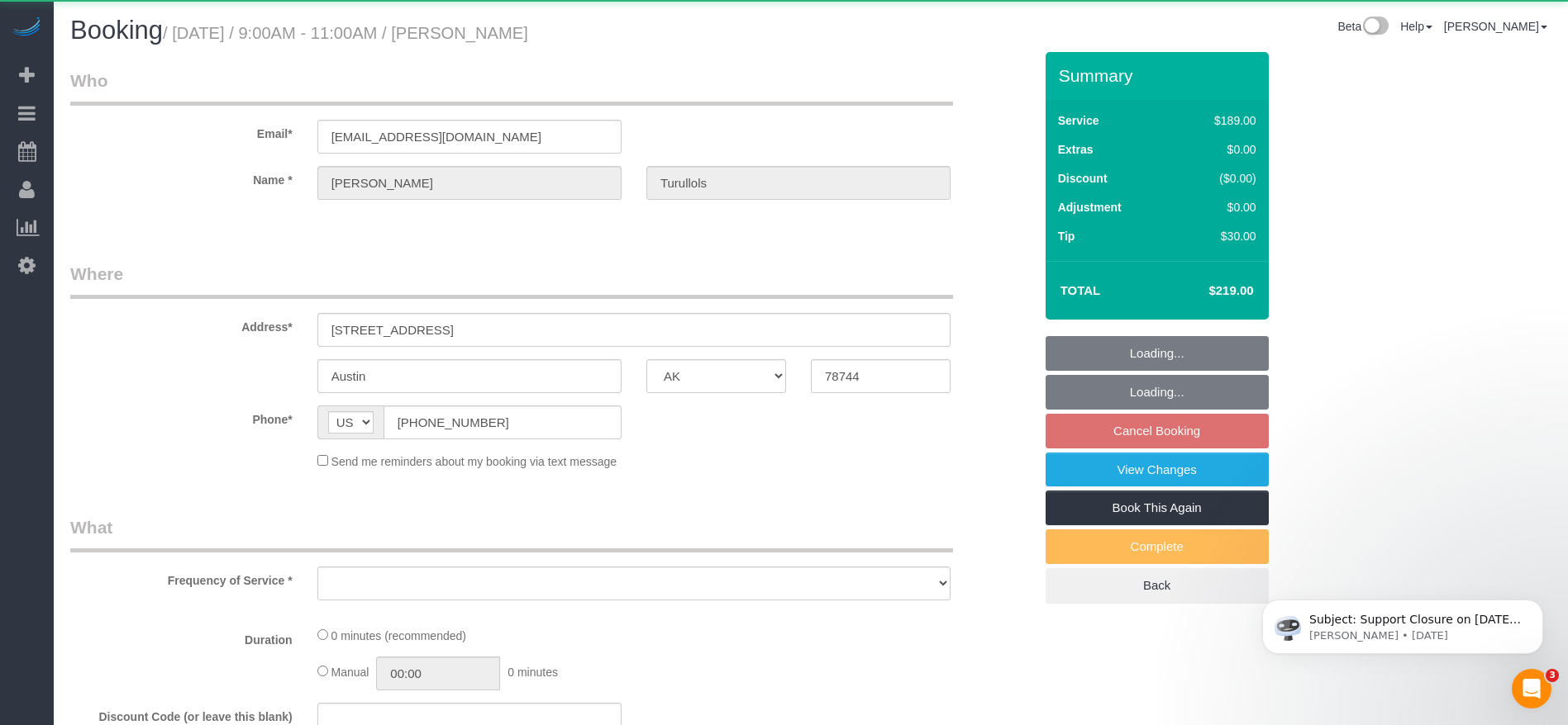
select select "object:8984"
select select "3"
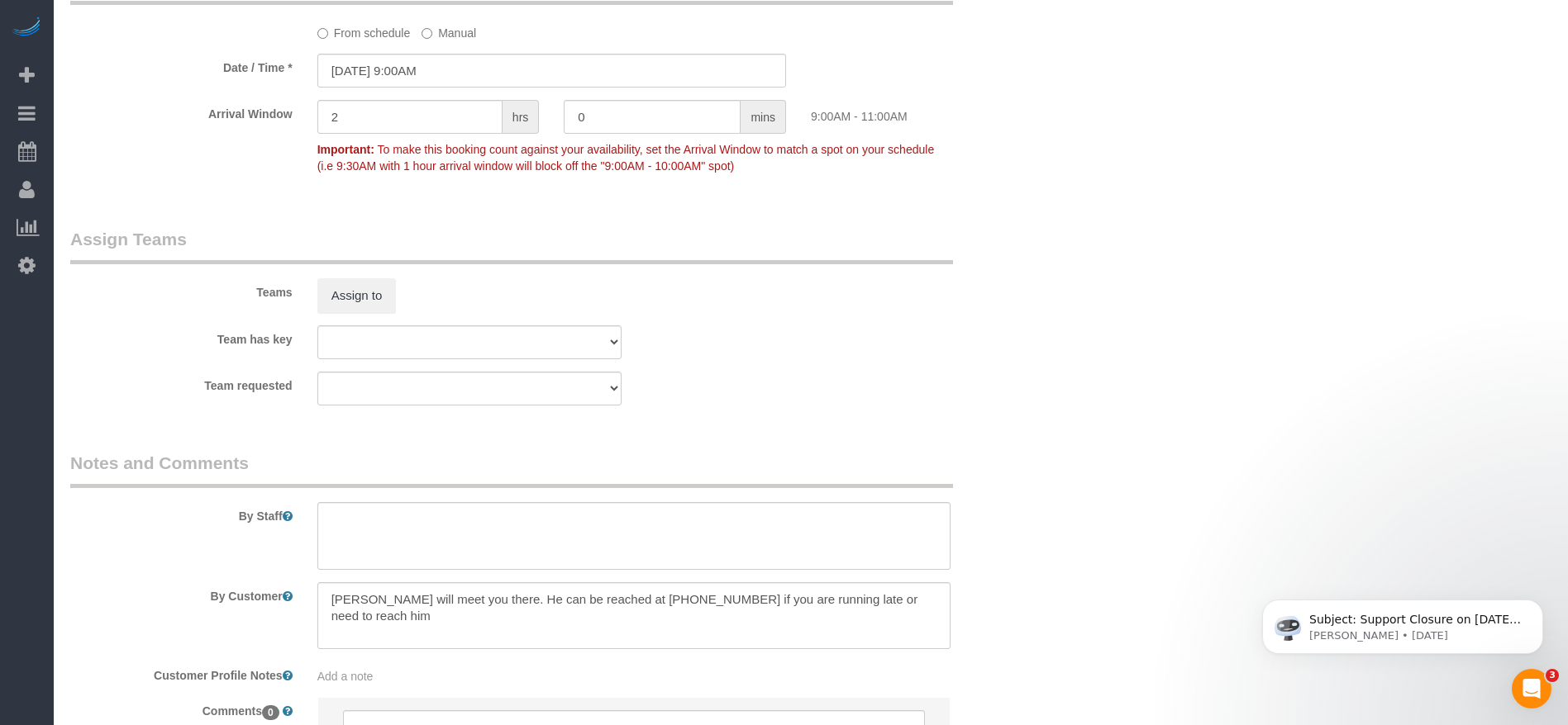
scroll to position [1691, 0]
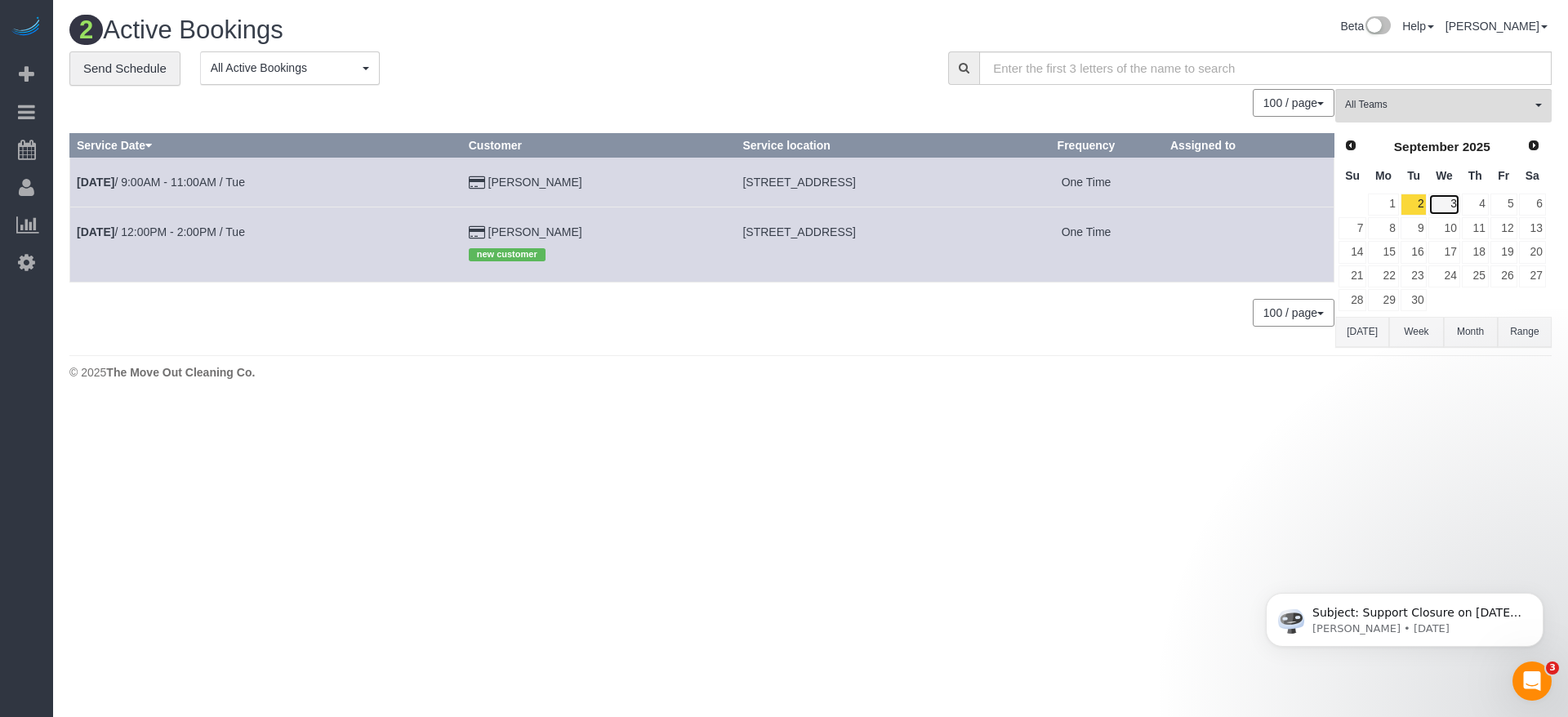
click at [1454, 199] on link "3" at bounding box center [1444, 204] width 31 height 22
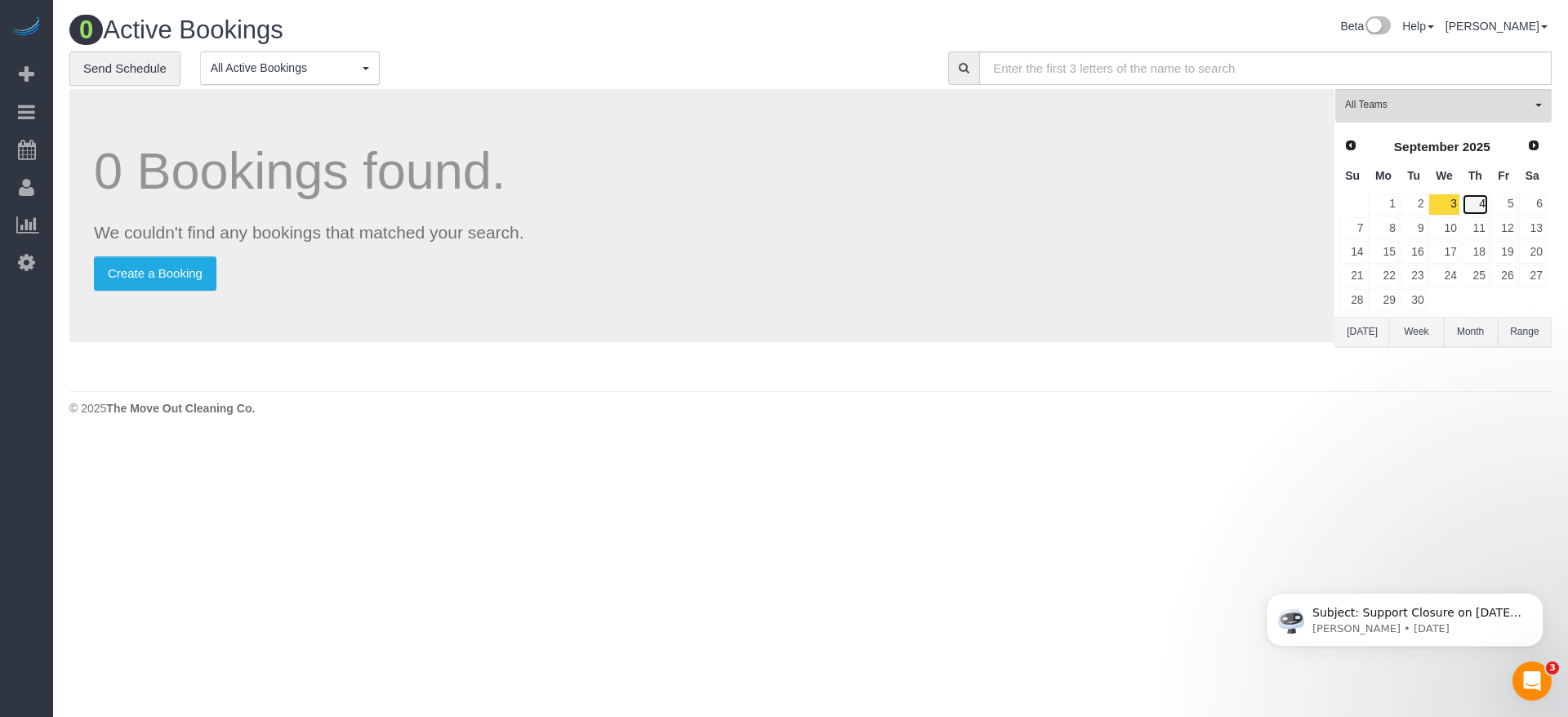
click at [1482, 205] on link "4" at bounding box center [1475, 204] width 27 height 22
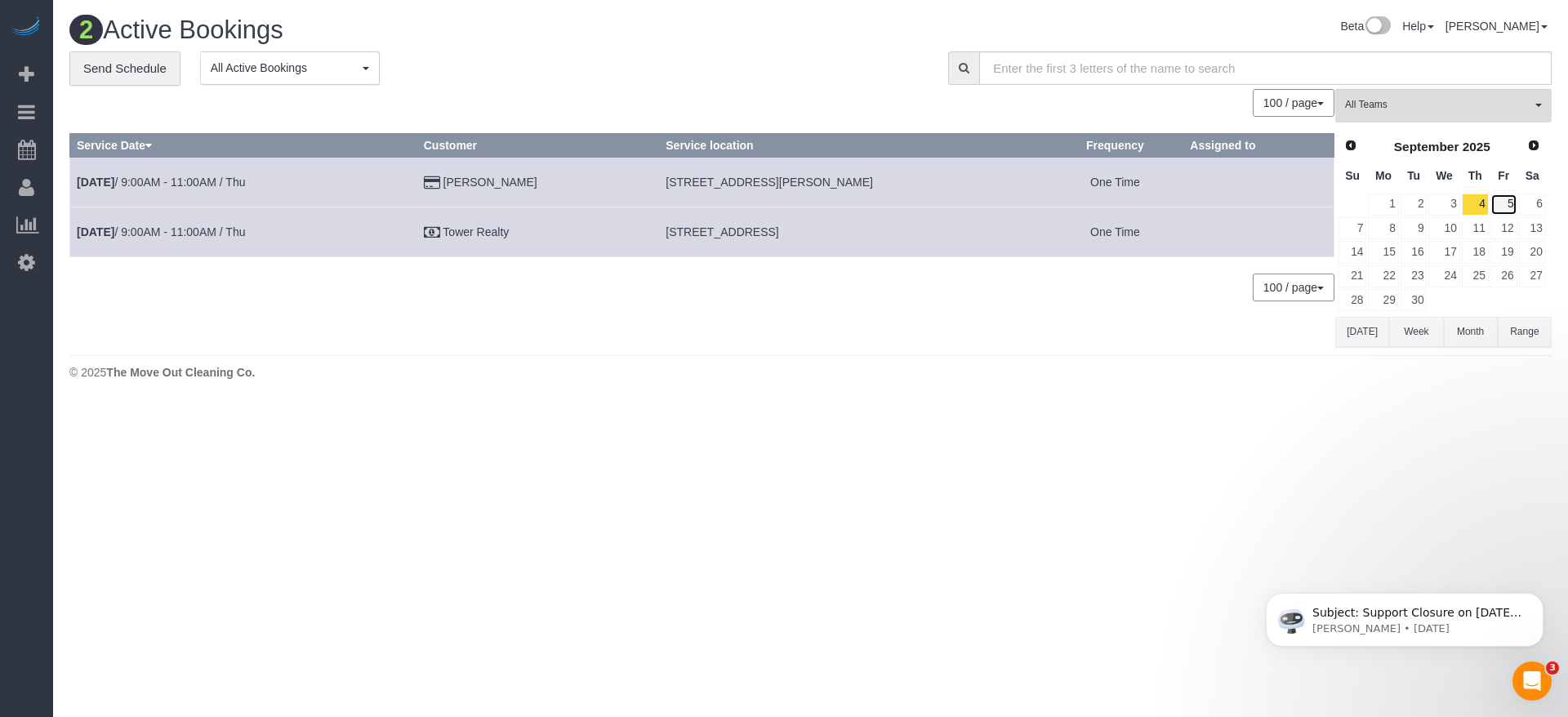
click at [1509, 206] on link "5" at bounding box center [1503, 204] width 27 height 22
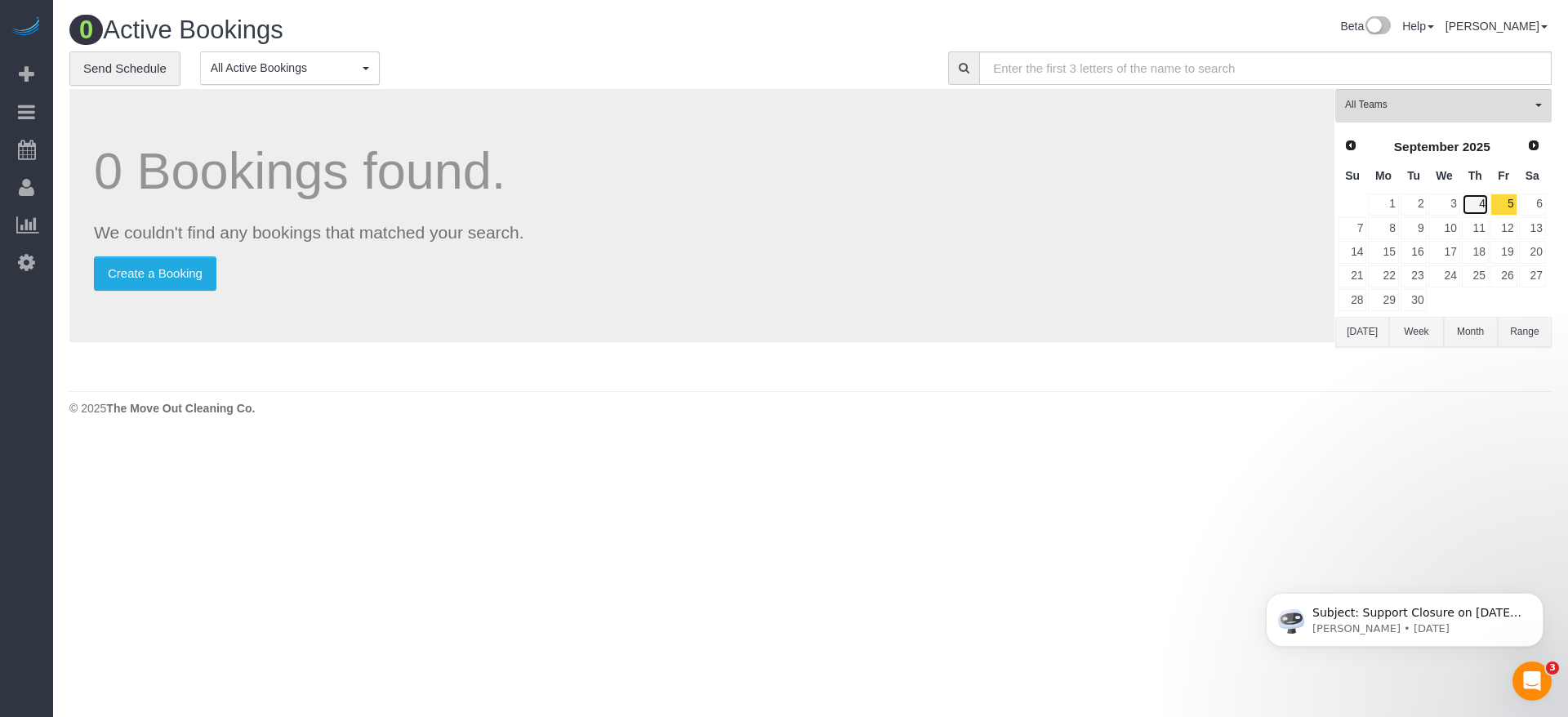
click at [1477, 208] on link "4" at bounding box center [1475, 204] width 27 height 22
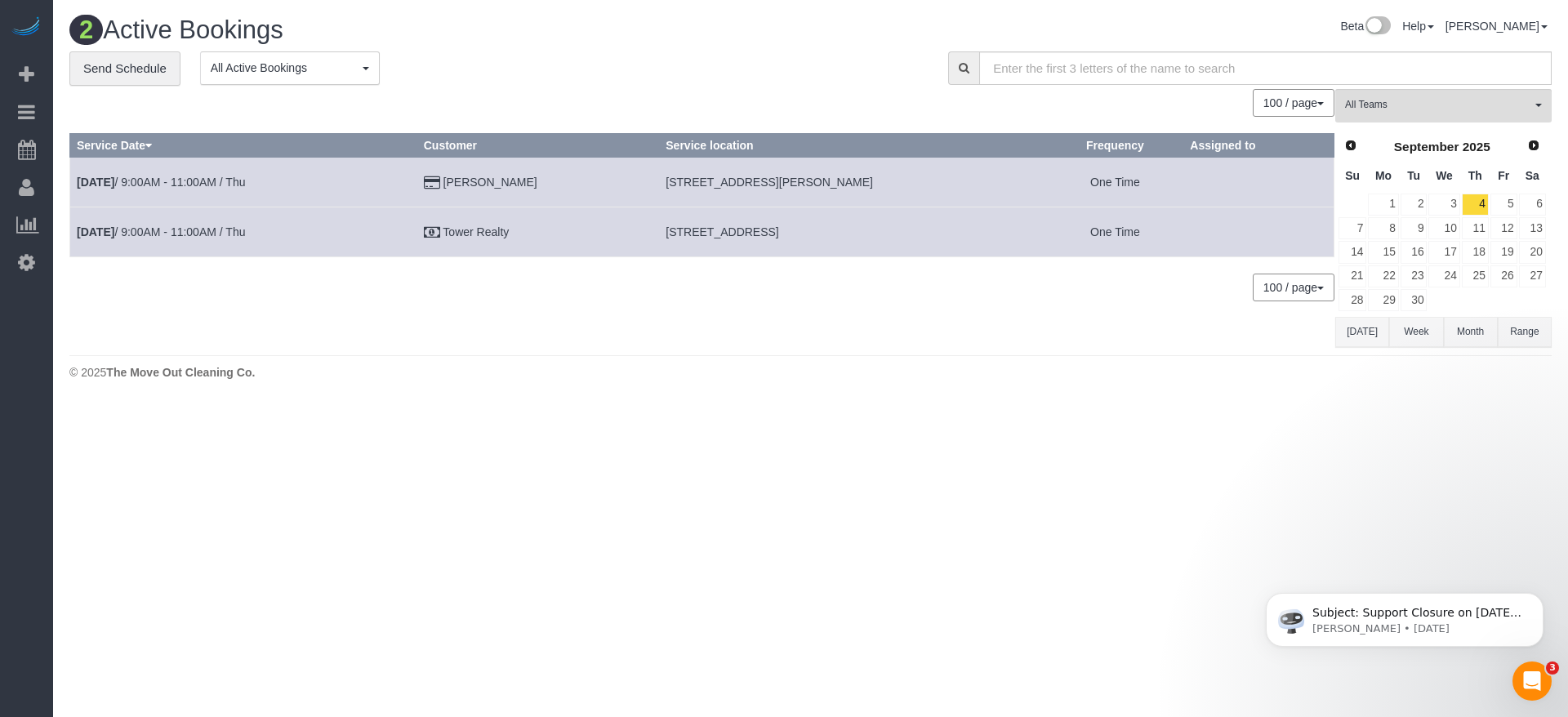
drag, startPoint x: 649, startPoint y: 232, endPoint x: 901, endPoint y: 235, distance: 252.0
click at [901, 235] on td "[STREET_ADDRESS]" at bounding box center [853, 232] width 388 height 49
copy span "[STREET_ADDRESS]"
click at [215, 227] on link "[DATE] 9:00AM - 11:00AM / Thu" at bounding box center [161, 232] width 168 height 13
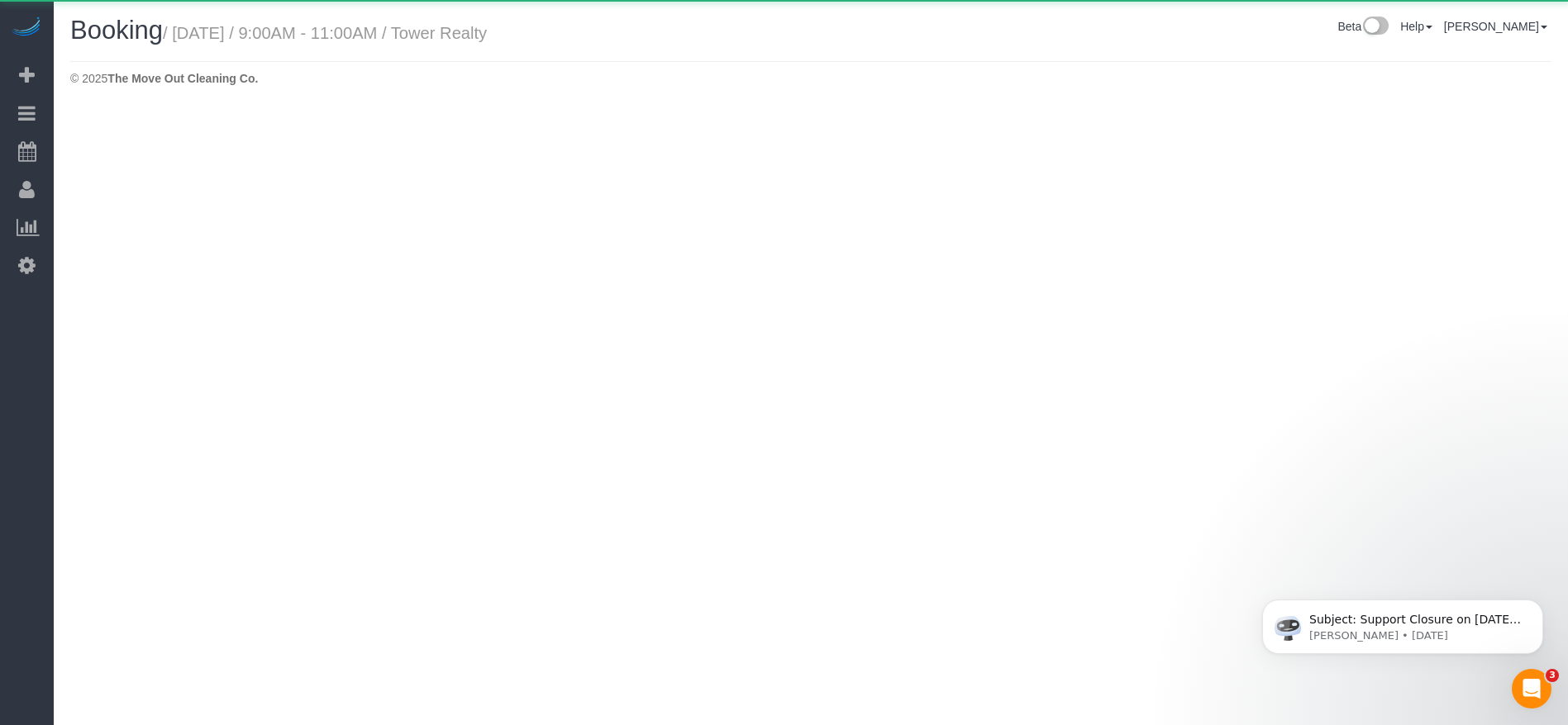
select select "[GEOGRAPHIC_DATA]"
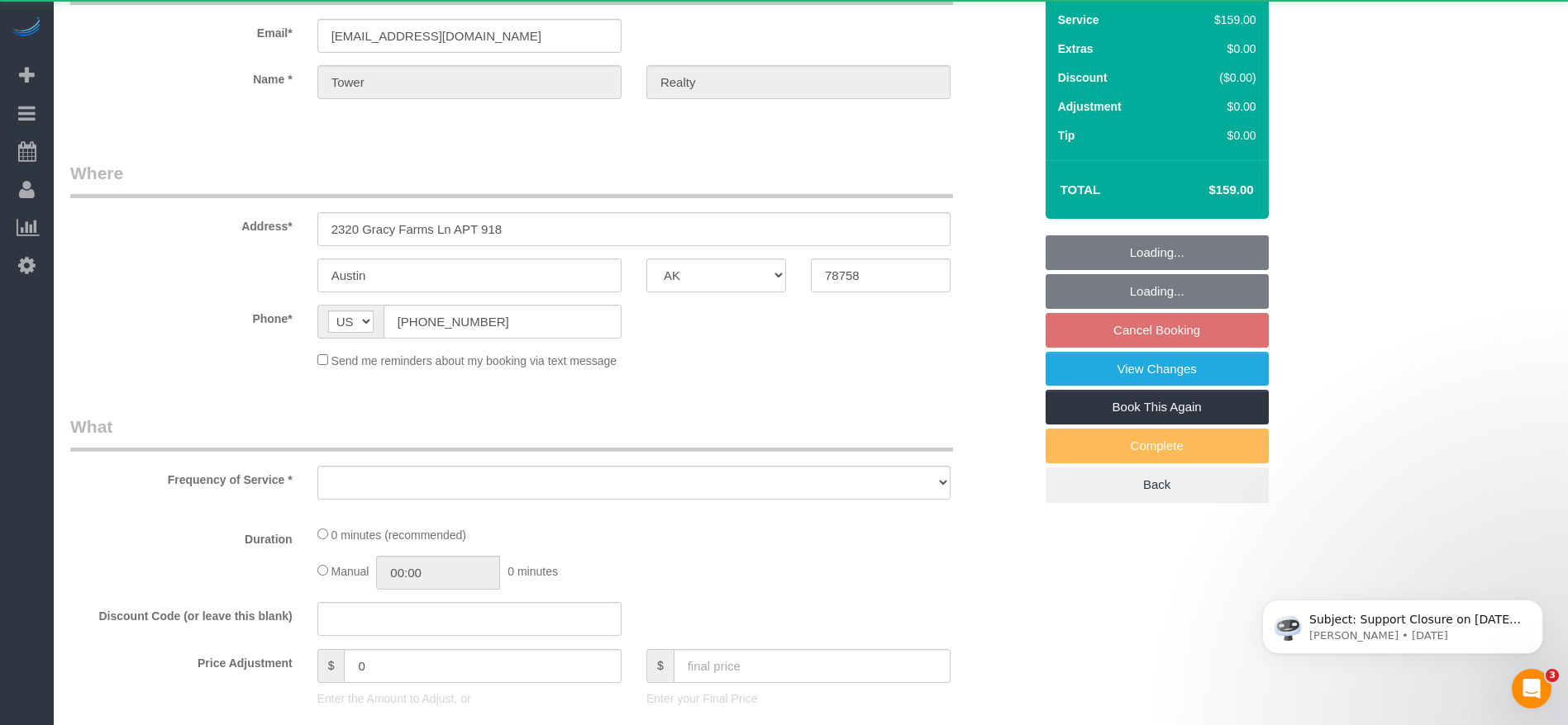
select select "object:9576"
select select "3"
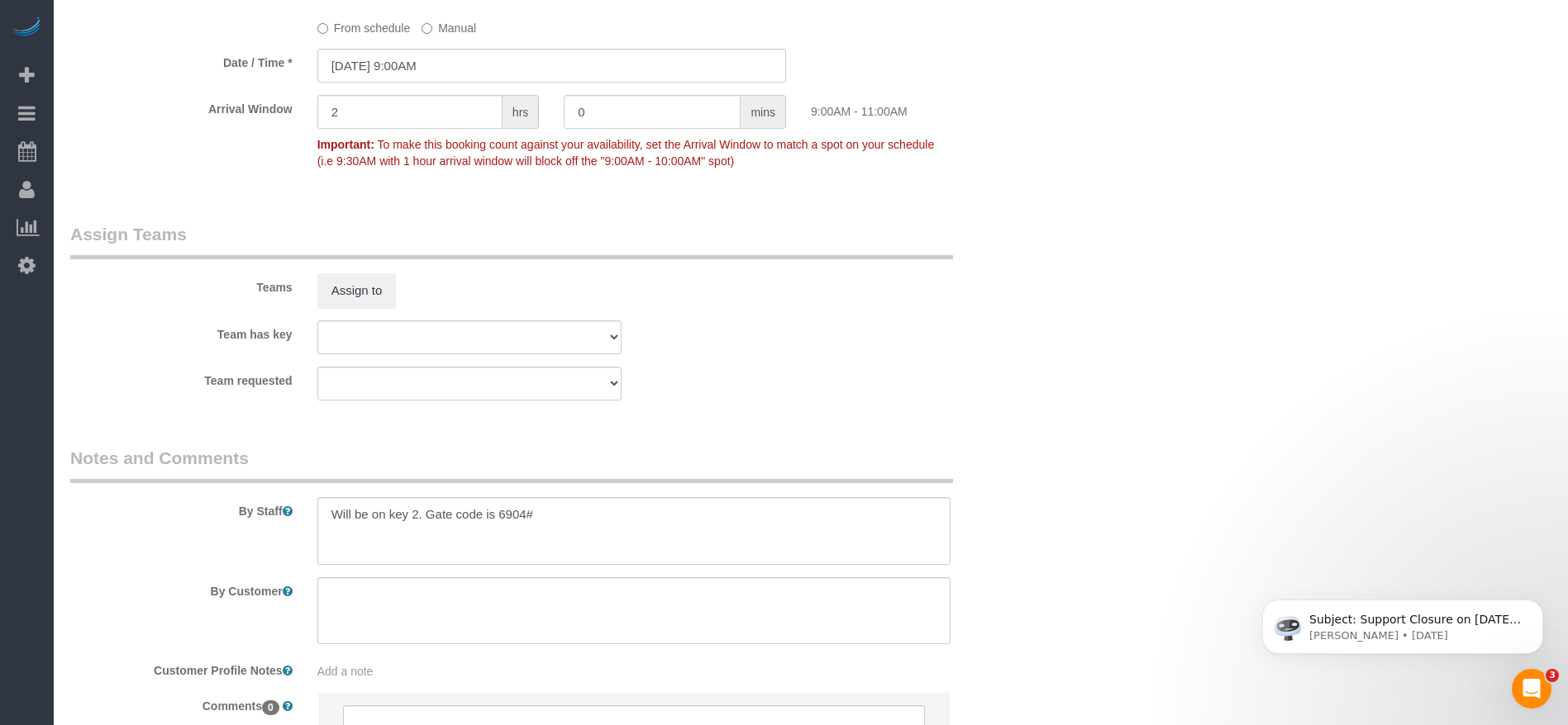
scroll to position [1672, 0]
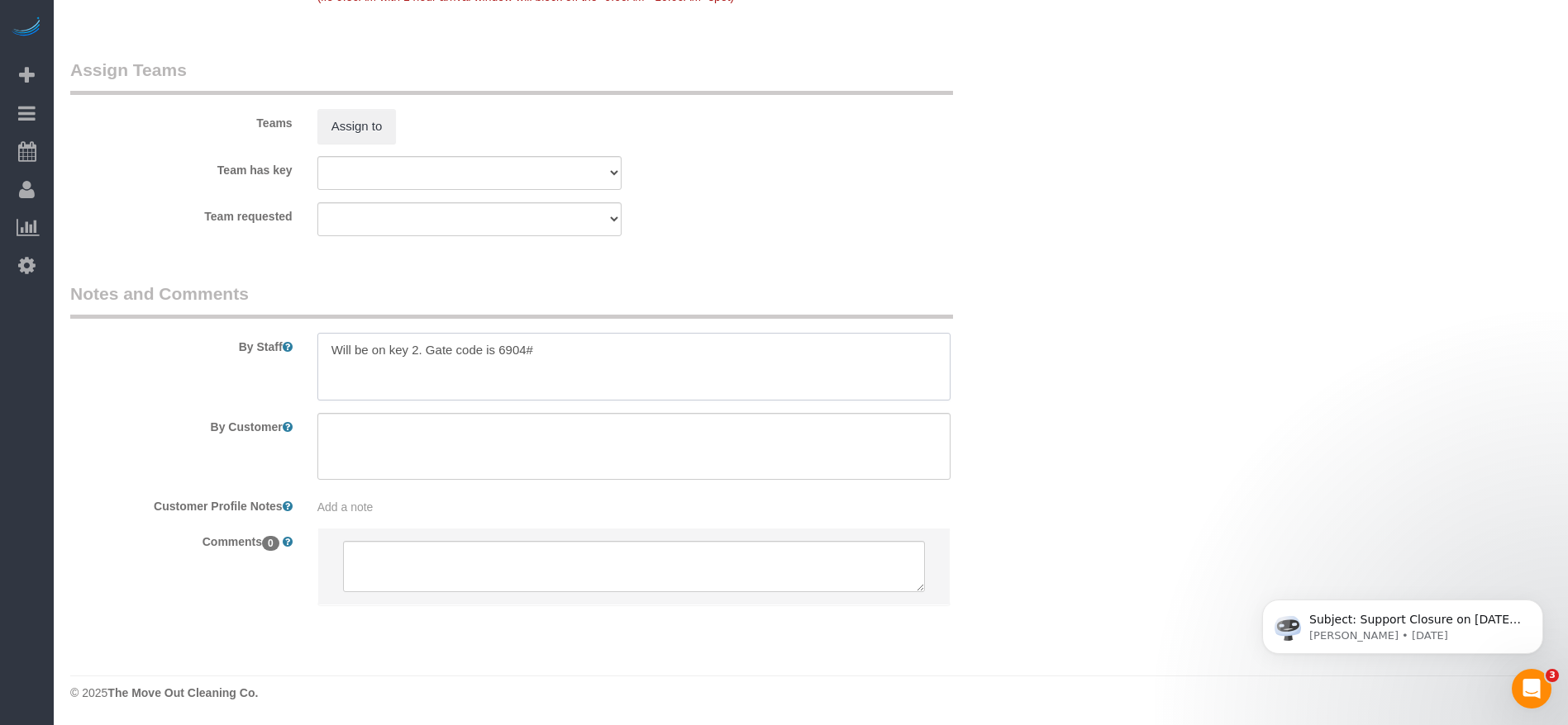
drag, startPoint x: 323, startPoint y: 344, endPoint x: 639, endPoint y: 355, distance: 316.2
click at [639, 355] on textarea at bounding box center [633, 367] width 633 height 68
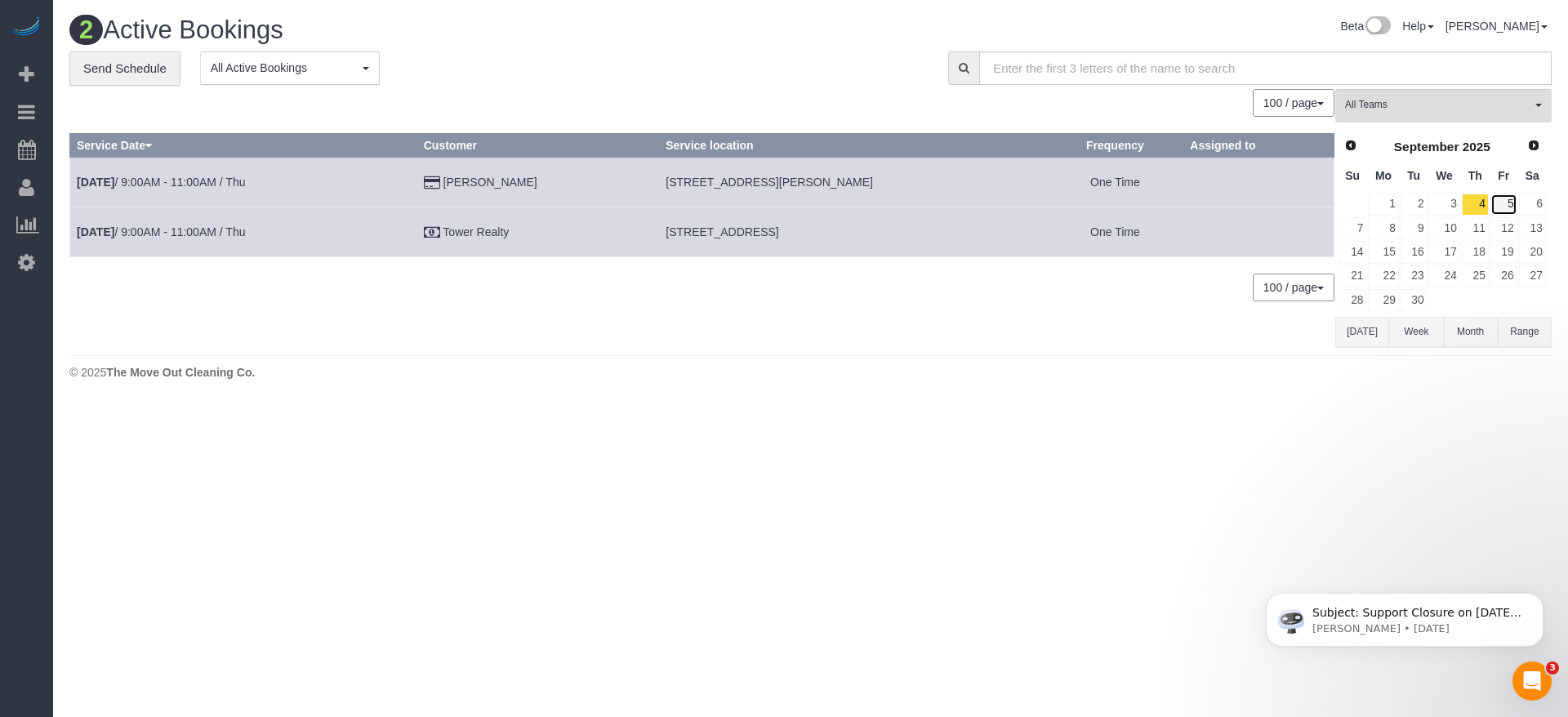
click at [1512, 203] on link "5" at bounding box center [1503, 204] width 27 height 22
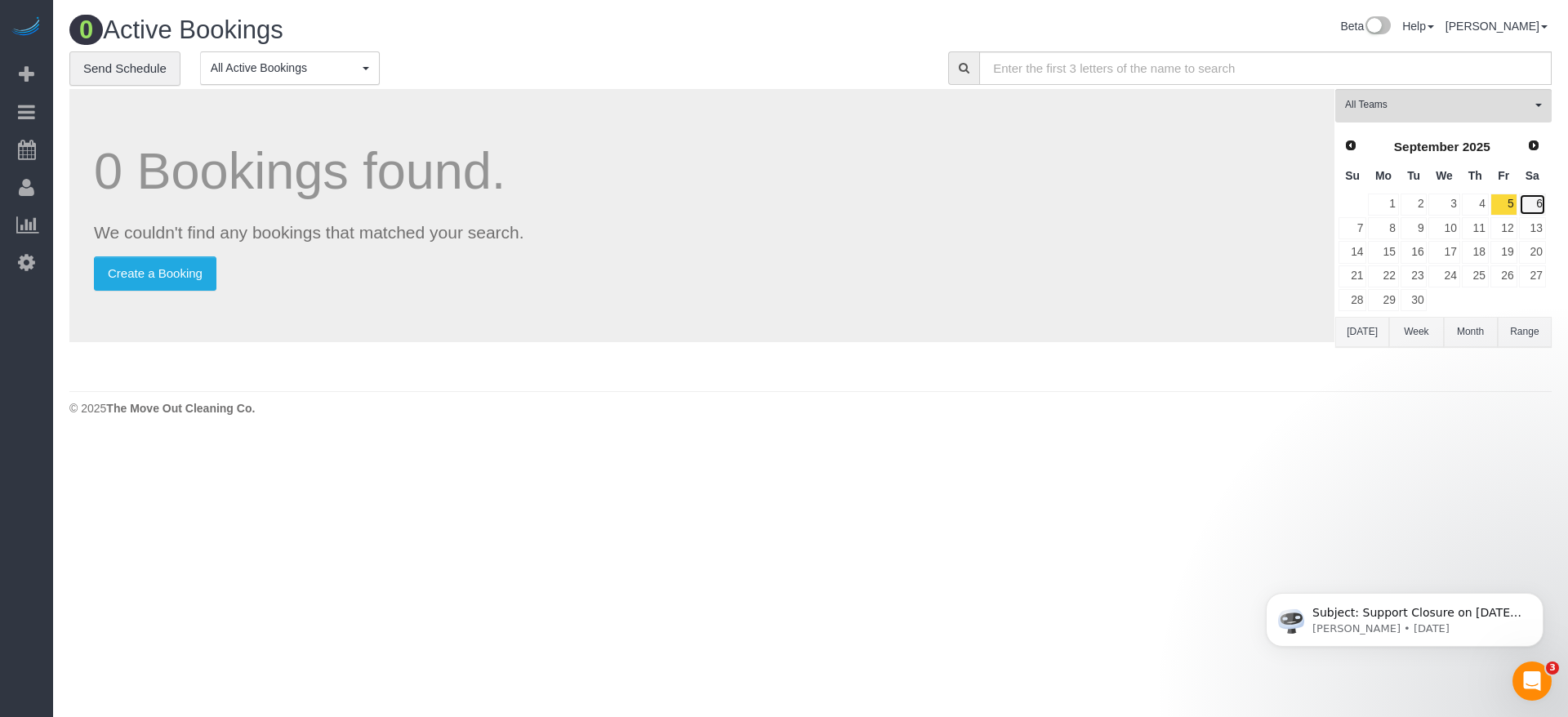
click at [1542, 205] on link "6" at bounding box center [1532, 204] width 27 height 22
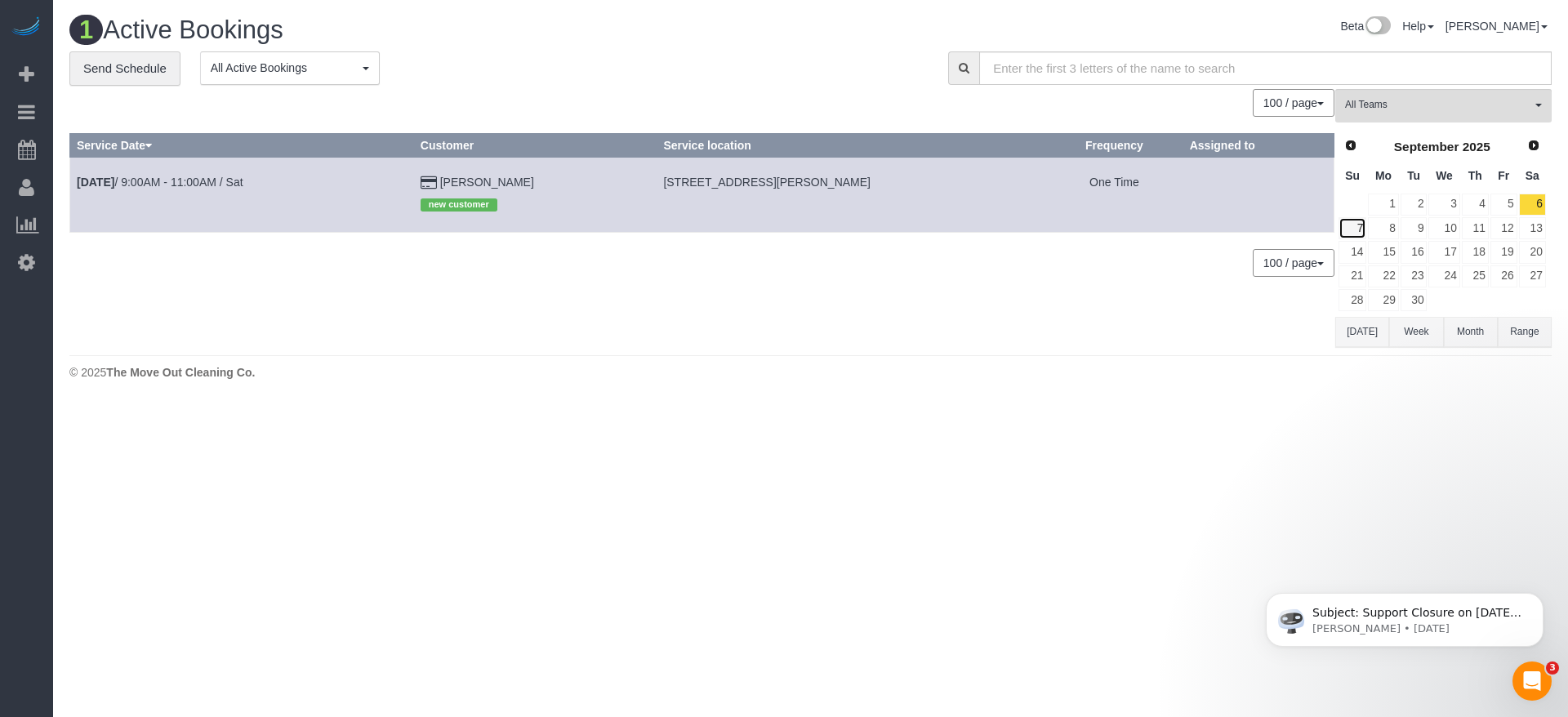
click at [1357, 228] on link "7" at bounding box center [1352, 228] width 27 height 22
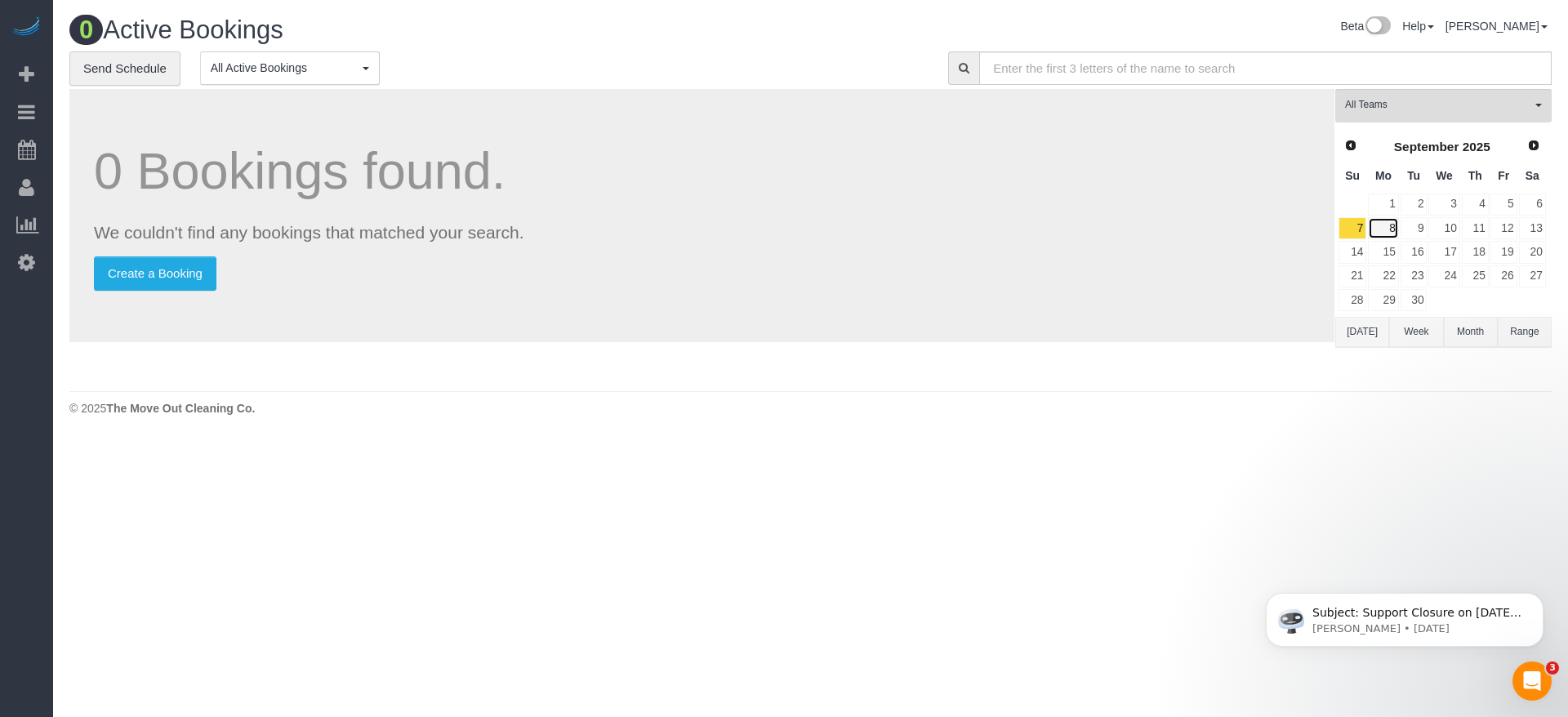
click at [1391, 232] on link "8" at bounding box center [1383, 228] width 30 height 22
click at [1537, 246] on link "20" at bounding box center [1532, 252] width 27 height 22
